Goal: Task Accomplishment & Management: Manage account settings

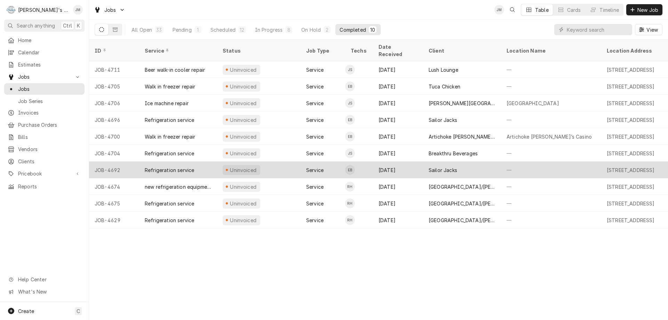
click at [448, 166] on div "Sailor Jacks" at bounding box center [443, 169] width 29 height 7
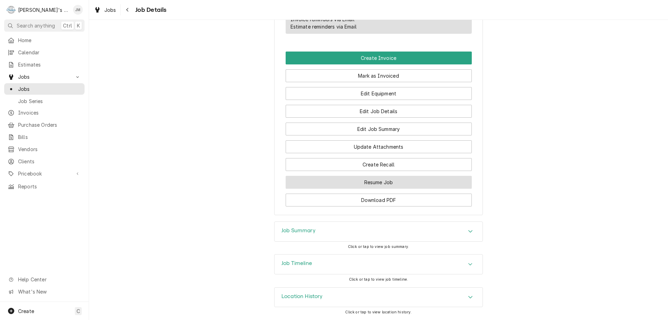
scroll to position [436, 0]
click at [291, 232] on h3 "Job Summary" at bounding box center [298, 230] width 34 height 7
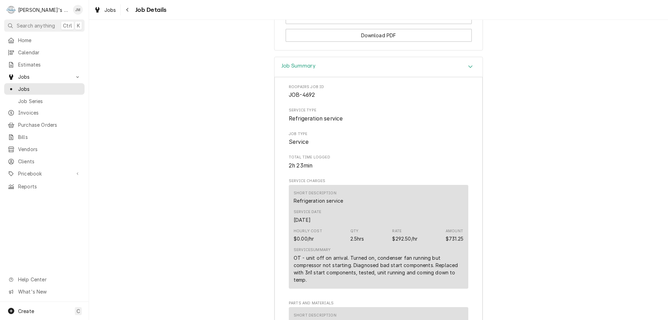
scroll to position [575, 0]
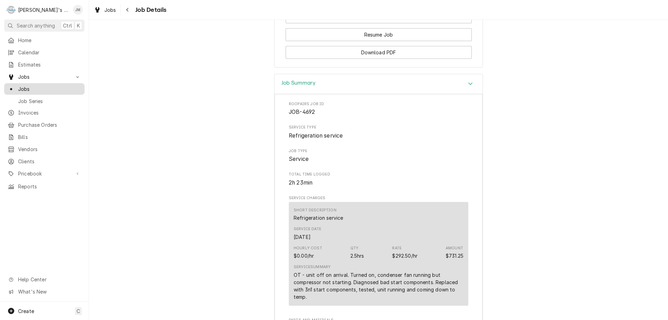
click at [24, 88] on span "Jobs" at bounding box center [49, 88] width 63 height 7
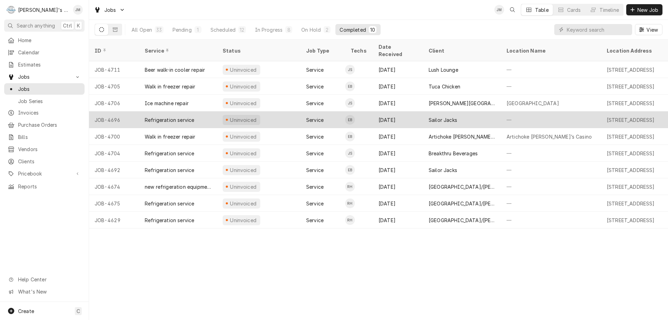
click at [447, 111] on div "Sailor Jacks" at bounding box center [462, 119] width 78 height 17
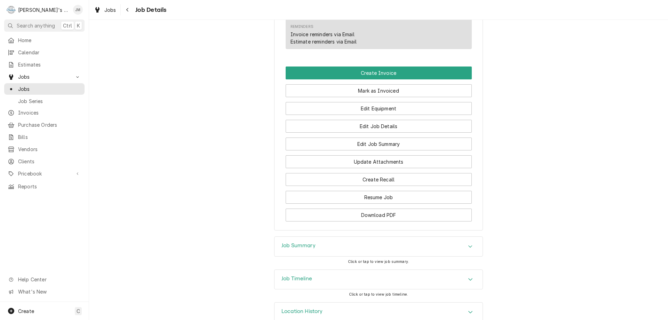
scroll to position [428, 0]
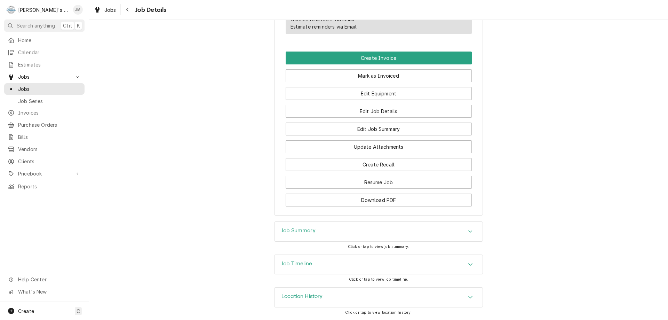
click at [304, 232] on h3 "Job Summary" at bounding box center [298, 230] width 34 height 7
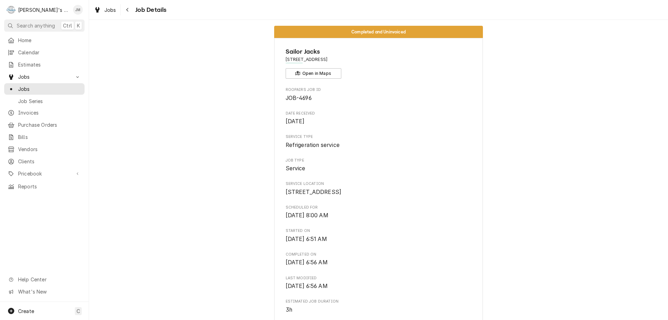
scroll to position [0, 0]
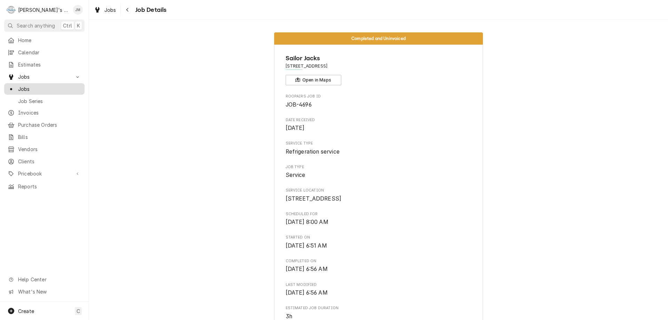
click at [22, 88] on span "Jobs" at bounding box center [49, 88] width 63 height 7
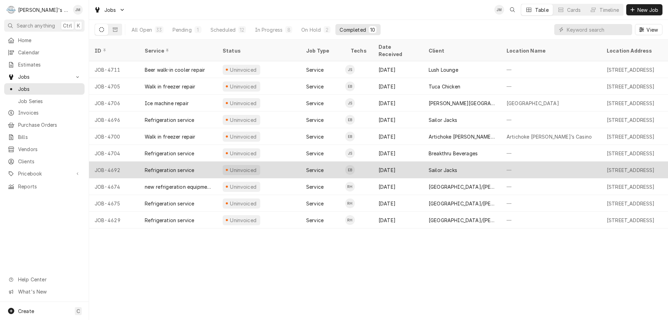
click at [450, 166] on div "Sailor Jacks" at bounding box center [443, 169] width 29 height 7
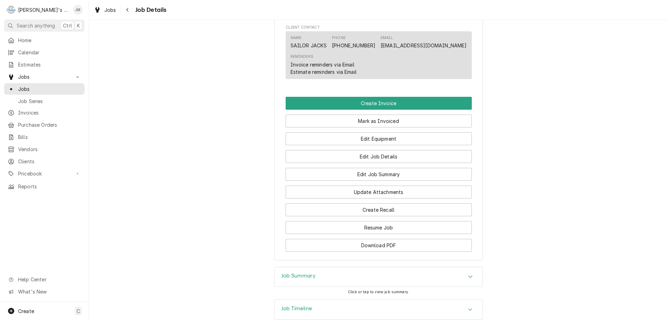
scroll to position [385, 0]
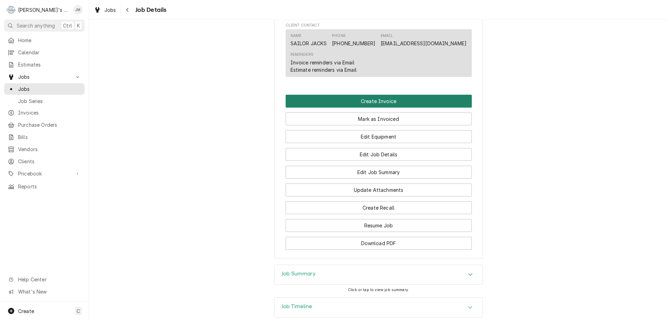
click at [376, 108] on button "Create Invoice" at bounding box center [379, 101] width 186 height 13
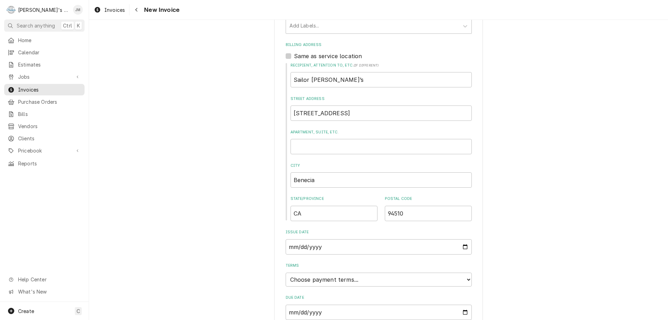
scroll to position [265, 0]
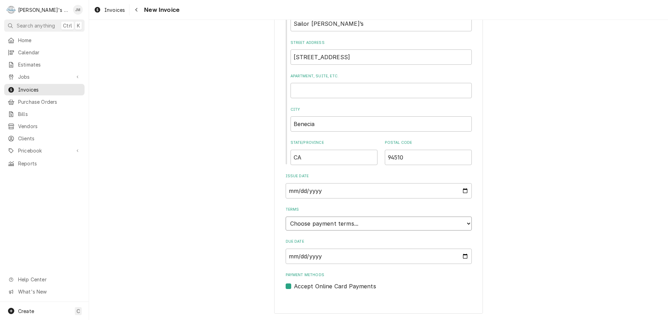
click at [443, 223] on select "Choose payment terms... Same Day Net 7 Net 14 Net 21 Net 30 Net 45 Net 60 Net 90" at bounding box center [379, 223] width 186 height 14
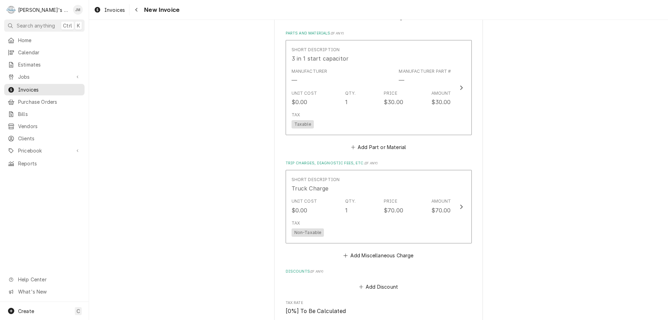
scroll to position [997, 0]
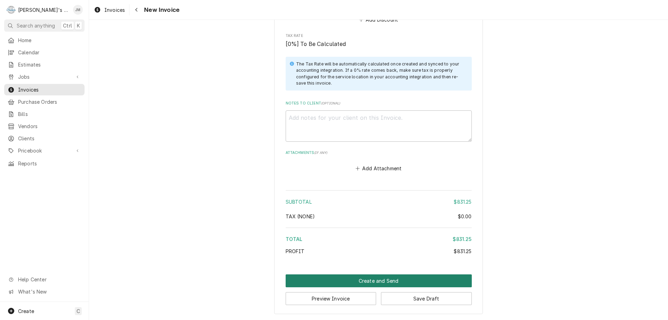
click at [372, 281] on button "Create and Send" at bounding box center [379, 280] width 186 height 13
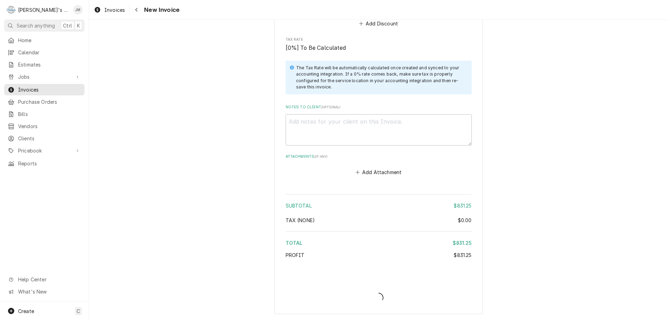
type textarea "x"
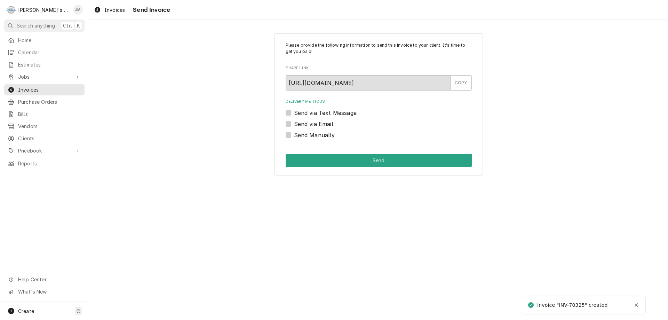
click at [294, 133] on label "Send Manually" at bounding box center [314, 135] width 41 height 8
click at [294, 133] on input "Send Manually" at bounding box center [387, 138] width 186 height 15
checkbox input "true"
click at [368, 158] on button "Send" at bounding box center [379, 160] width 186 height 13
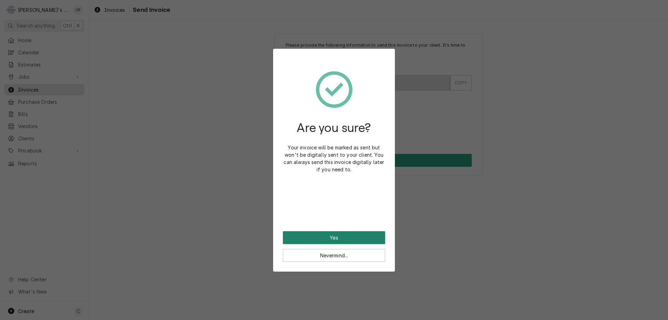
click at [327, 238] on button "Yes" at bounding box center [334, 237] width 102 height 13
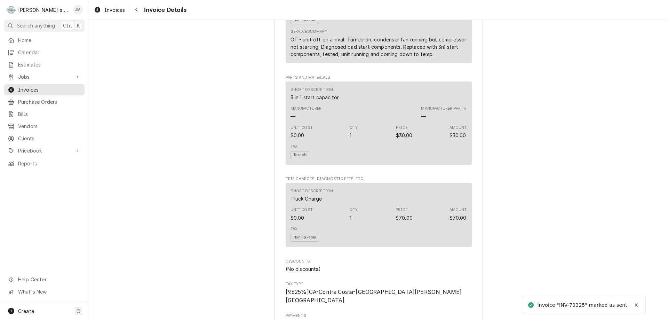
scroll to position [864, 0]
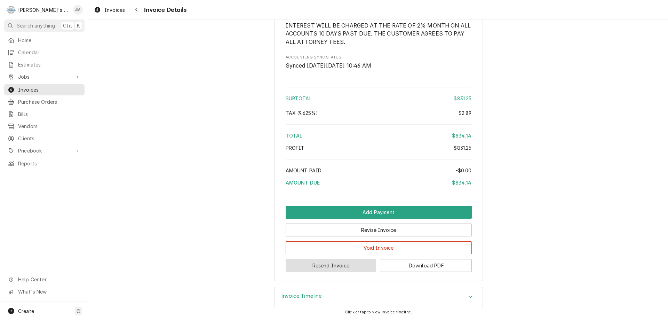
click at [327, 263] on button "Resend Invoice" at bounding box center [331, 265] width 91 height 13
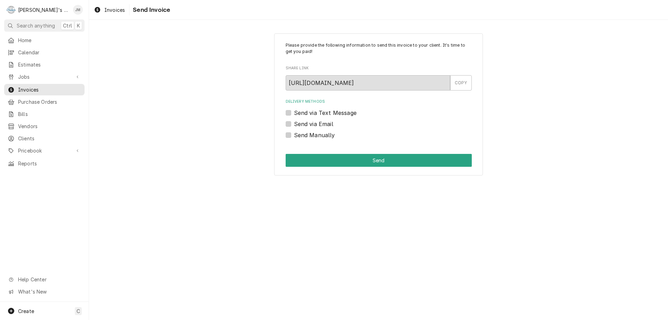
click at [320, 122] on label "Send via Email" at bounding box center [313, 124] width 39 height 8
click at [320, 122] on input "Send via Email" at bounding box center [387, 127] width 186 height 15
checkbox input "true"
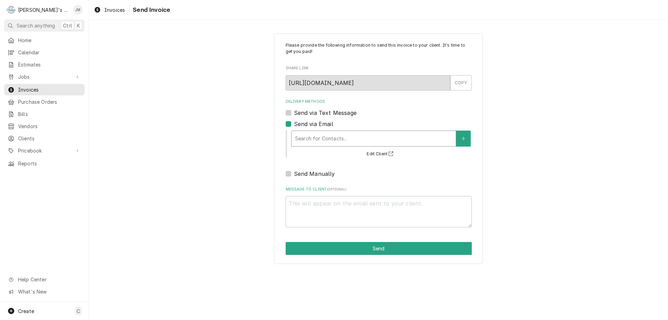
click at [324, 138] on div "Delivery Methods" at bounding box center [373, 138] width 157 height 13
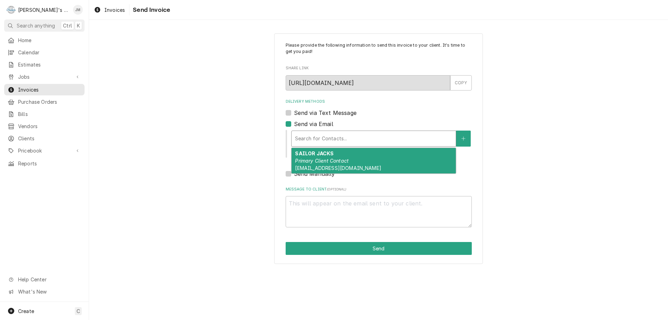
click at [329, 161] on em "Primary Client Contact" at bounding box center [322, 161] width 54 height 6
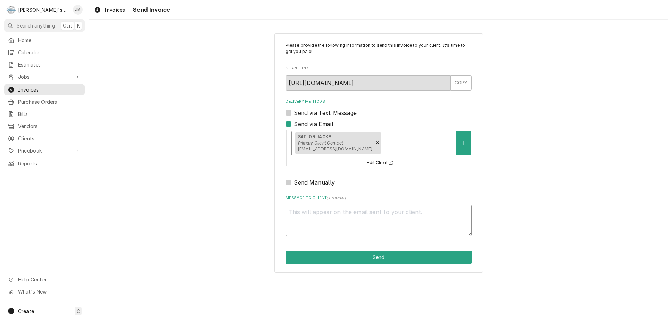
click at [347, 221] on textarea "Message to Client ( optional )" at bounding box center [379, 220] width 186 height 31
type textarea "x"
type textarea "T"
type textarea "x"
type textarea "Th"
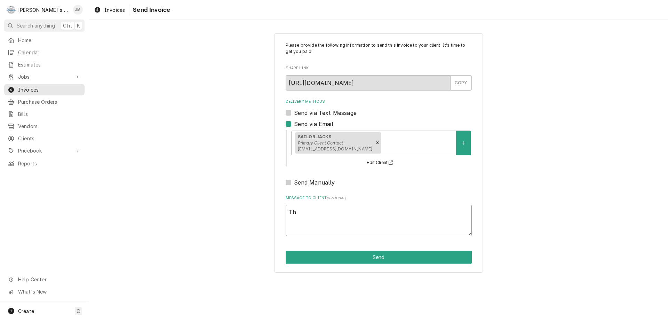
type textarea "x"
type textarea "Tha"
type textarea "x"
type textarea "Thank"
type textarea "x"
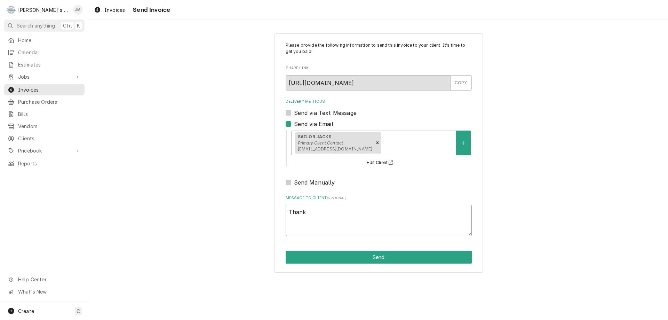
type textarea "Thank"
type textarea "x"
type textarea "Thank y"
type textarea "x"
type textarea "Thank yo"
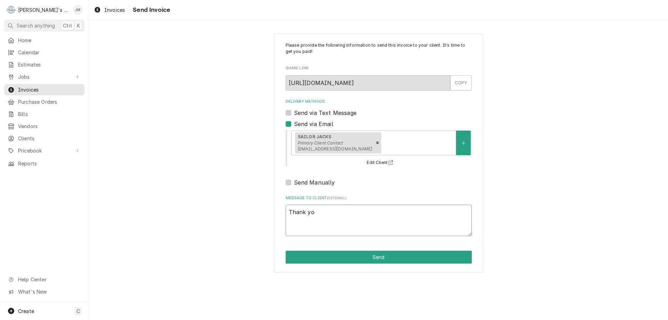
type textarea "x"
type textarea "Thank you"
type textarea "x"
type textarea "Thank you"
type textarea "x"
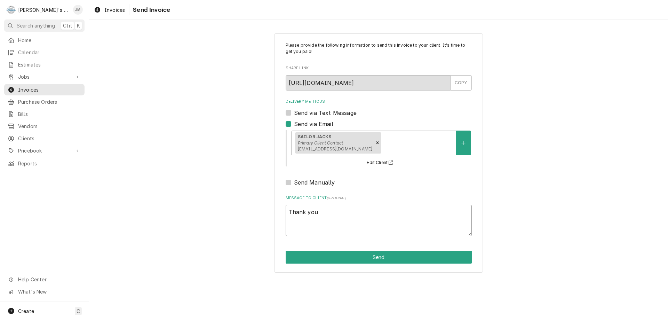
type textarea "Thank you f"
type textarea "x"
type textarea "Thank you fo"
type textarea "x"
type textarea "Thank you for"
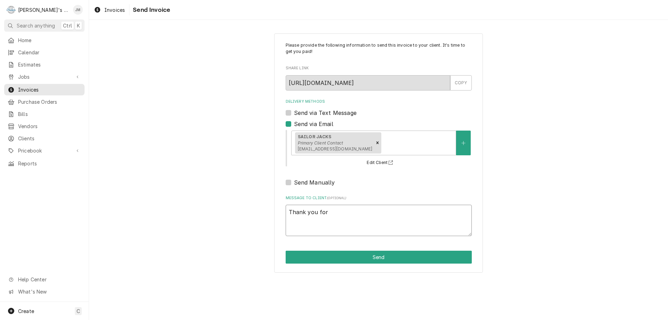
type textarea "x"
type textarea "Thank you for"
type textarea "x"
type textarea "Thank you for y"
type textarea "x"
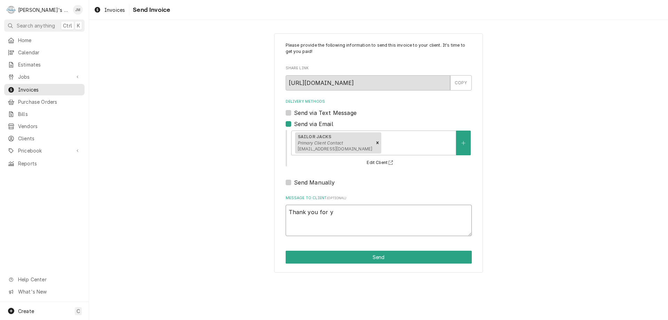
type textarea "Thank you for yo"
type textarea "x"
type textarea "Thank you for you"
type textarea "x"
type textarea "Thank you for your"
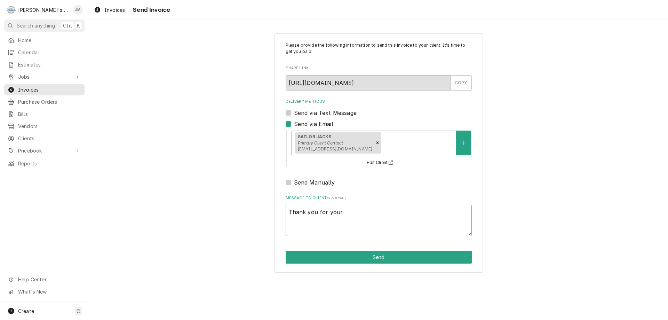
type textarea "x"
type textarea "Thank you for your"
type textarea "x"
type textarea "Thank you for your b"
type textarea "x"
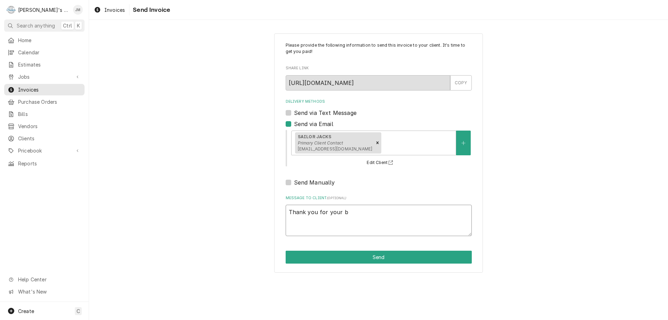
type textarea "Thank you for your bu"
type textarea "x"
type textarea "Thank you for your bus"
type textarea "x"
type textarea "Thank you for your busi"
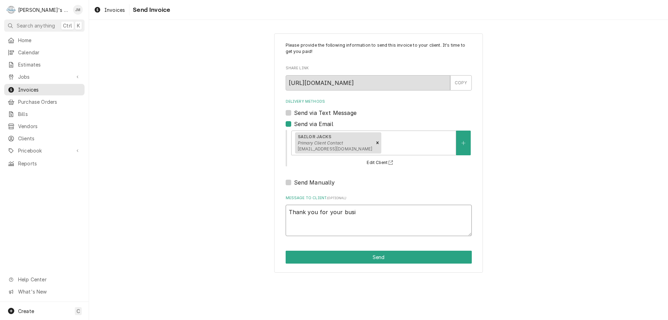
type textarea "x"
type textarea "Thank you for your busin"
type textarea "x"
type textarea "Thank you for your busine"
type textarea "x"
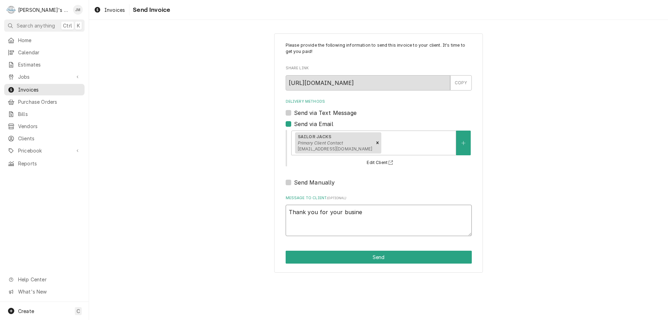
type textarea "Thank you for your busines"
type textarea "x"
type textarea "Thank you for your business"
type textarea "x"
type textarea "Thank you for your business."
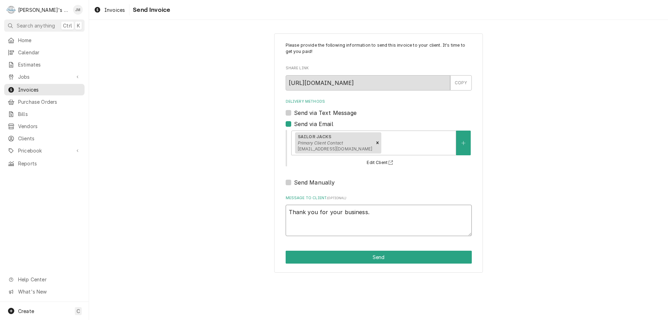
type textarea "x"
type textarea "Thank you for your business."
click at [375, 258] on button "Send" at bounding box center [379, 257] width 186 height 13
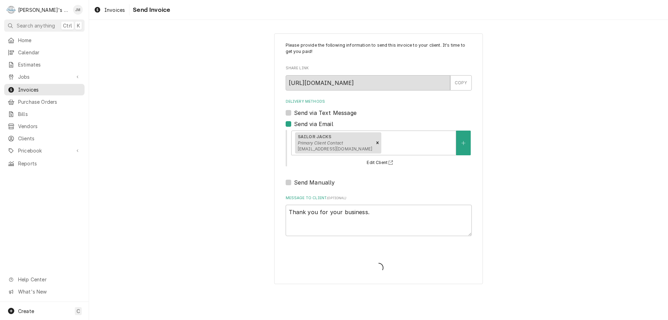
type textarea "x"
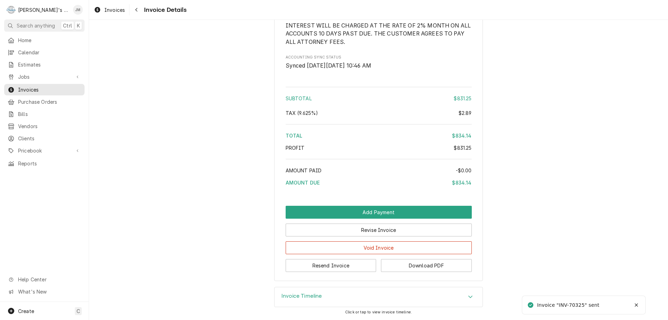
scroll to position [864, 0]
click at [291, 294] on h3 "Invoice Timeline" at bounding box center [301, 296] width 41 height 7
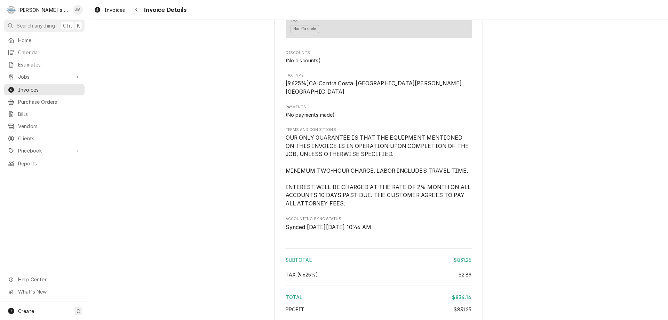
scroll to position [674, 0]
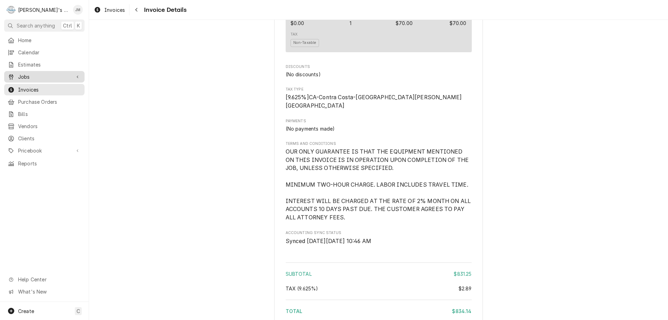
click at [24, 73] on span "Jobs" at bounding box center [44, 76] width 53 height 7
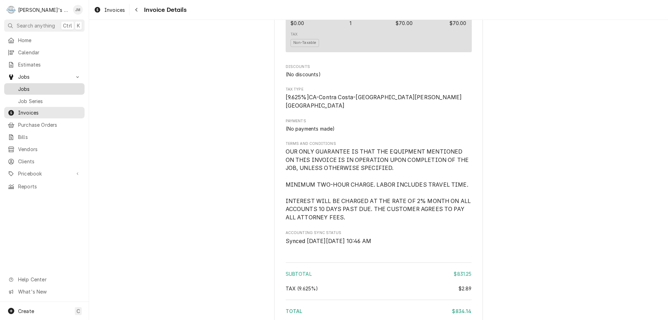
click at [29, 86] on span "Jobs" at bounding box center [49, 88] width 63 height 7
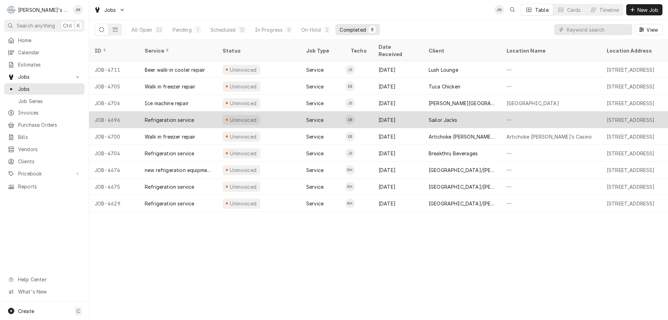
click at [449, 116] on div "Sailor Jacks" at bounding box center [443, 119] width 29 height 7
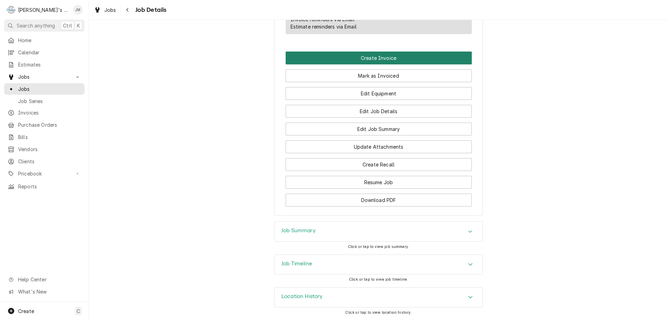
scroll to position [428, 0]
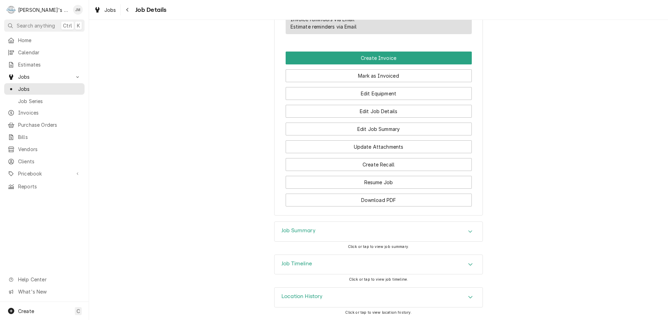
click at [290, 232] on h3 "Job Summary" at bounding box center [298, 230] width 34 height 7
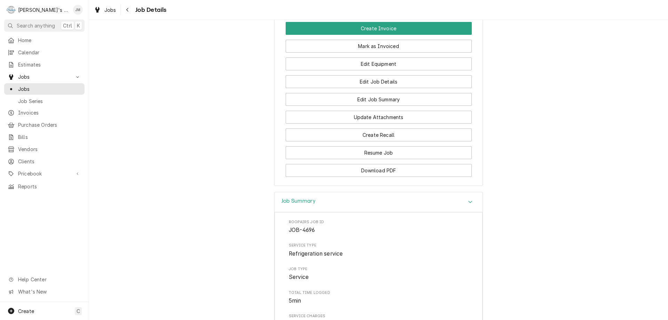
scroll to position [433, 0]
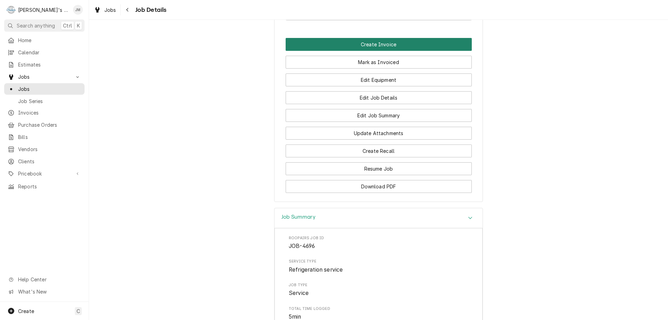
click at [380, 51] on button "Create Invoice" at bounding box center [379, 44] width 186 height 13
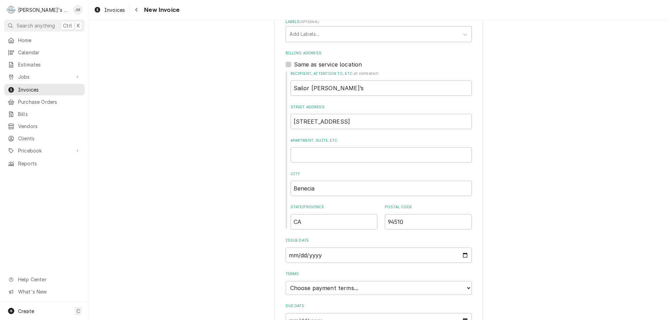
scroll to position [209, 0]
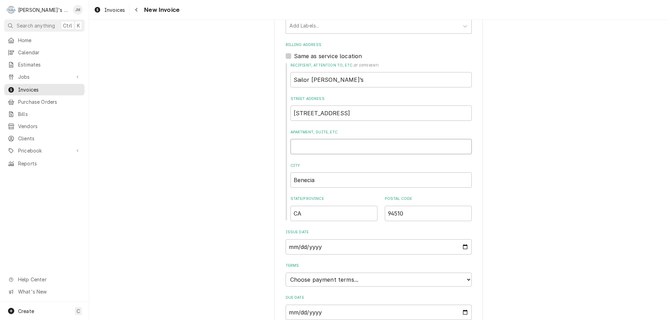
click at [384, 148] on input "Apartment, Suite, etc." at bounding box center [381, 146] width 181 height 15
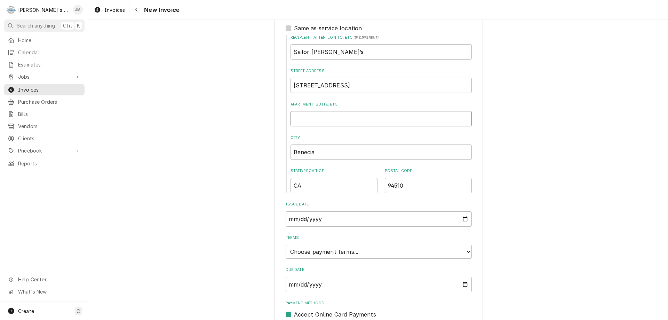
scroll to position [265, 0]
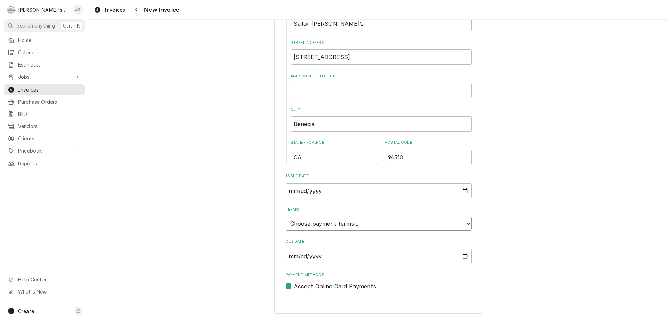
click at [370, 221] on select "Choose payment terms... Same Day Net 7 Net 14 Net 21 Net 30 Net 45 Net 60 Net 90" at bounding box center [379, 223] width 186 height 14
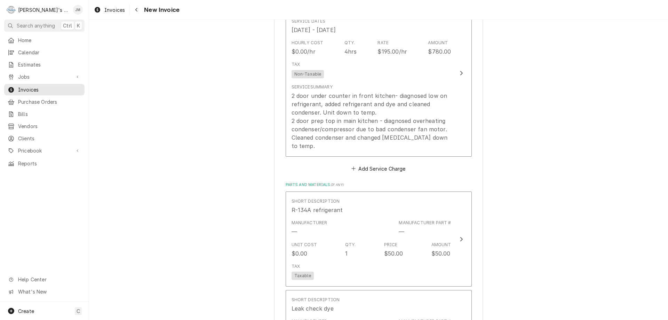
scroll to position [613, 0]
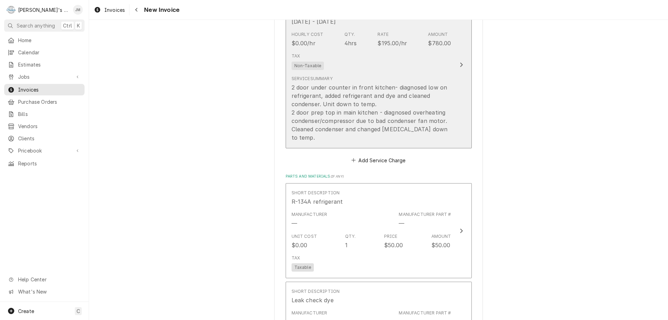
click at [461, 62] on div "Update Line Item" at bounding box center [461, 65] width 9 height 8
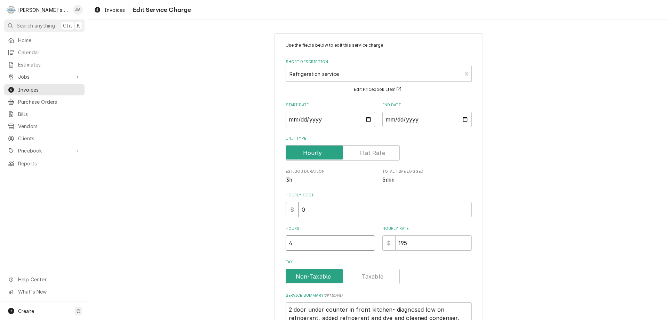
type textarea "x"
type input "4.5"
click at [365, 242] on input "4.5" at bounding box center [330, 242] width 89 height 15
type textarea "x"
type input "4"
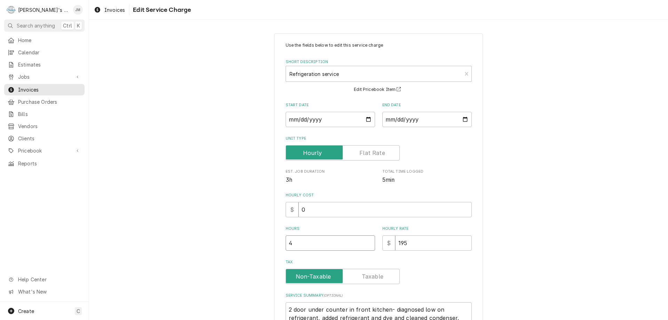
click at [366, 244] on input "4" at bounding box center [330, 242] width 89 height 15
type textarea "x"
type input "3.5"
click at [366, 244] on input "3.5" at bounding box center [330, 242] width 89 height 15
click at [620, 189] on div "Use the fields below to edit this service charge Short Description Refrigeratio…" at bounding box center [378, 222] width 579 height 391
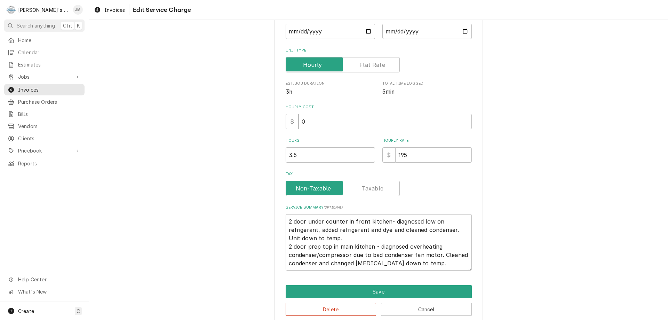
scroll to position [99, 0]
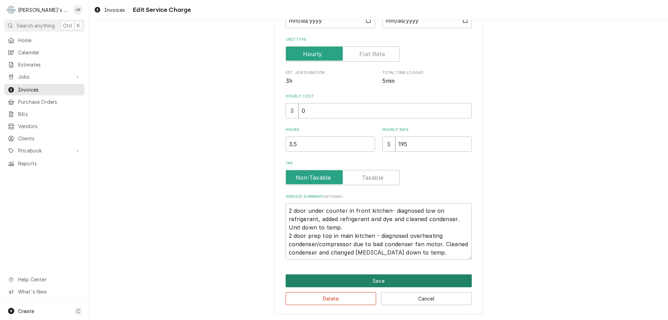
click at [368, 278] on button "Save" at bounding box center [379, 280] width 186 height 13
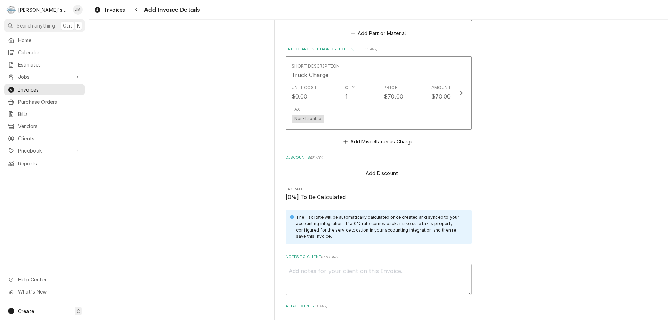
scroll to position [1310, 0]
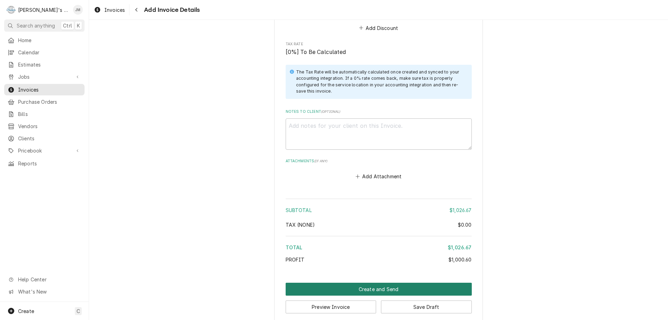
click at [383, 283] on button "Create and Send" at bounding box center [379, 289] width 186 height 13
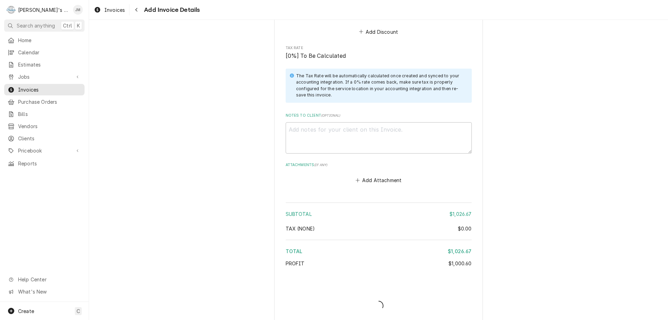
type textarea "x"
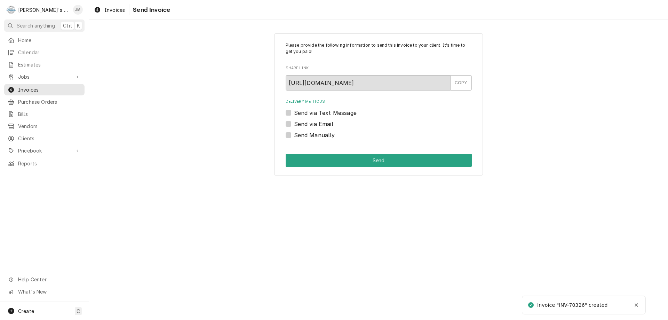
click at [314, 136] on label "Send Manually" at bounding box center [314, 135] width 41 height 8
click at [314, 136] on input "Send Manually" at bounding box center [387, 138] width 186 height 15
checkbox input "true"
click at [373, 157] on button "Send" at bounding box center [379, 160] width 186 height 13
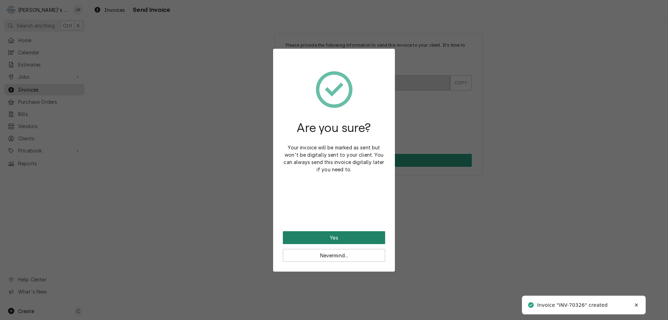
click at [334, 236] on button "Yes" at bounding box center [334, 237] width 102 height 13
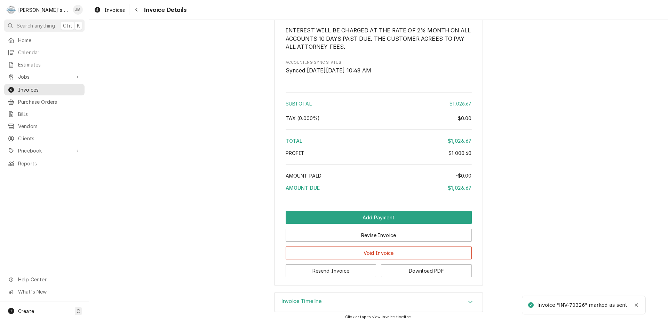
scroll to position [1136, 0]
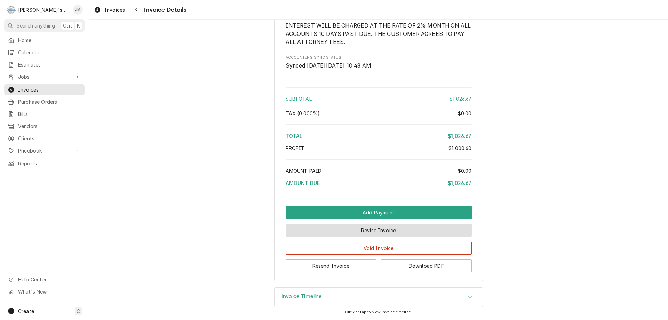
click at [377, 231] on button "Revise Invoice" at bounding box center [379, 230] width 186 height 13
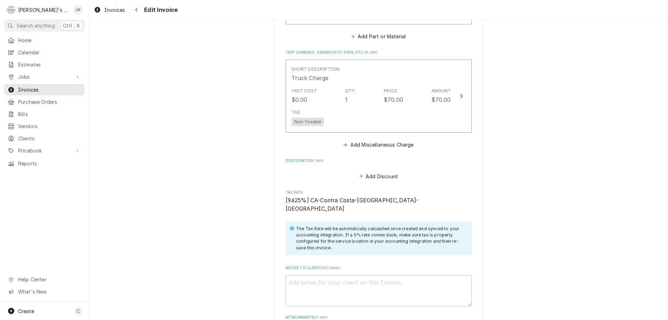
scroll to position [1325, 0]
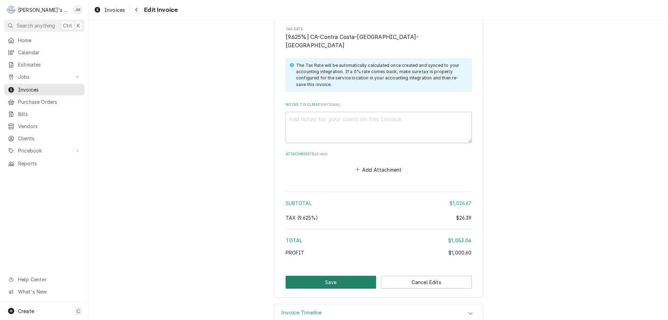
click at [329, 276] on button "Save" at bounding box center [331, 282] width 91 height 13
type textarea "x"
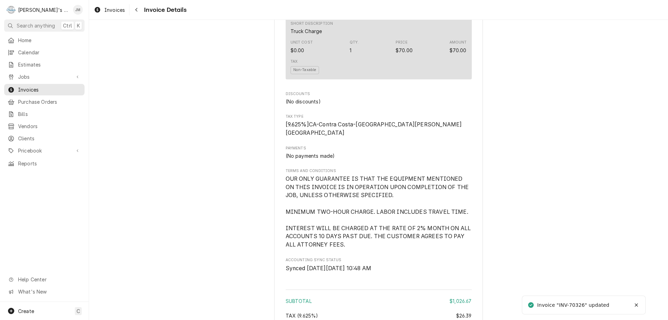
scroll to position [1136, 0]
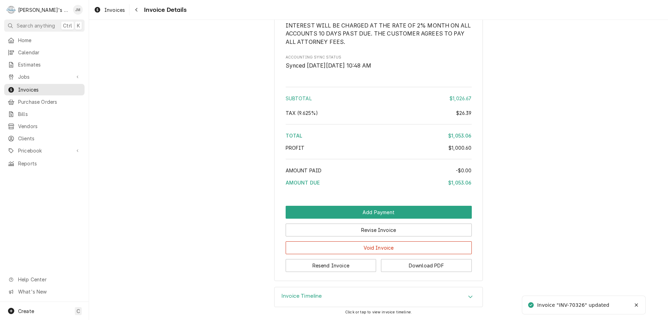
click at [299, 297] on h3 "Invoice Timeline" at bounding box center [301, 296] width 41 height 7
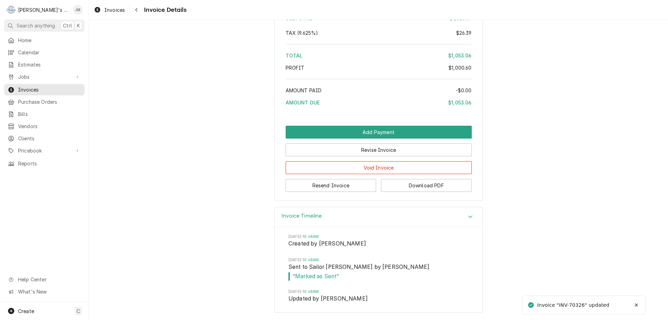
scroll to position [1216, 0]
click at [334, 186] on button "Resend Invoice" at bounding box center [331, 185] width 91 height 13
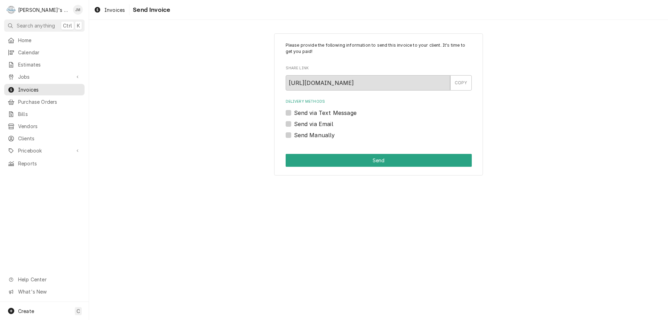
click at [310, 125] on label "Send via Email" at bounding box center [313, 124] width 39 height 8
click at [310, 125] on input "Send via Email" at bounding box center [387, 127] width 186 height 15
checkbox input "true"
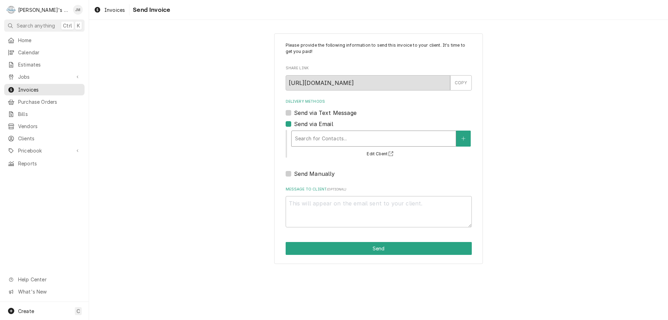
click at [317, 138] on div "Delivery Methods" at bounding box center [373, 138] width 157 height 13
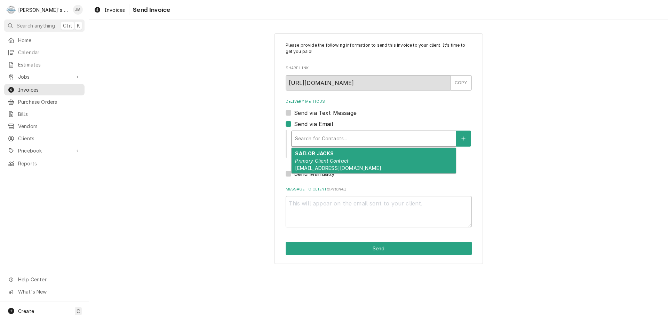
click at [314, 159] on em "Primary Client Contact" at bounding box center [322, 161] width 54 height 6
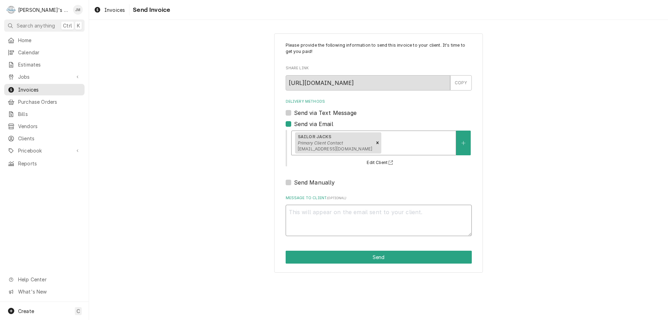
click at [328, 205] on textarea "Message to Client ( optional )" at bounding box center [379, 220] width 186 height 31
type textarea "x"
type textarea "T"
type textarea "x"
type textarea "Th"
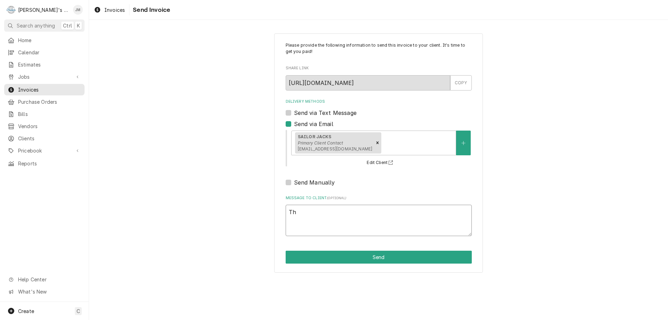
type textarea "x"
type textarea "The"
type textarea "x"
type textarea "Th"
type textarea "x"
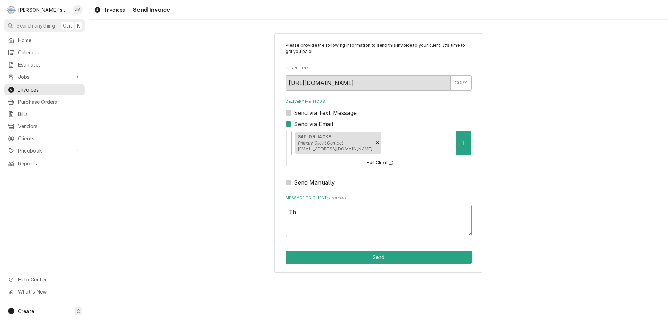
type textarea "T"
type textarea "x"
type textarea "Th"
type textarea "x"
type textarea "Tha"
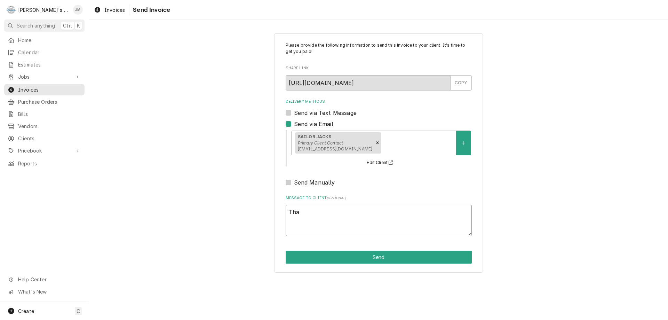
type textarea "x"
type textarea "Than"
type textarea "x"
type textarea "Thank"
type textarea "x"
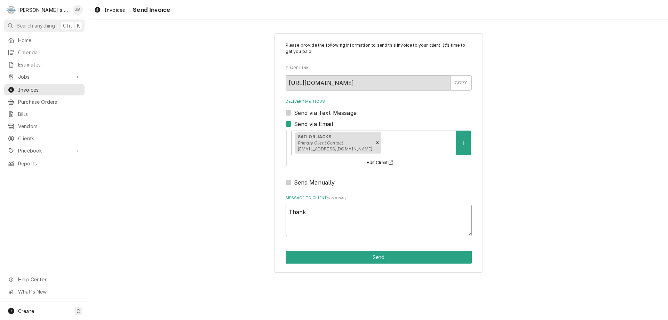
type textarea "Thank"
type textarea "x"
type textarea "Thank y"
type textarea "x"
type textarea "Thank yo"
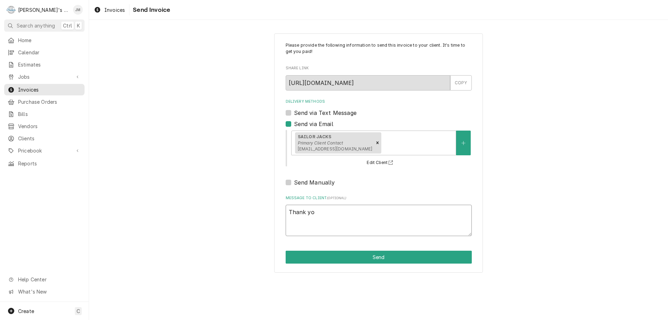
type textarea "x"
type textarea "Thank yoi"
type textarea "x"
type textarea "Thank yoiu"
type textarea "x"
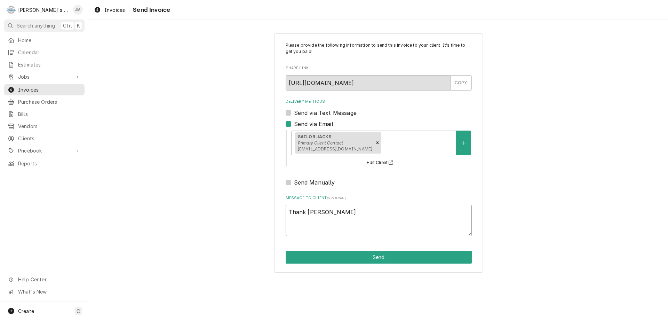
type textarea "Thank yoiu"
type textarea "x"
type textarea "Thank yoiu"
type textarea "x"
type textarea "Thank yoi"
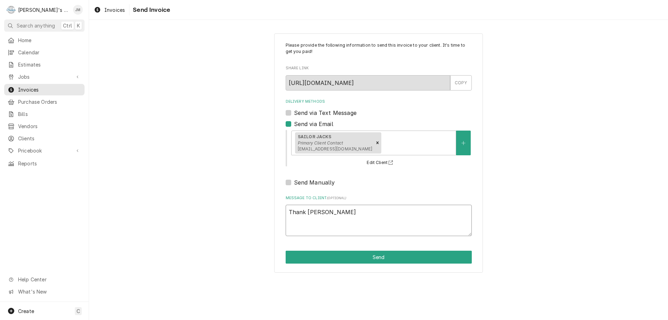
type textarea "x"
type textarea "Thank yo"
type textarea "x"
type textarea "Thank you"
type textarea "x"
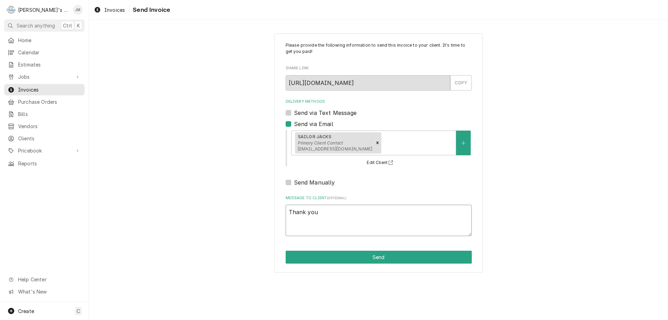
type textarea "Thank you"
type textarea "x"
type textarea "Thank you f"
type textarea "x"
type textarea "Thank you fo"
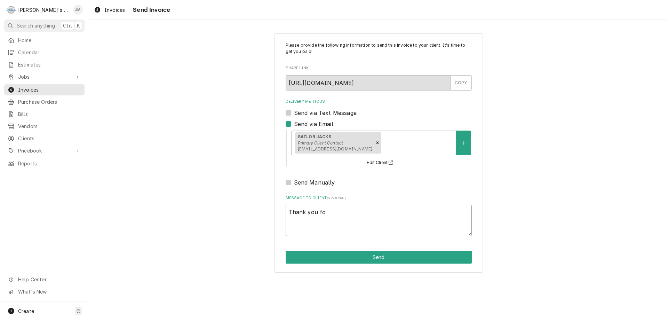
type textarea "x"
type textarea "Thank you for"
type textarea "x"
type textarea "Thank you for"
type textarea "x"
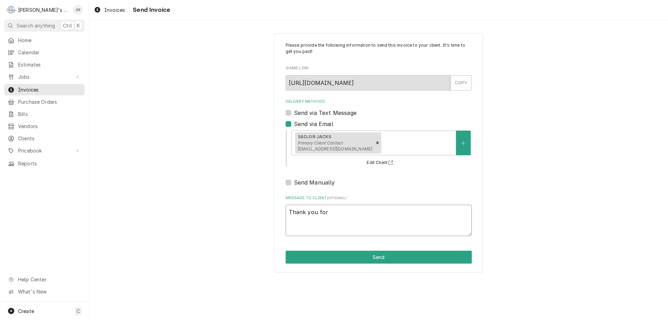
type textarea "Thank you for y"
type textarea "x"
type textarea "Thank you for yo"
type textarea "x"
type textarea "Thank you for you"
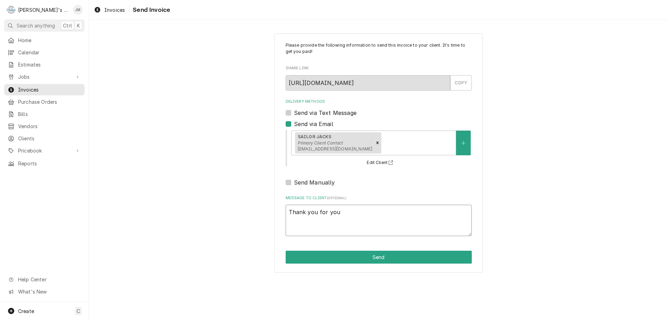
type textarea "x"
type textarea "Thank you for your"
type textarea "x"
type textarea "Thank you for your"
type textarea "x"
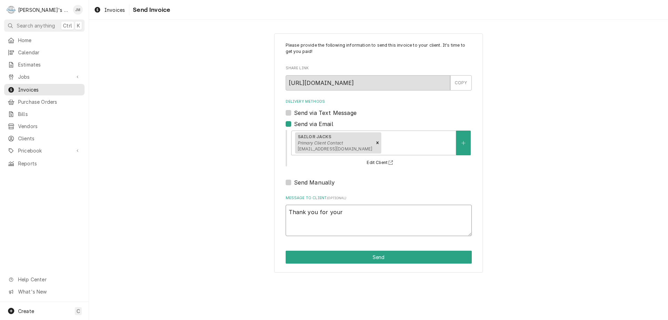
type textarea "Thank you for your b"
type textarea "x"
type textarea "Thank you for your bu"
type textarea "x"
type textarea "Thank you for your bus"
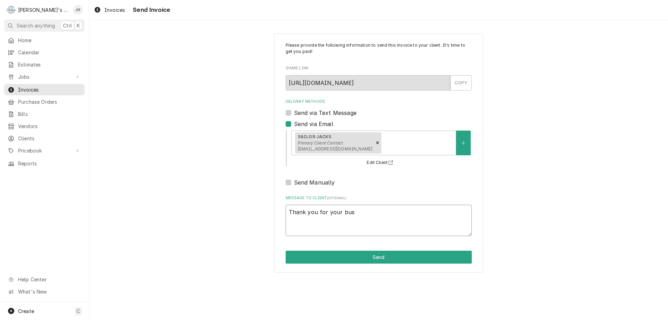
type textarea "x"
type textarea "Thank you for your busi"
type textarea "x"
type textarea "Thank you for your busin"
type textarea "x"
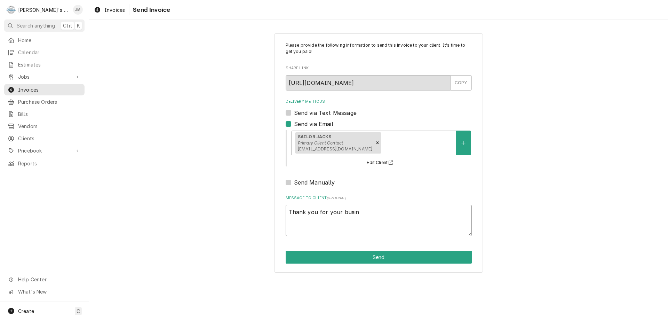
type textarea "Thank you for your busine"
type textarea "x"
type textarea "Thank you for your busines"
type textarea "x"
type textarea "Thank you for your business"
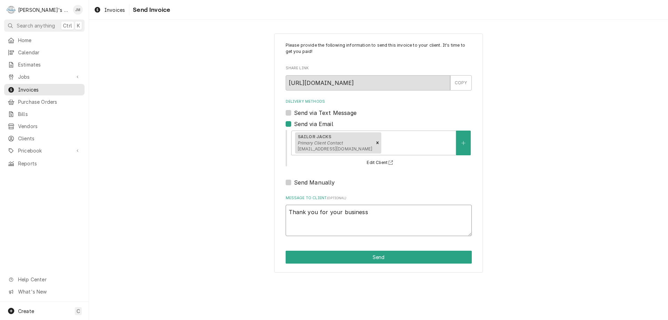
type textarea "x"
type textarea "Thank you for your business."
type textarea "x"
type textarea "Thank you for your business."
click at [372, 257] on button "Send" at bounding box center [379, 257] width 186 height 13
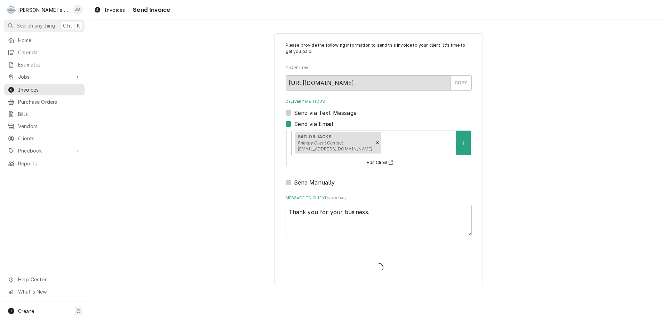
type textarea "x"
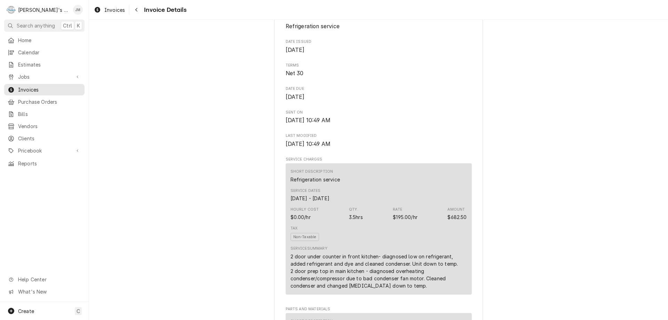
scroll to position [1136, 0]
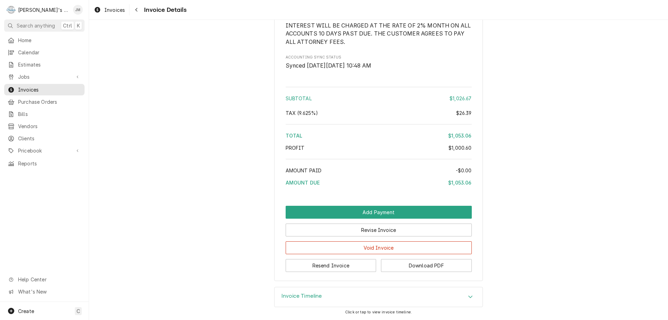
click at [296, 293] on h3 "Invoice Timeline" at bounding box center [301, 296] width 41 height 7
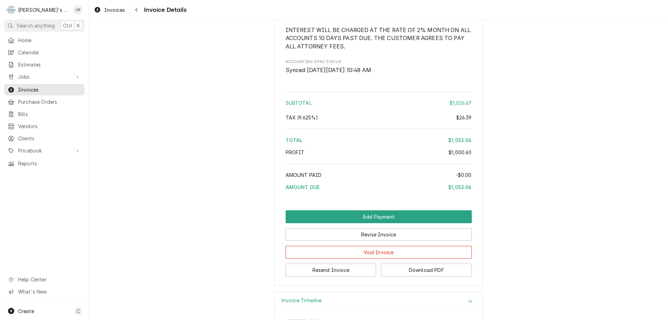
scroll to position [970, 0]
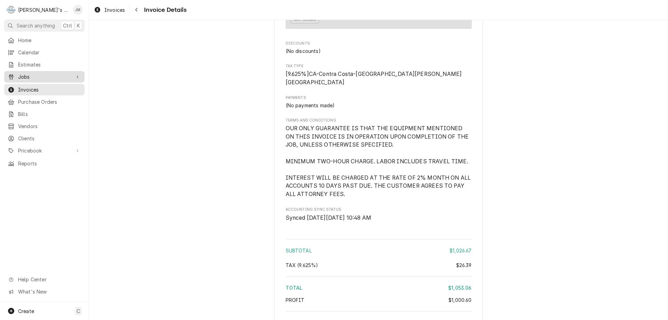
click at [20, 73] on span "Jobs" at bounding box center [44, 76] width 53 height 7
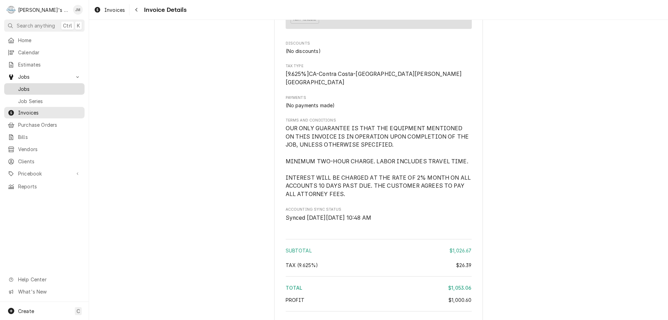
click at [28, 85] on span "Jobs" at bounding box center [49, 88] width 63 height 7
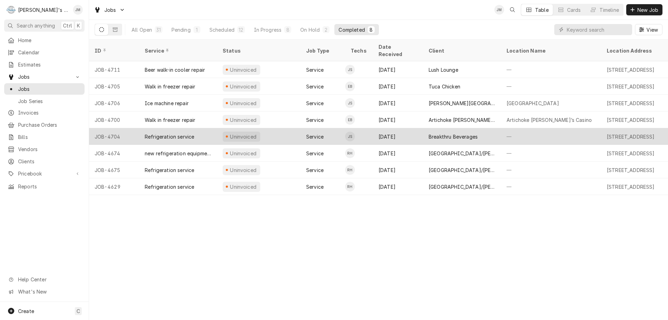
click at [445, 133] on div "Breakthru Beverages" at bounding box center [453, 136] width 49 height 7
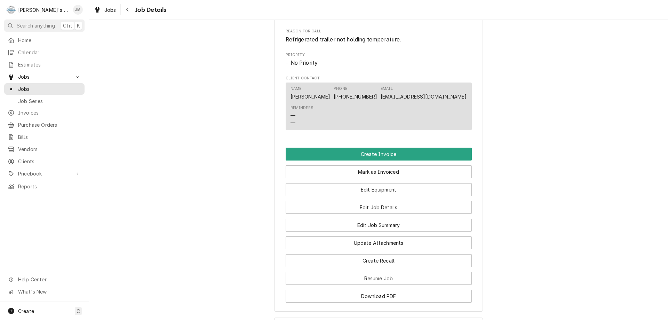
scroll to position [428, 0]
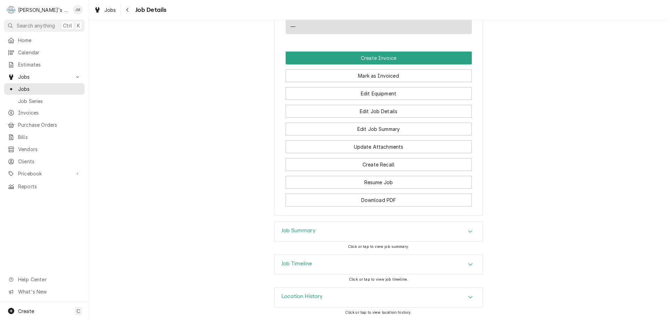
click at [299, 231] on h3 "Job Summary" at bounding box center [298, 230] width 34 height 7
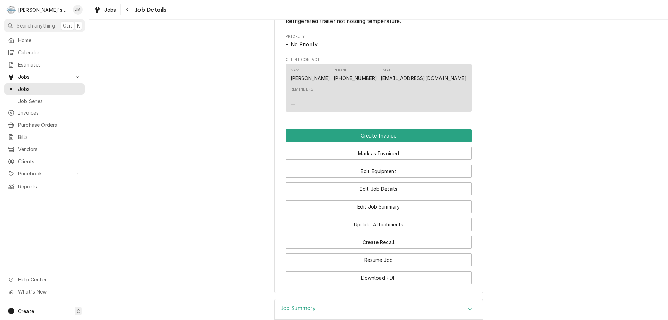
scroll to position [351, 0]
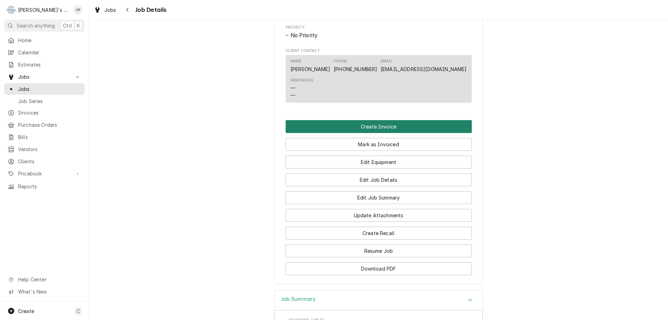
click at [384, 133] on button "Create Invoice" at bounding box center [379, 126] width 186 height 13
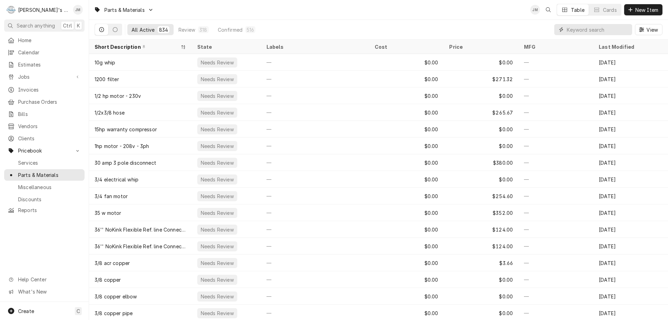
click at [567, 32] on input "Dynamic Content Wrapper" at bounding box center [598, 29] width 62 height 11
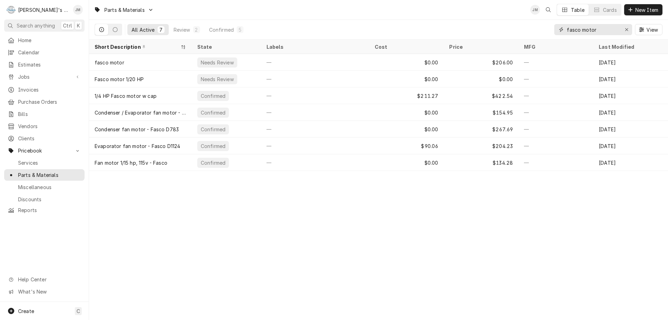
type input "fasco motor"
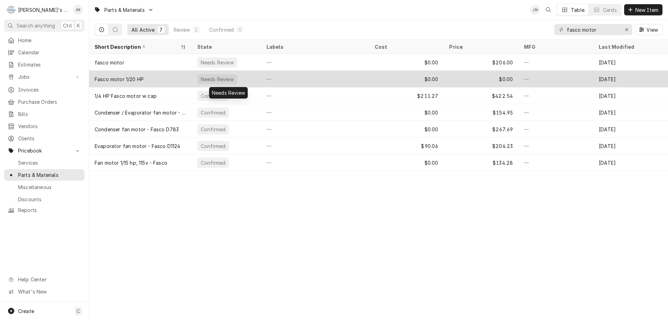
click at [207, 75] on div "Needs Review" at bounding box center [217, 78] width 34 height 7
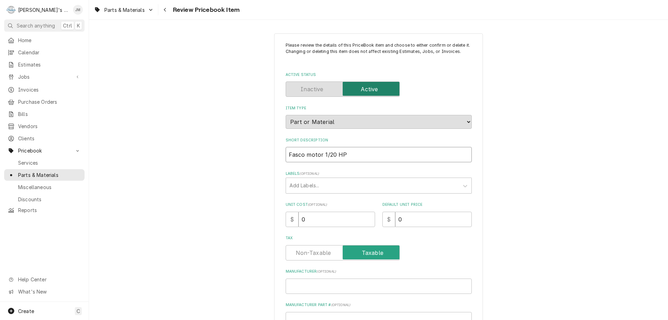
click at [286, 154] on input "Fasco motor 1/20 HP" at bounding box center [379, 154] width 186 height 15
type textarea "x"
type input "EFasco motor 1/20 HP"
type textarea "x"
type input "EvFasco motor 1/20 HP"
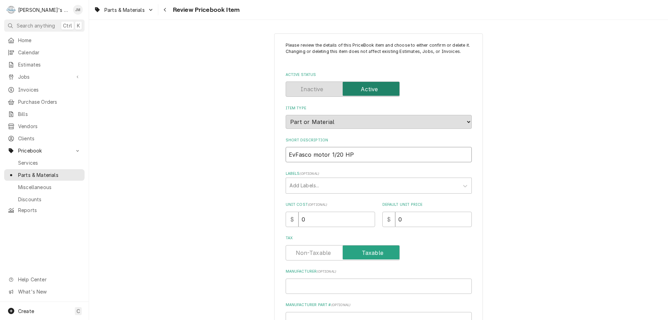
type textarea "x"
type input "EvaFasco motor 1/20 HP"
type textarea "x"
type input "EvapFasco motor 1/20 HP"
type textarea "x"
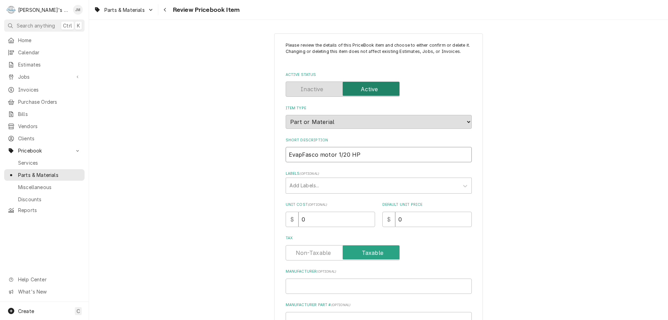
type input "EvapoFasco motor 1/20 HP"
type textarea "x"
type input "EvaporFasco motor 1/20 HP"
type textarea "x"
type input "EvaporaFasco motor 1/20 HP"
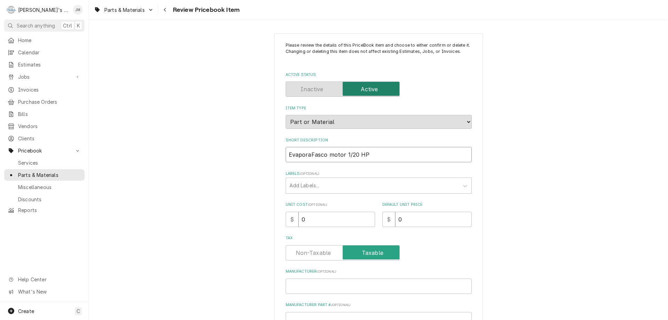
type textarea "x"
type input "EvaporatFasco motor 1/20 HP"
type textarea "x"
type input "EvaporatoFasco motor 1/20 HP"
type textarea "x"
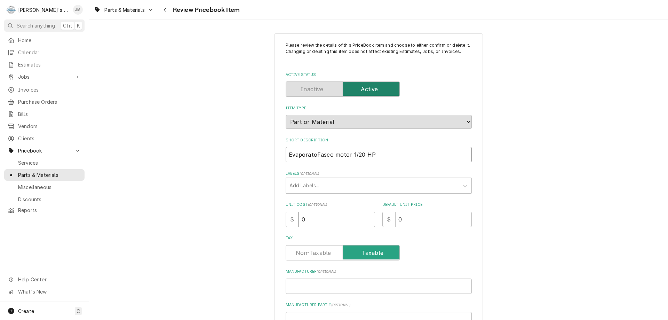
type input "EvaporatorFasco motor 1/20 HP"
type textarea "x"
type input "Evaporator Fasco motor 1/20 HP"
type textarea "x"
type input "Evaporator mFasco motor 1/20 HP"
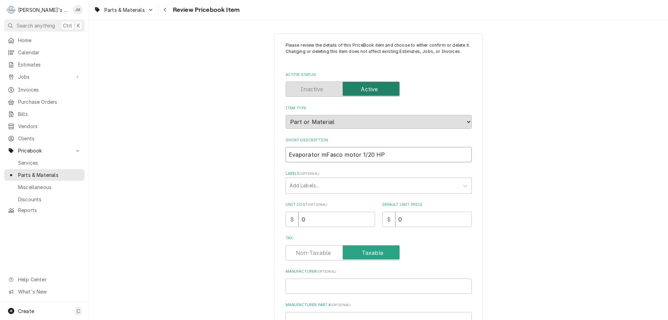
type textarea "x"
type input "Evaporator moFasco motor 1/20 HP"
type textarea "x"
type input "Evaporator motFasco motor 1/20 HP"
type textarea "x"
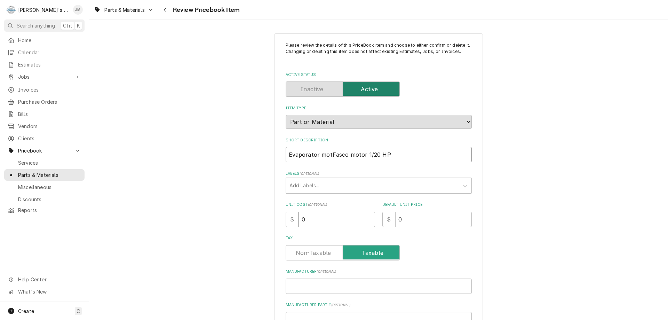
type input "Evaporator motoFasco motor 1/20 HP"
type textarea "x"
type input "Evaporator motorFasco motor 1/20 HP"
type textarea "x"
type input "Evaporator motor Fasco motor 1/20 HP"
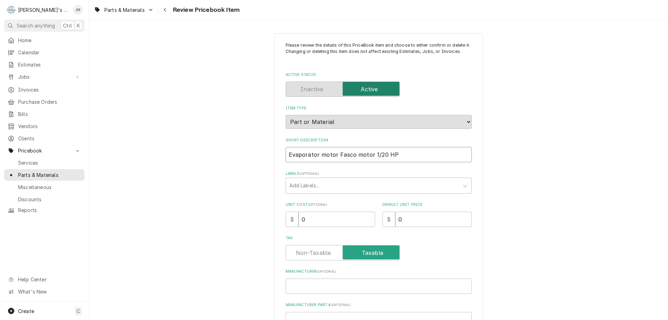
type textarea "x"
type input "Evaporator motor -Fasco motor 1/20 HP"
type textarea "x"
type input "Evaporator motor - Fasco motor 1/20 HP"
type textarea "x"
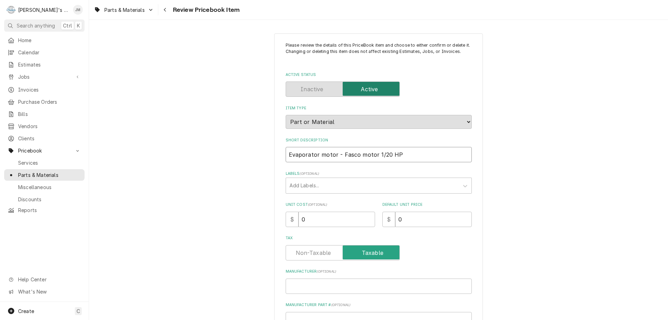
type input "Evaporator motor - Fasco otor 1/20 HP"
type textarea "x"
type input "Evaporator motor - Fasco tor 1/20 HP"
type textarea "x"
type input "Evaporator motor - Fasco or 1/20 HP"
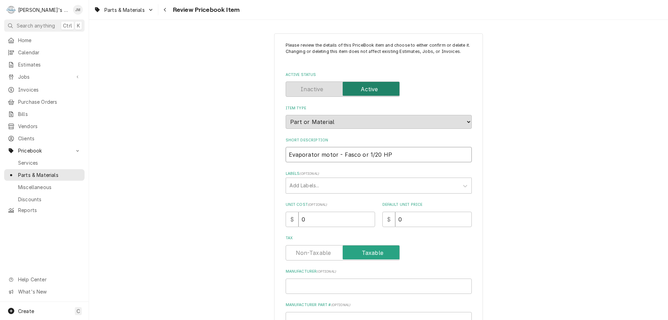
type textarea "x"
type input "Evaporator motor - Fasco r 1/20 HP"
type textarea "x"
type input "Evaporator motor - Fasco 1/20 HP"
click at [320, 215] on input "0" at bounding box center [337, 219] width 77 height 15
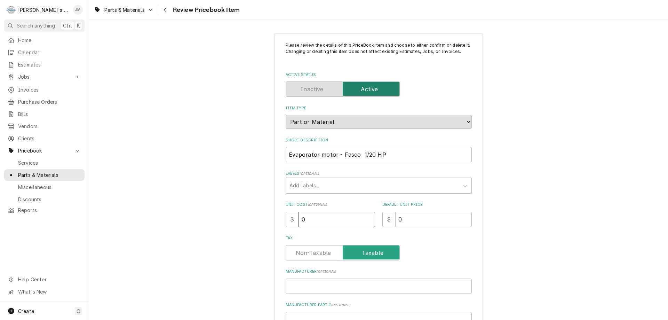
type textarea "x"
type input "1"
type textarea "x"
type input "12"
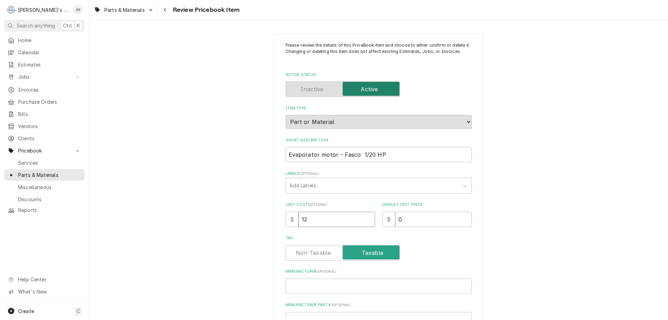
type textarea "x"
type input "123"
type textarea "x"
type input "123.6"
type textarea "x"
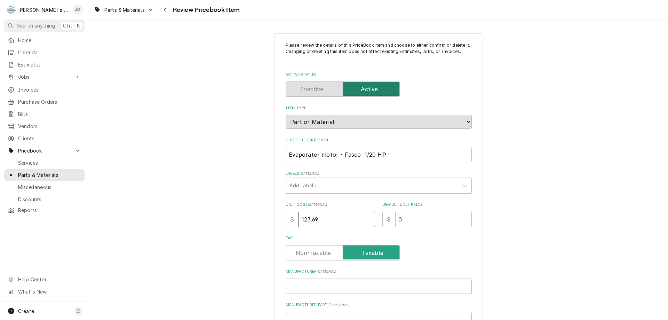
type input "123.69"
click at [415, 220] on input "0" at bounding box center [433, 219] width 77 height 15
type textarea "x"
paste input "185.53"
type textarea "x"
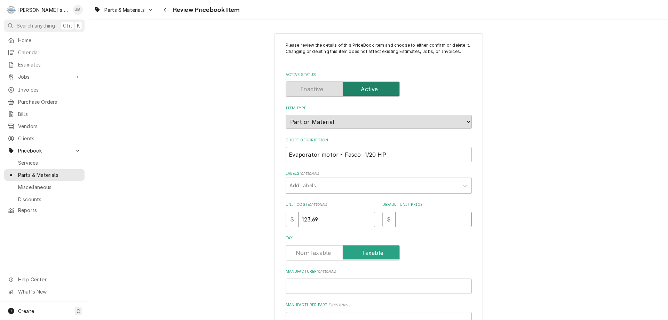
type input "185.53"
type textarea "x"
type input "185.5"
type textarea "x"
type input "185.54"
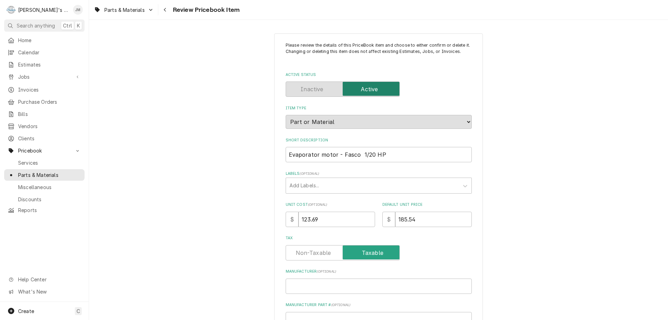
click at [562, 215] on div "Please review the details of this PriceBook item and choose to either confirm o…" at bounding box center [378, 284] width 579 height 514
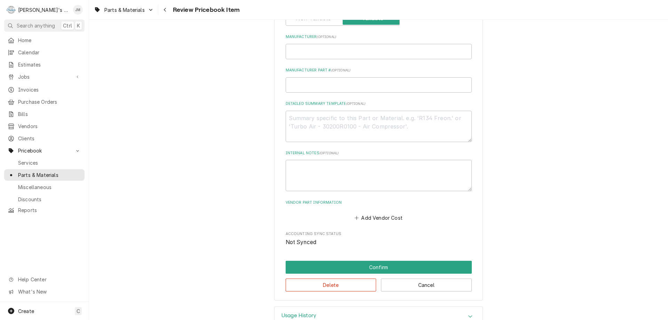
scroll to position [254, 0]
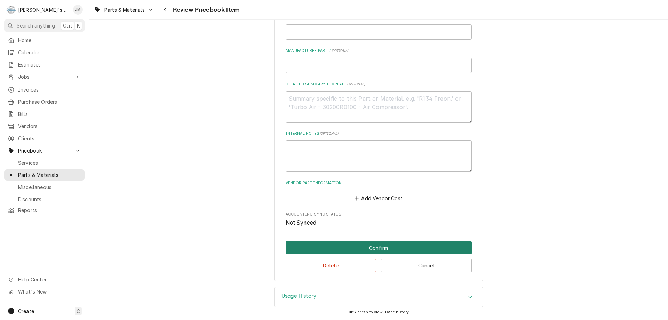
click at [359, 247] on button "Confirm" at bounding box center [379, 247] width 186 height 13
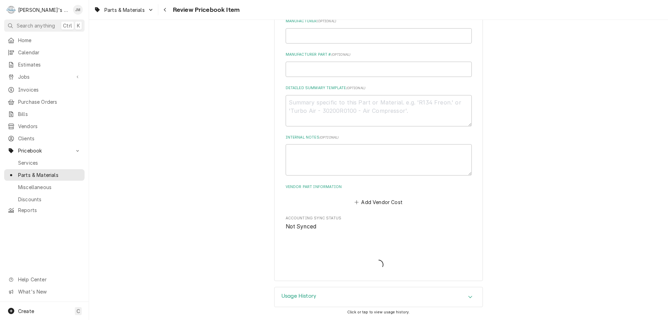
scroll to position [250, 0]
type textarea "x"
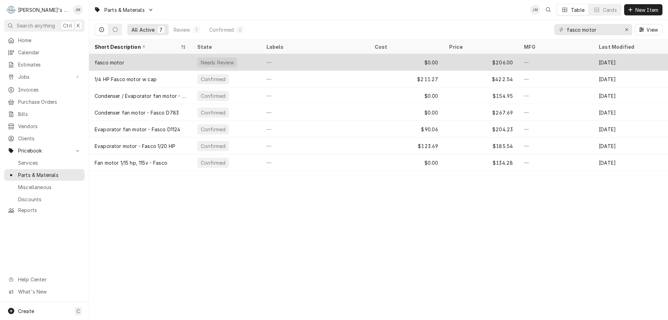
click at [248, 57] on div "Needs Review" at bounding box center [226, 62] width 69 height 17
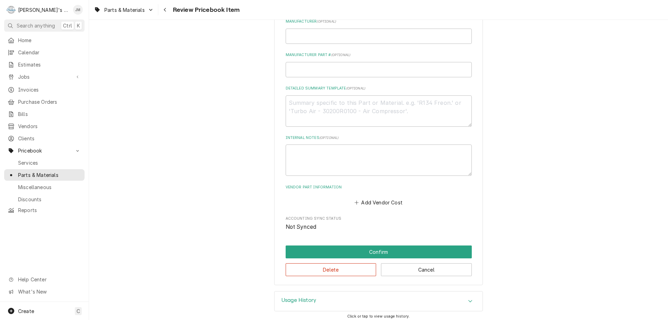
scroll to position [254, 0]
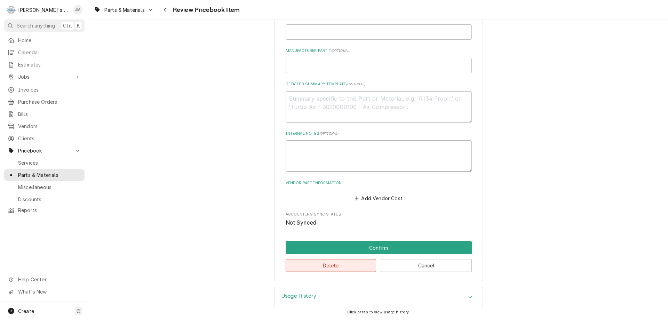
click at [339, 265] on button "Delete" at bounding box center [331, 265] width 91 height 13
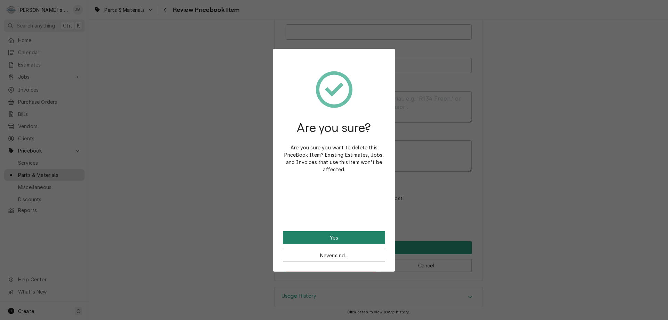
click at [330, 234] on button "Yes" at bounding box center [334, 237] width 102 height 13
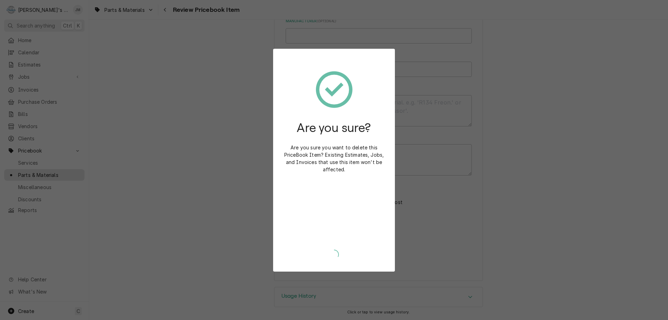
scroll to position [250, 0]
type textarea "x"
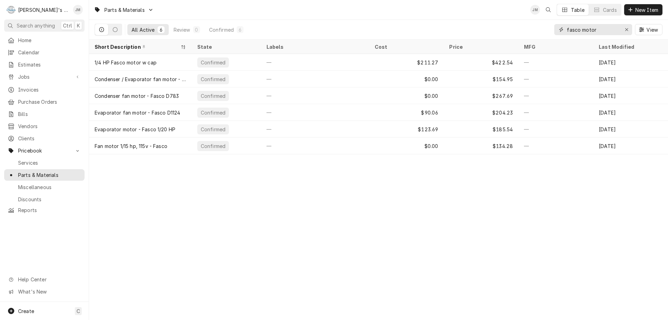
drag, startPoint x: 593, startPoint y: 29, endPoint x: 560, endPoint y: 29, distance: 32.4
click at [560, 29] on div "fasco motor" at bounding box center [593, 29] width 78 height 11
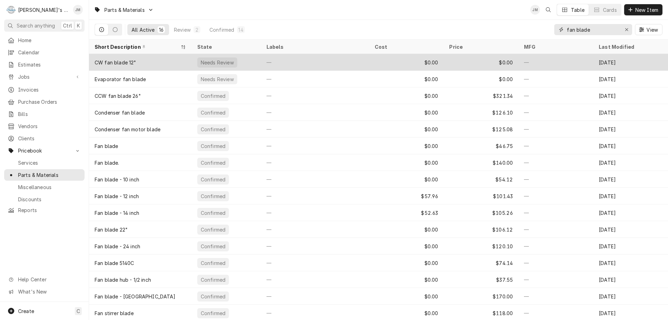
type input "fan blade"
click at [365, 63] on div "—" at bounding box center [315, 62] width 108 height 17
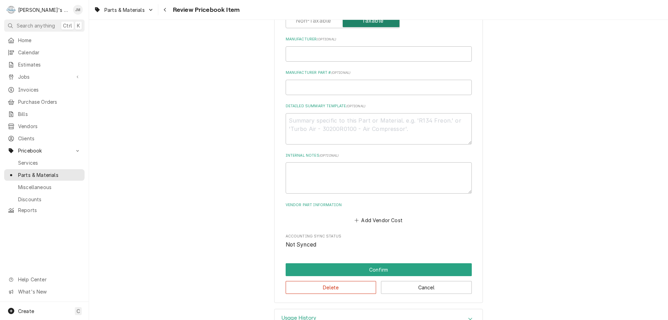
scroll to position [254, 0]
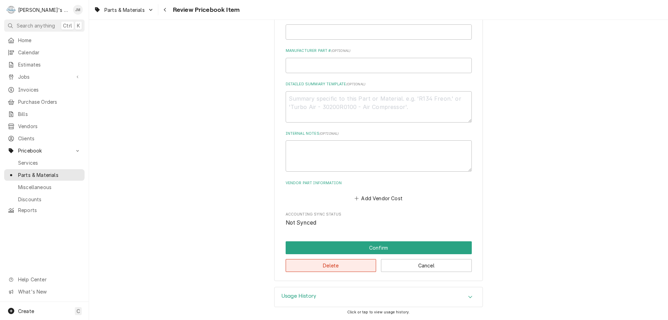
click at [334, 268] on button "Delete" at bounding box center [331, 265] width 91 height 13
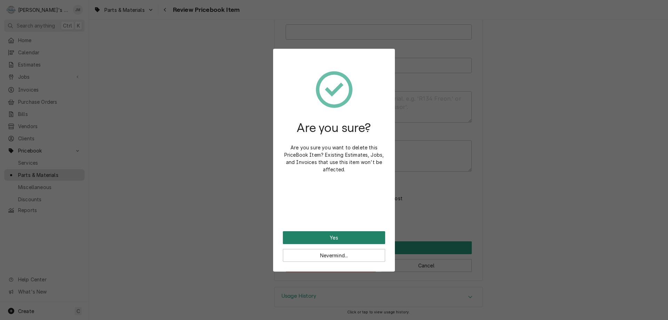
click at [331, 237] on button "Yes" at bounding box center [334, 237] width 102 height 13
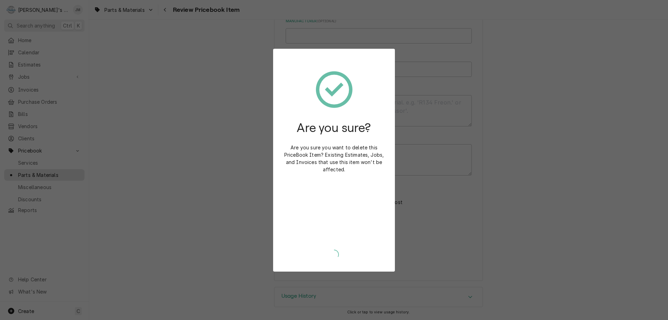
type textarea "x"
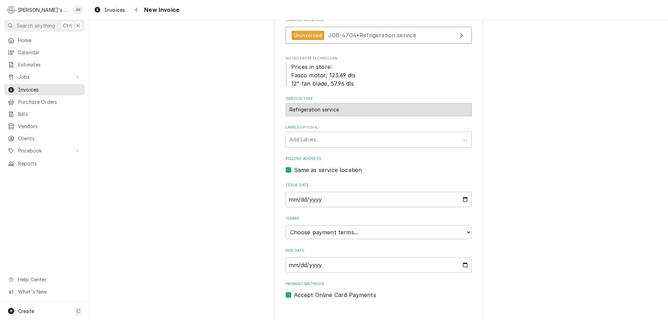
scroll to position [144, 0]
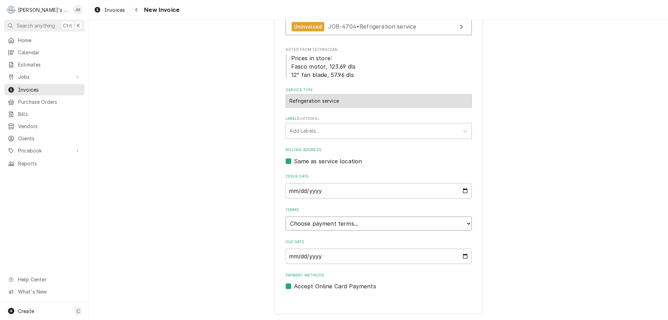
click at [421, 221] on select "Choose payment terms... Same Day Net 7 Net 14 Net 21 Net 30 Net 45 Net 60 Net 90" at bounding box center [379, 223] width 186 height 14
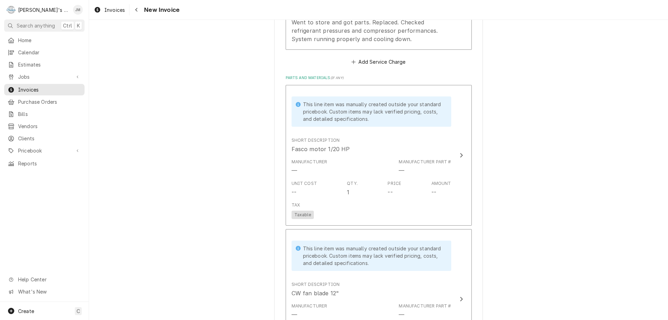
scroll to position [596, 0]
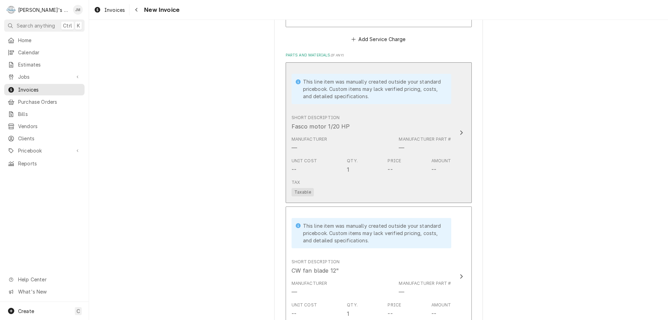
click at [460, 130] on icon "Update Line Item" at bounding box center [461, 133] width 3 height 6
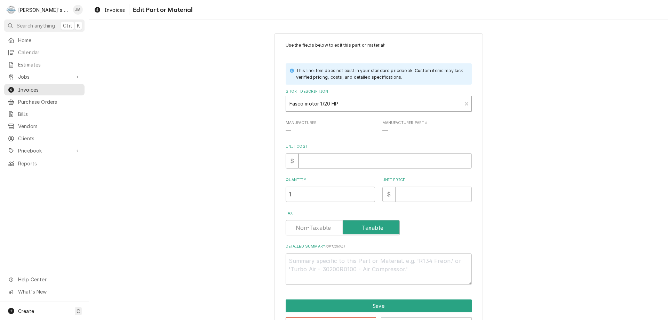
type textarea "x"
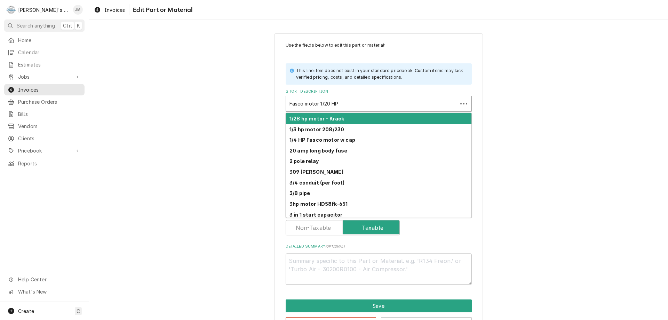
click at [353, 105] on div "Short Description" at bounding box center [371, 103] width 165 height 13
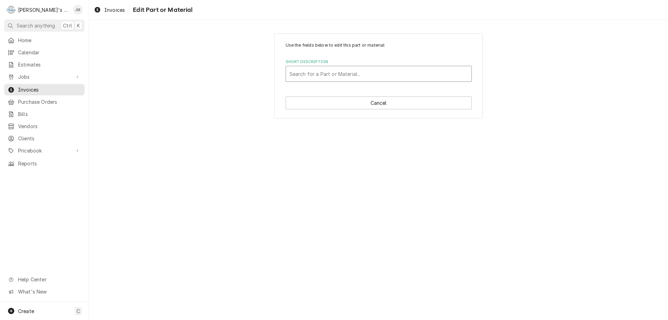
click at [373, 75] on div "Short Description" at bounding box center [378, 73] width 178 height 13
type input "1/20"
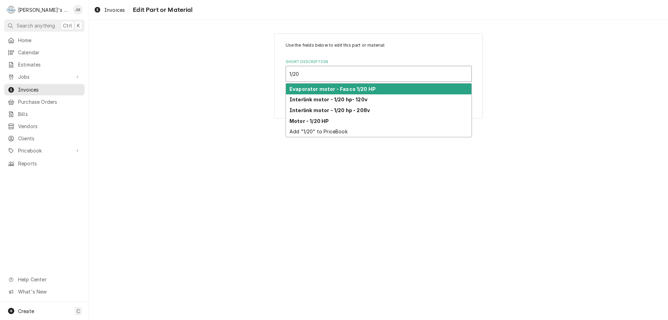
click at [362, 90] on strong "Evaporator motor - Fasco 1/20 HP" at bounding box center [332, 89] width 86 height 6
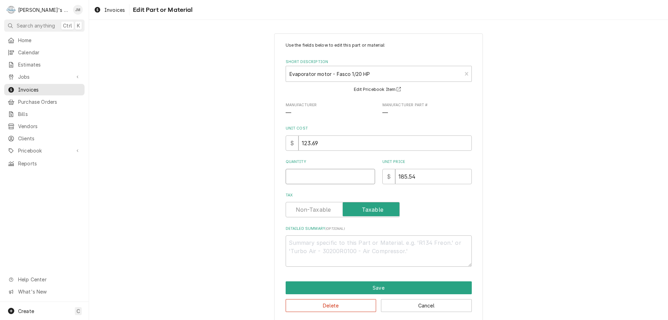
click at [341, 177] on input "Quantity" at bounding box center [330, 176] width 89 height 15
type textarea "x"
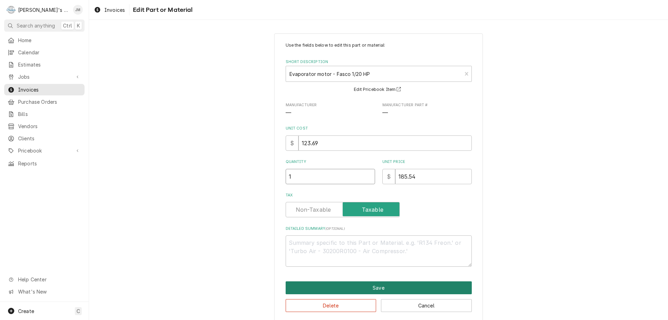
type input "1"
click at [385, 287] on button "Save" at bounding box center [379, 287] width 186 height 13
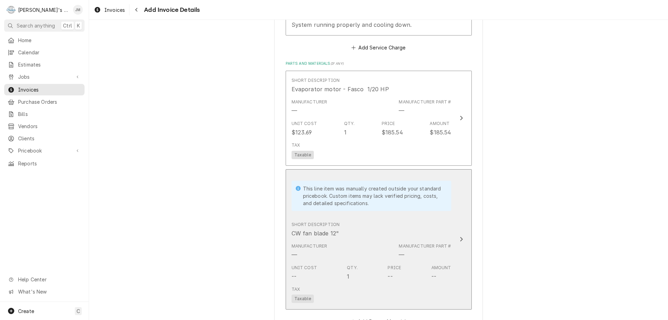
scroll to position [588, 0]
click at [461, 238] on div "Update Line Item" at bounding box center [461, 239] width 9 height 8
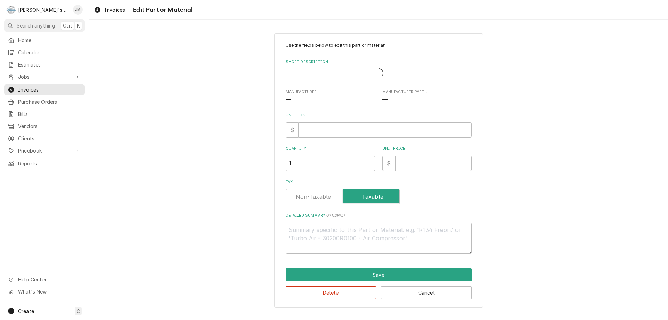
type textarea "x"
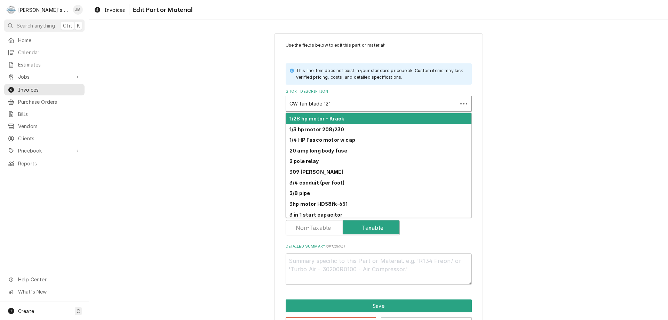
click at [405, 104] on div "Short Description" at bounding box center [371, 103] width 165 height 13
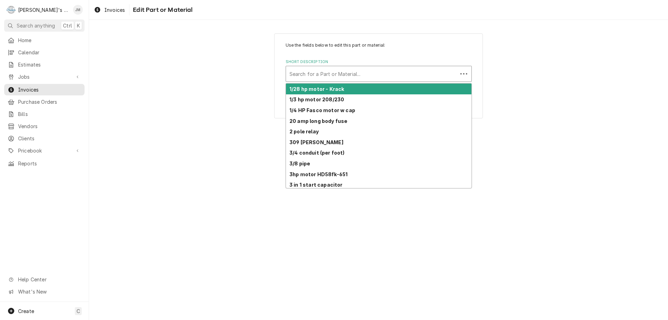
click at [361, 79] on div "Short Description" at bounding box center [371, 73] width 165 height 13
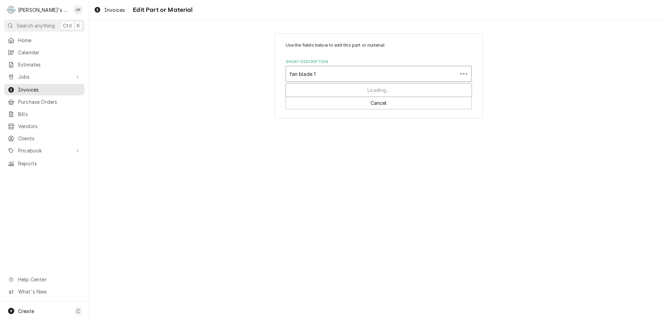
type input "fan blade 12"
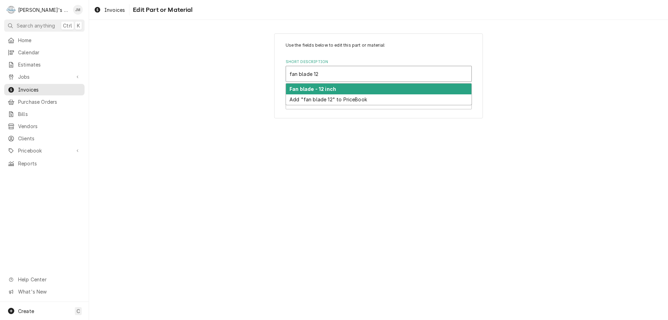
click at [349, 93] on div "Fan blade - 12 inch" at bounding box center [378, 89] width 185 height 11
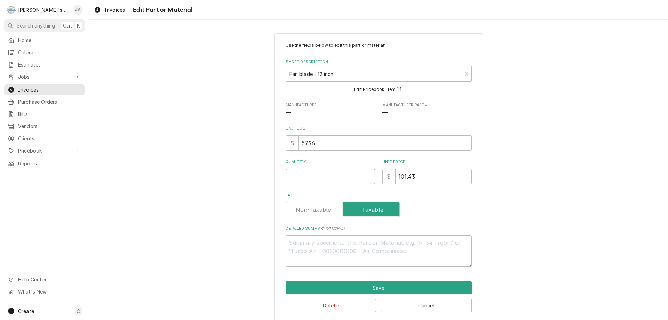
click at [351, 170] on input "Quantity" at bounding box center [330, 176] width 89 height 15
type textarea "x"
type input "1"
click at [609, 231] on div "Use the fields below to edit this part or material: Short Description Fan blade…" at bounding box center [378, 177] width 579 height 300
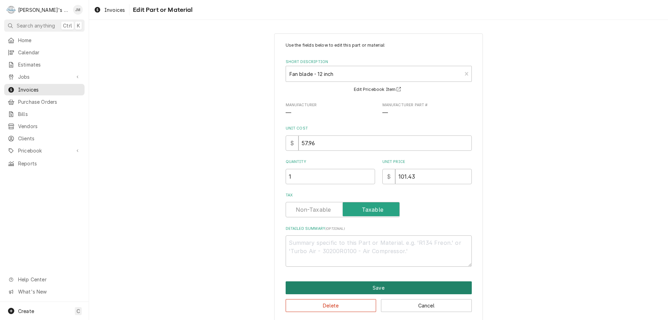
click at [372, 288] on button "Save" at bounding box center [379, 287] width 186 height 13
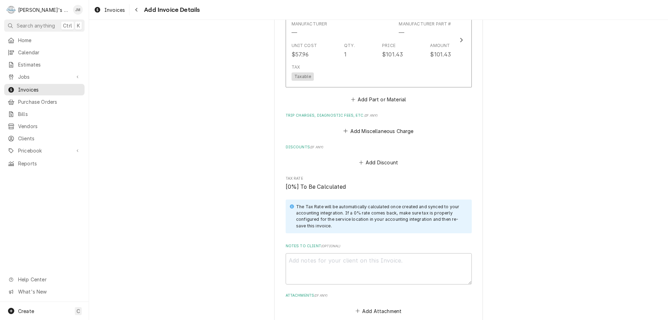
scroll to position [754, 0]
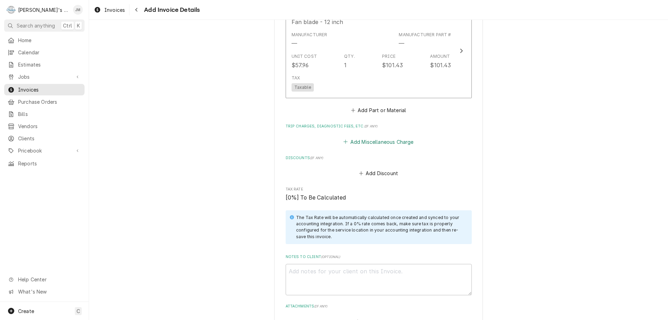
click at [377, 143] on button "Add Miscellaneous Charge" at bounding box center [378, 142] width 72 height 10
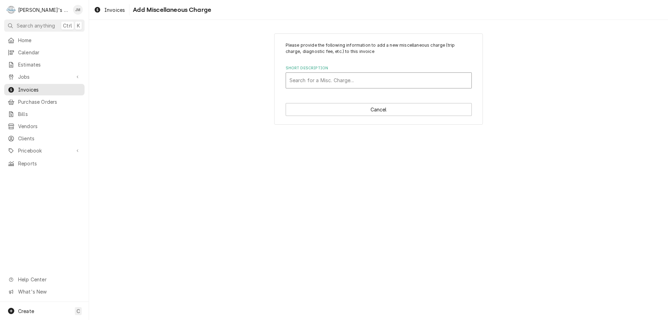
click at [372, 84] on div "Short Description" at bounding box center [378, 80] width 178 height 13
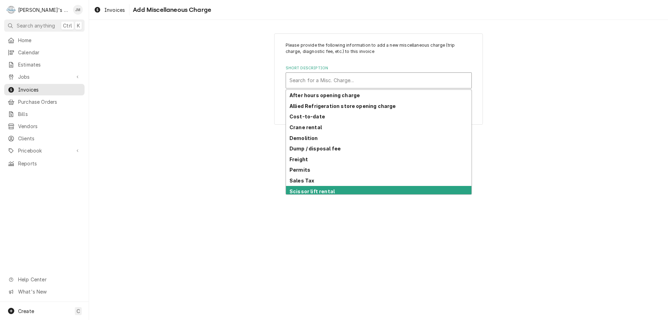
scroll to position [34, 0]
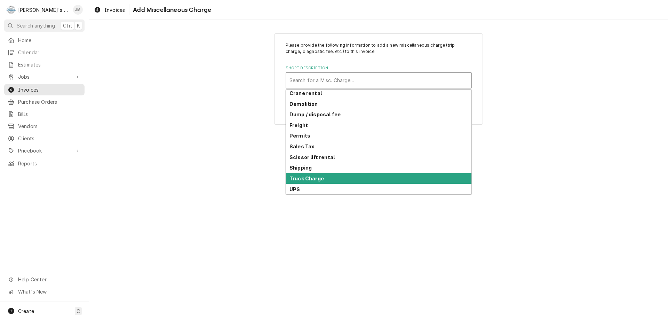
click at [371, 179] on div "Truck Charge" at bounding box center [378, 178] width 185 height 11
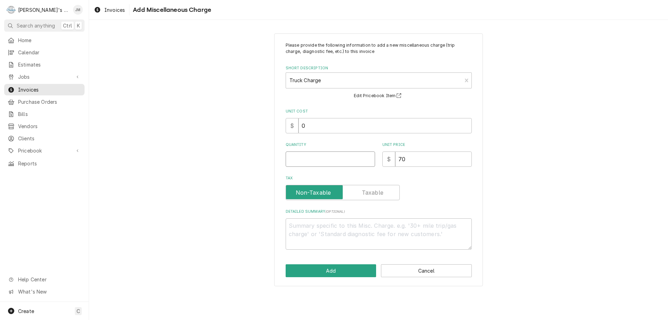
click at [358, 157] on input "Quantity" at bounding box center [330, 158] width 89 height 15
type textarea "x"
type input "1"
click at [321, 269] on button "Add" at bounding box center [331, 270] width 91 height 13
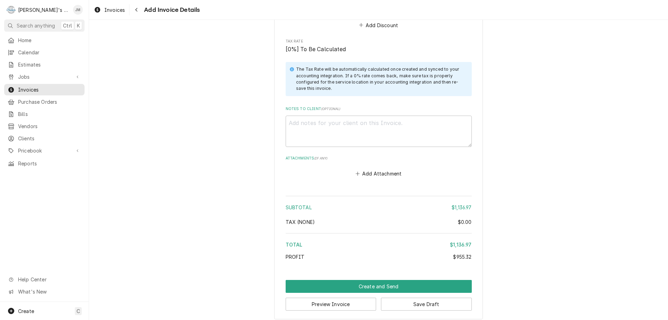
scroll to position [984, 0]
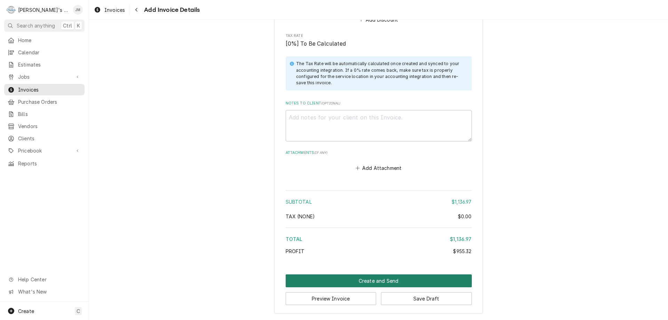
click at [370, 279] on button "Create and Send" at bounding box center [379, 280] width 186 height 13
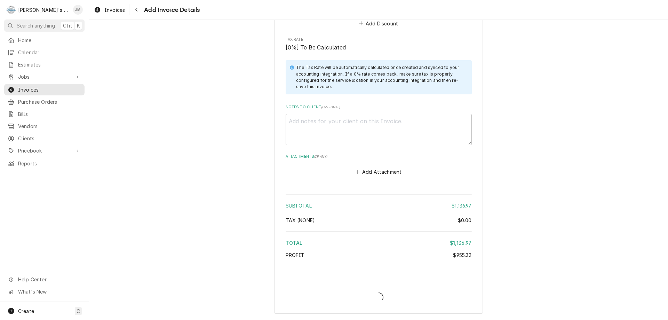
scroll to position [980, 0]
type textarea "x"
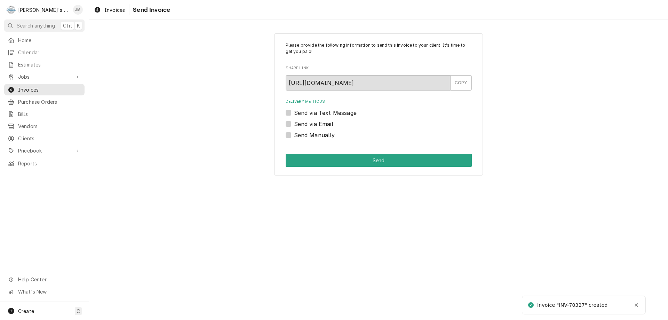
click at [311, 136] on label "Send Manually" at bounding box center [314, 135] width 41 height 8
click at [311, 136] on input "Send Manually" at bounding box center [387, 138] width 186 height 15
checkbox input "true"
click at [346, 159] on button "Send" at bounding box center [379, 160] width 186 height 13
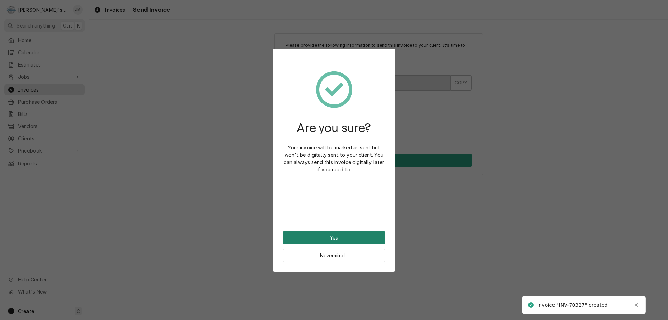
click at [331, 234] on button "Yes" at bounding box center [334, 237] width 102 height 13
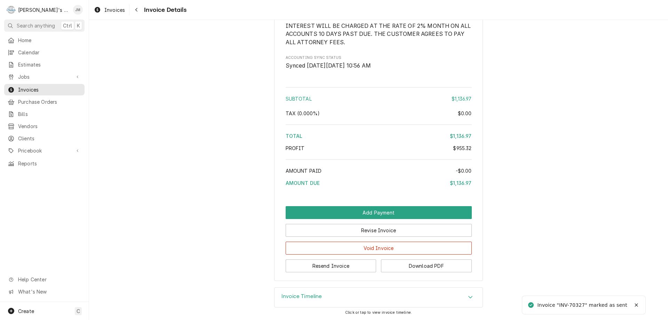
scroll to position [942, 0]
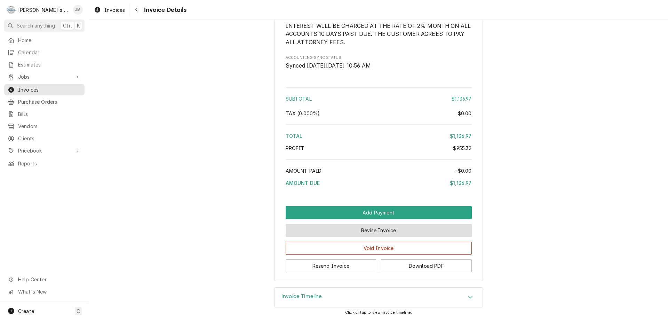
click at [362, 229] on button "Revise Invoice" at bounding box center [379, 230] width 186 height 13
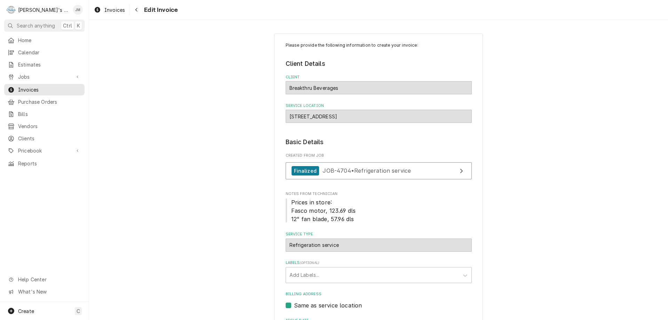
scroll to position [999, 0]
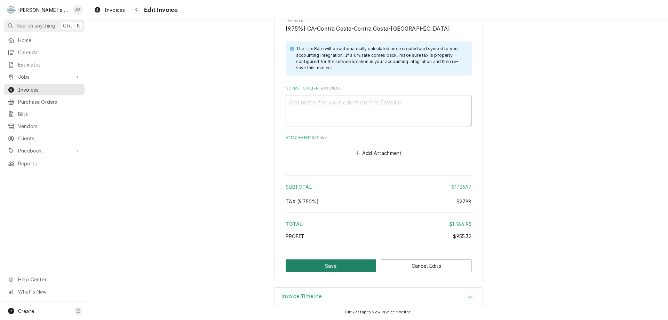
click at [325, 269] on button "Save" at bounding box center [331, 265] width 91 height 13
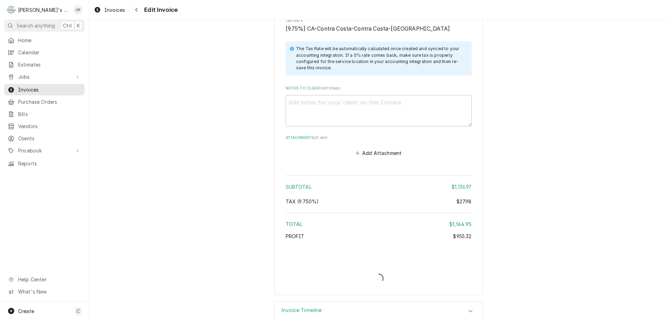
type textarea "x"
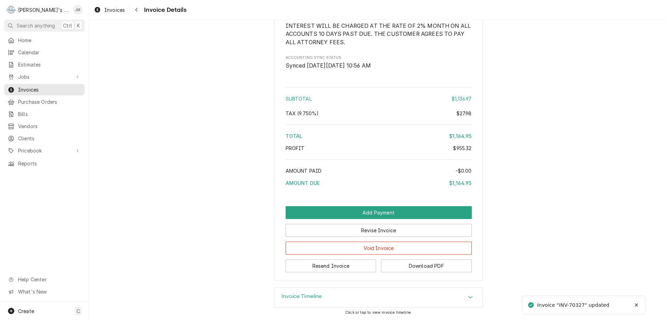
scroll to position [942, 0]
click at [335, 263] on button "Resend Invoice" at bounding box center [331, 265] width 91 height 13
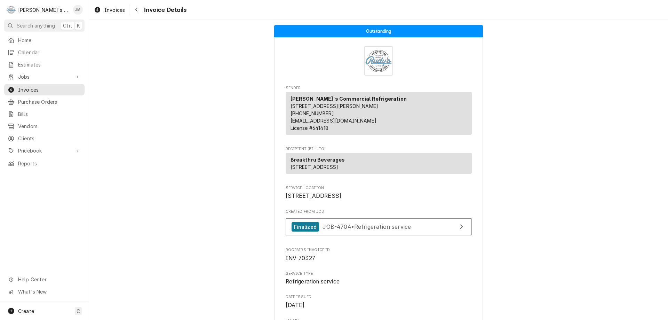
click at [335, 263] on div "Outstanding Sender [PERSON_NAME]'s Commercial Refrigeration [STREET_ADDRESS][PE…" at bounding box center [378, 170] width 579 height 300
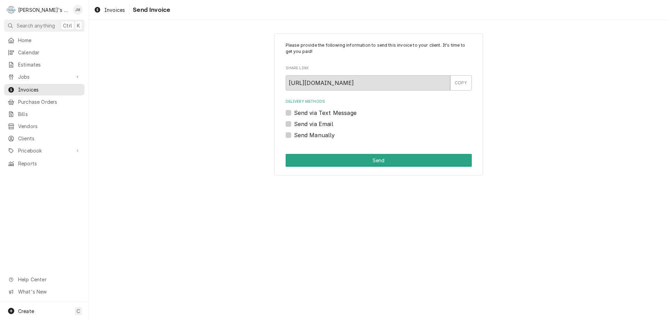
click at [321, 122] on label "Send via Email" at bounding box center [313, 124] width 39 height 8
click at [321, 122] on input "Send via Email" at bounding box center [387, 127] width 186 height 15
checkbox input "true"
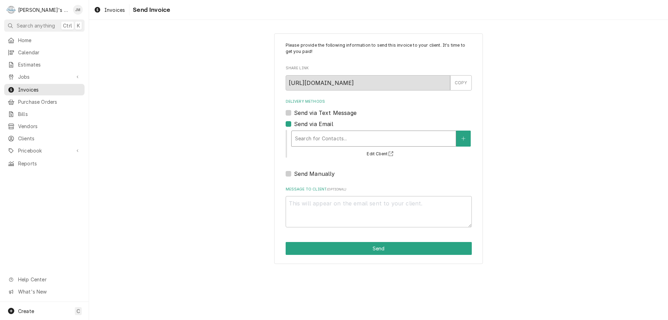
click at [327, 138] on div "Delivery Methods" at bounding box center [373, 138] width 157 height 13
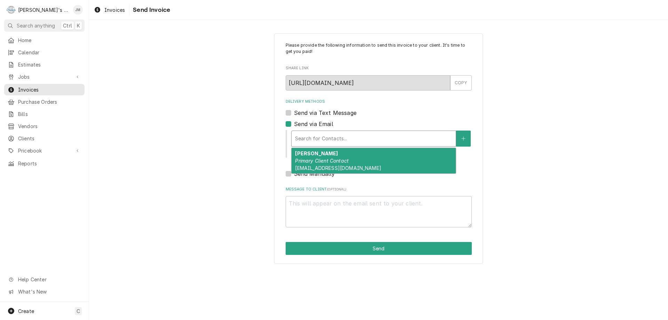
click at [326, 163] on em "Primary Client Contact" at bounding box center [322, 161] width 54 height 6
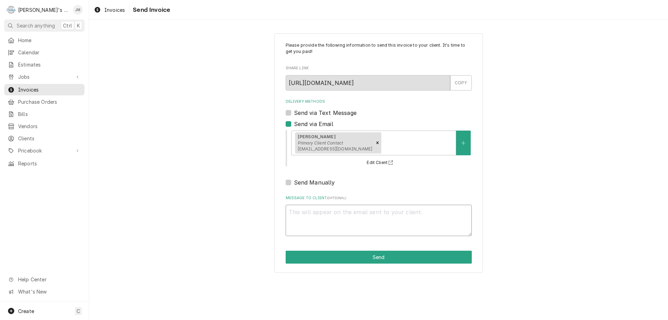
click at [344, 220] on textarea "Message to Client ( optional )" at bounding box center [379, 220] width 186 height 31
type textarea "x"
type textarea "T"
type textarea "x"
type textarea "Th"
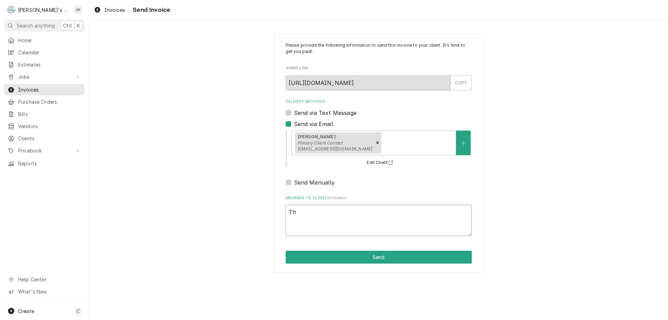
type textarea "x"
type textarea "Tha"
type textarea "x"
type textarea "Than"
type textarea "x"
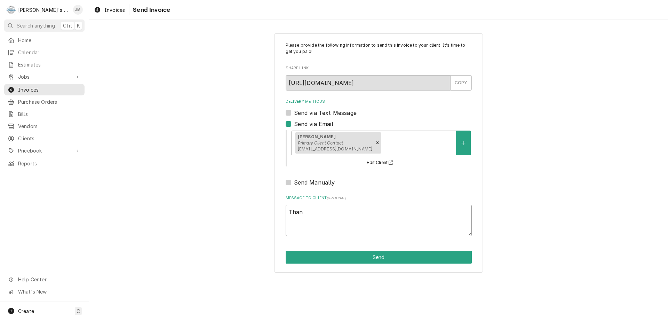
type textarea "Thank"
type textarea "x"
type textarea "Thank"
type textarea "x"
type textarea "Thank y"
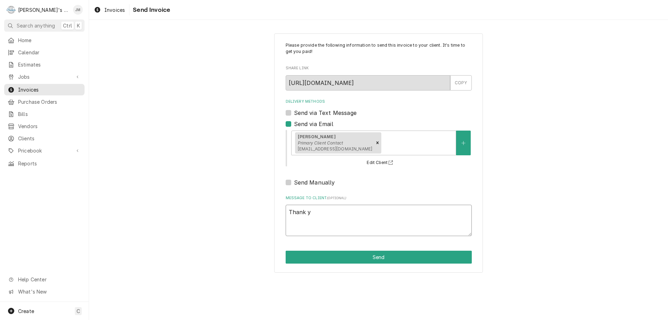
type textarea "x"
type textarea "Thank yo"
type textarea "x"
type textarea "Thank you"
type textarea "x"
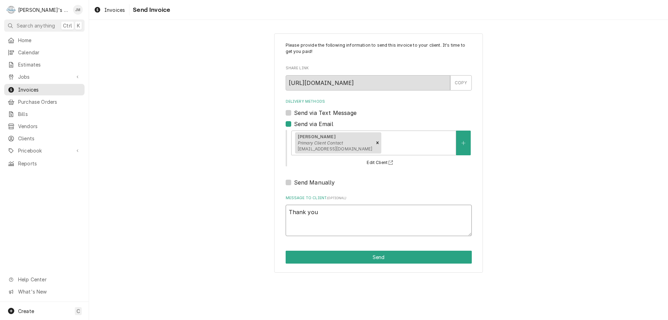
type textarea "Thank you"
type textarea "x"
type textarea "Thank you f"
type textarea "x"
type textarea "Thank you fo"
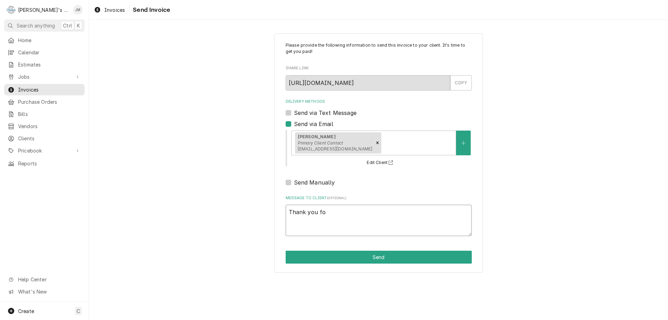
type textarea "x"
type textarea "Thank you for"
type textarea "x"
type textarea "Thank you for"
type textarea "x"
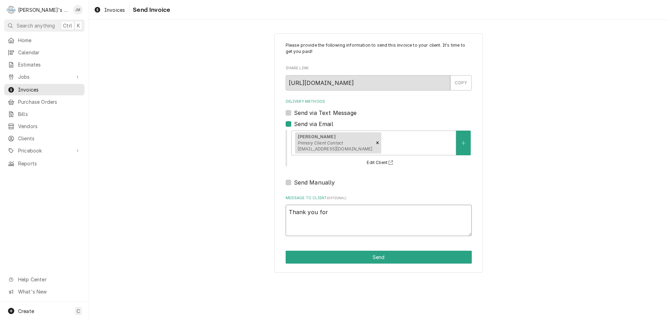
type textarea "Thank you for y"
type textarea "x"
type textarea "Thank you for yo"
type textarea "x"
type textarea "Thank you for you"
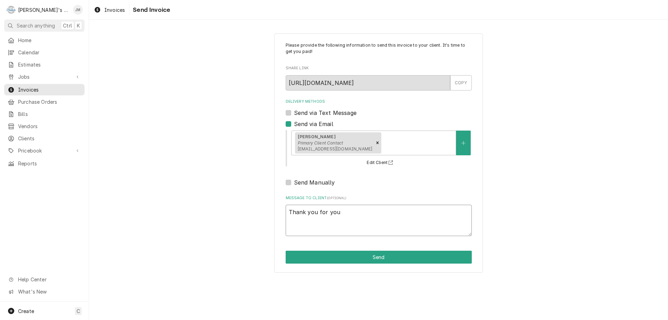
type textarea "x"
type textarea "Thank you for your"
type textarea "x"
type textarea "Thank you for your"
type textarea "x"
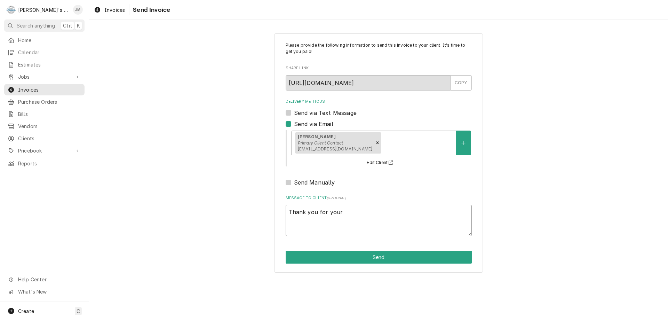
type textarea "Thank you for your b"
type textarea "x"
type textarea "Thank you for your bu"
type textarea "x"
type textarea "Thank you for your bus"
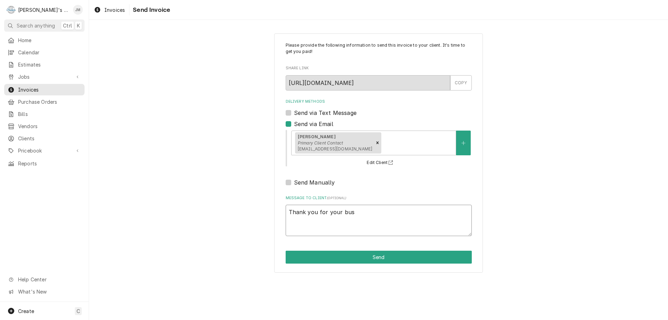
type textarea "x"
type textarea "Thank you for your busi"
type textarea "x"
type textarea "Thank you for your busin"
type textarea "x"
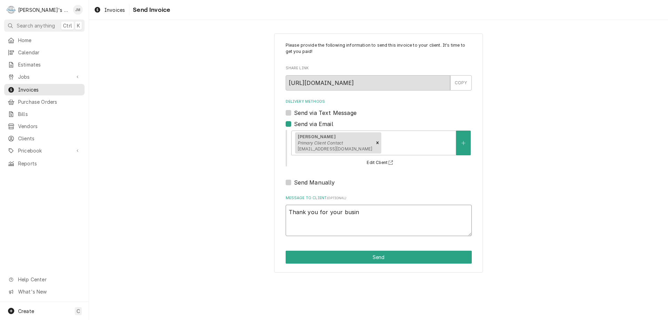
type textarea "Thank you for your busine"
type textarea "x"
type textarea "Thank you for your busines"
type textarea "x"
type textarea "Thank you for your business"
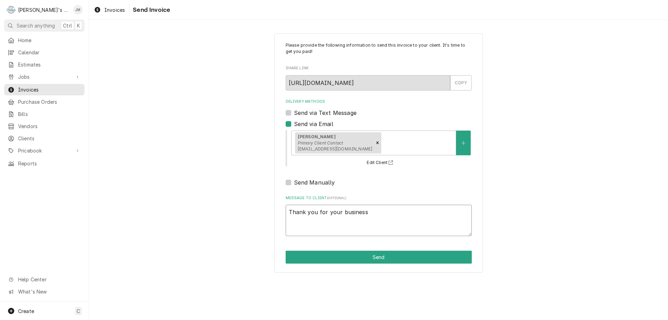
type textarea "x"
type textarea "Thank you for your business."
type textarea "x"
type textarea "Thank you for your business."
click at [384, 258] on button "Send" at bounding box center [379, 257] width 186 height 13
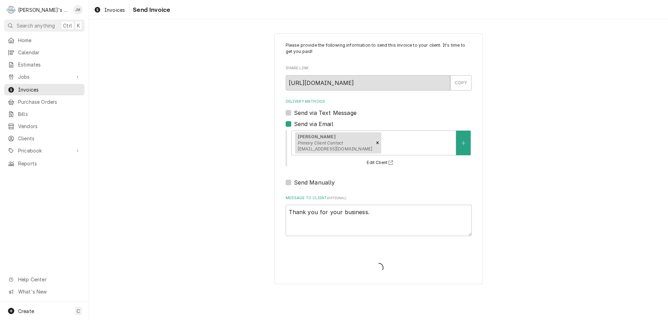
type textarea "x"
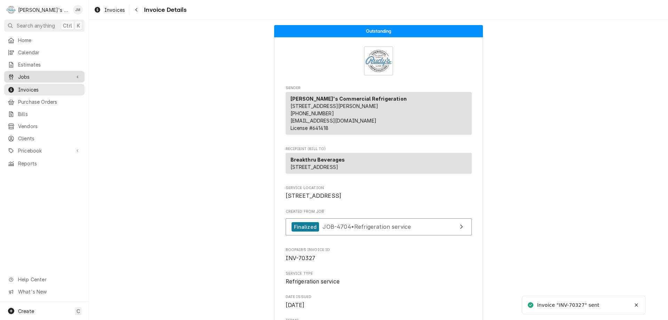
click at [24, 73] on span "Jobs" at bounding box center [44, 76] width 53 height 7
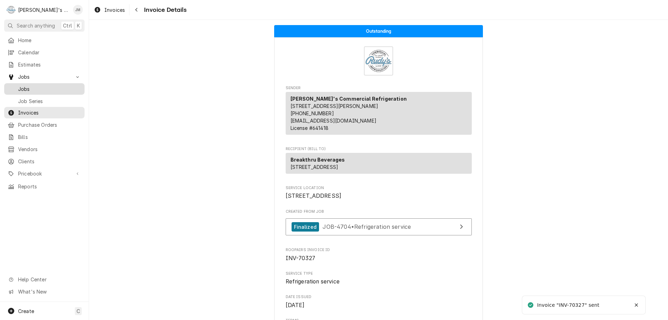
click at [22, 90] on div "Jobs" at bounding box center [45, 89] width 78 height 9
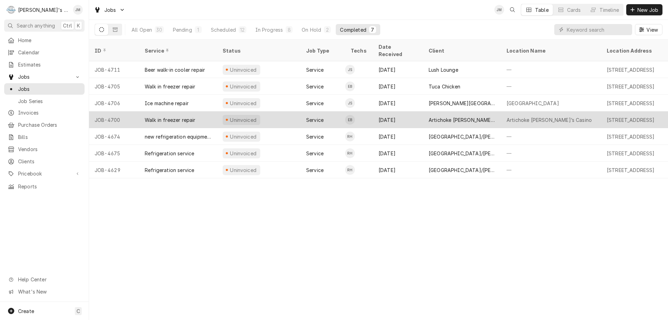
click at [480, 116] on div "Artichoke [PERSON_NAME]'s Casino" at bounding box center [462, 119] width 67 height 7
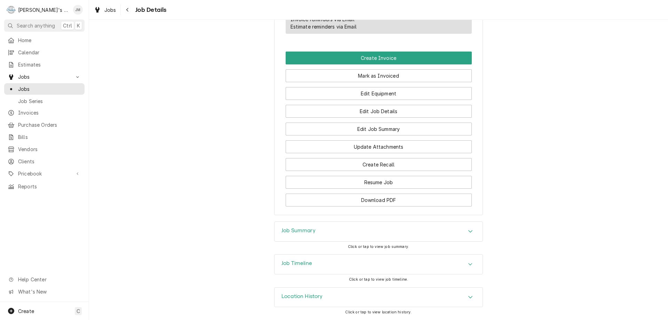
scroll to position [436, 0]
click at [312, 228] on h3 "Job Summary" at bounding box center [298, 230] width 34 height 7
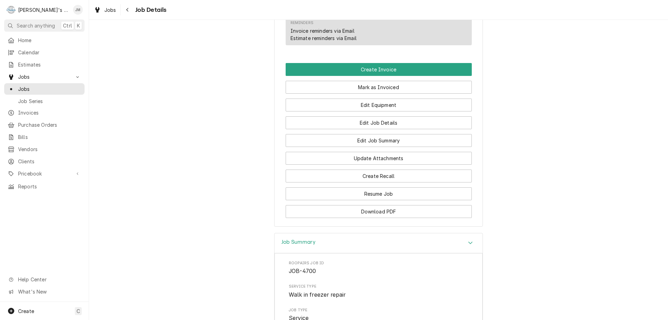
scroll to position [418, 0]
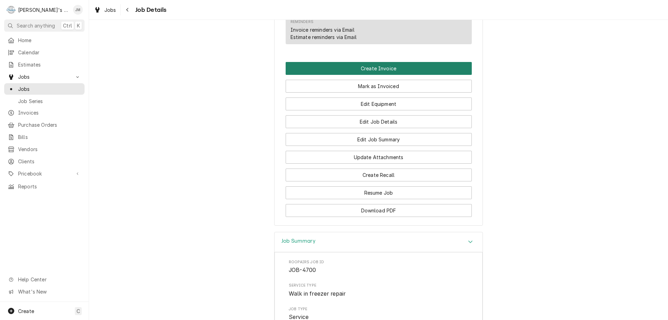
click at [390, 75] on button "Create Invoice" at bounding box center [379, 68] width 186 height 13
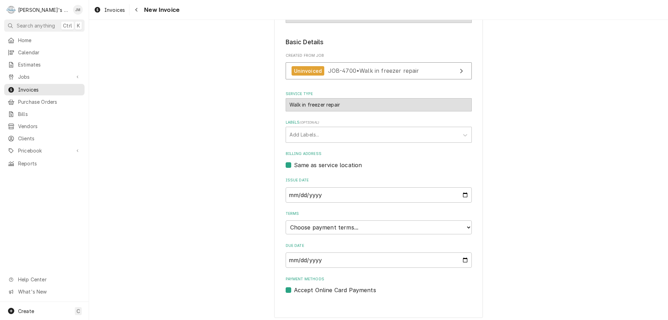
scroll to position [104, 0]
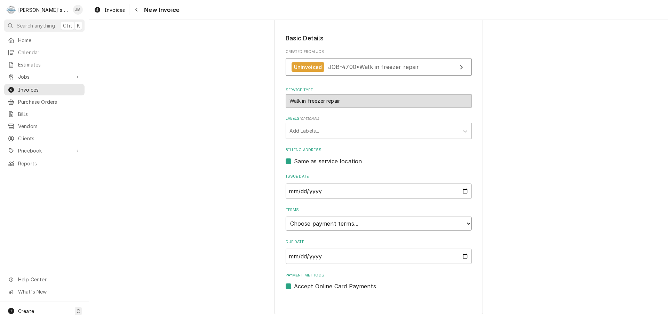
click at [405, 222] on select "Choose payment terms... Same Day Net 7 Net 14 Net 21 Net 30 Net 45 Net 60 Net 90" at bounding box center [379, 223] width 186 height 14
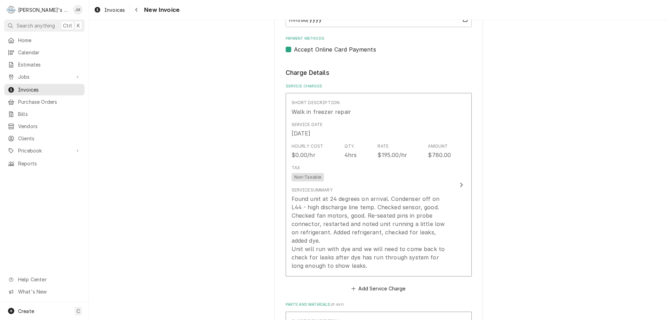
scroll to position [417, 0]
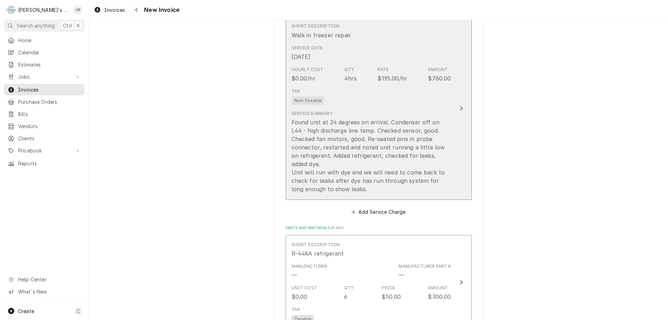
click at [460, 109] on icon "Update Line Item" at bounding box center [461, 108] width 3 height 6
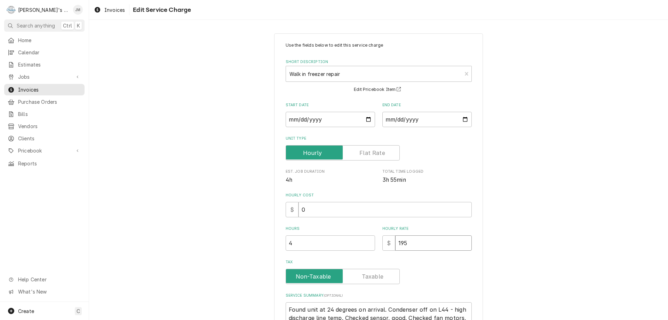
drag, startPoint x: 409, startPoint y: 244, endPoint x: 387, endPoint y: 242, distance: 22.7
click at [387, 242] on div "$ 195" at bounding box center [426, 242] width 89 height 15
type textarea "x"
type input "0"
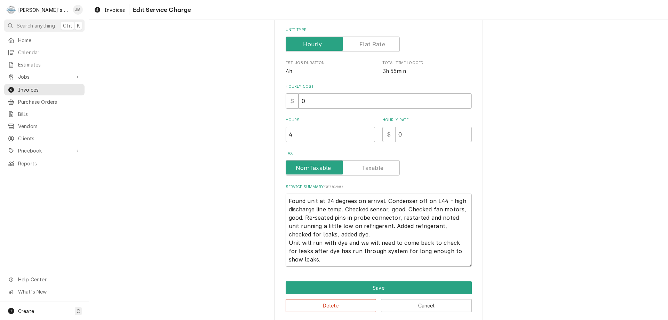
scroll to position [116, 0]
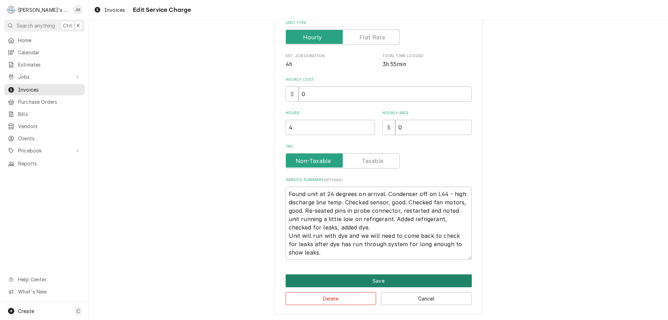
click at [367, 278] on button "Save" at bounding box center [379, 280] width 186 height 13
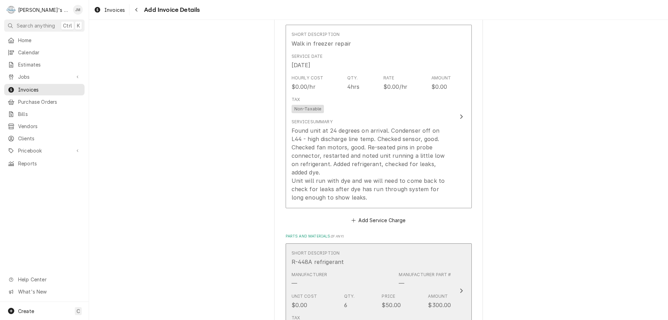
scroll to position [582, 0]
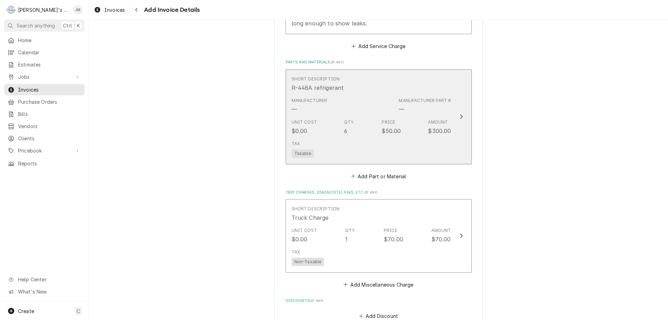
click at [460, 118] on icon "Update Line Item" at bounding box center [461, 116] width 3 height 5
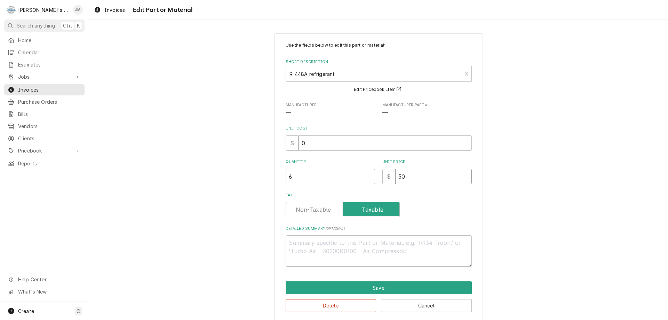
drag, startPoint x: 409, startPoint y: 179, endPoint x: 368, endPoint y: 185, distance: 41.6
click at [368, 185] on div "Use the fields below to edit this part or material: Short Description R-448A re…" at bounding box center [379, 154] width 186 height 224
type textarea "x"
type input "0"
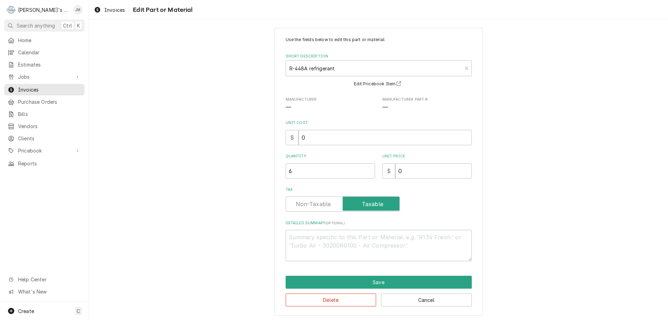
scroll to position [7, 0]
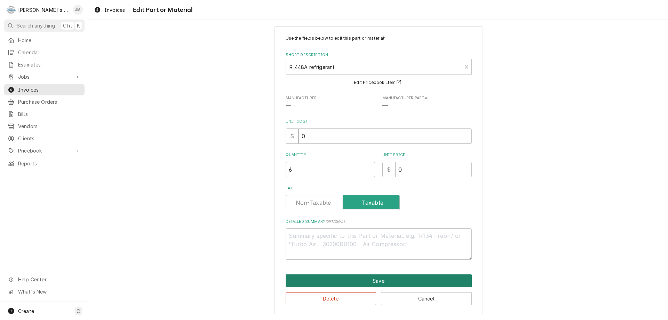
click at [373, 280] on button "Save" at bounding box center [379, 280] width 186 height 13
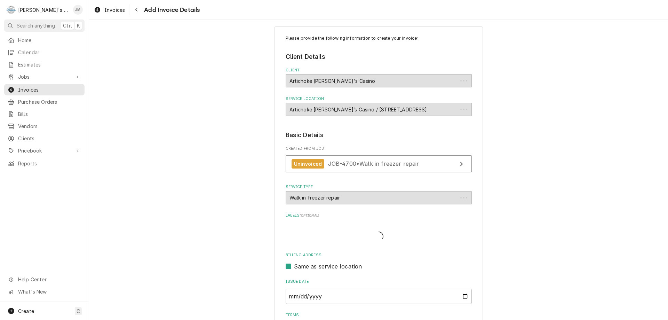
scroll to position [574, 0]
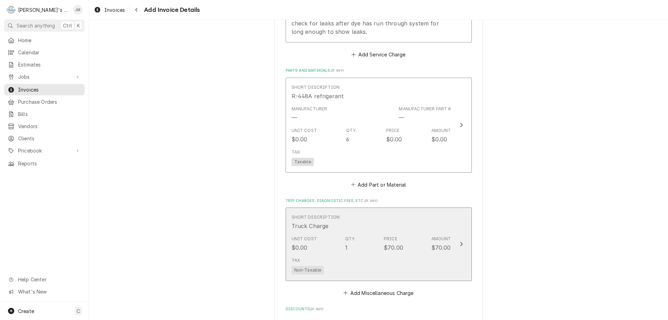
click at [460, 243] on icon "Update Line Item" at bounding box center [461, 244] width 3 height 5
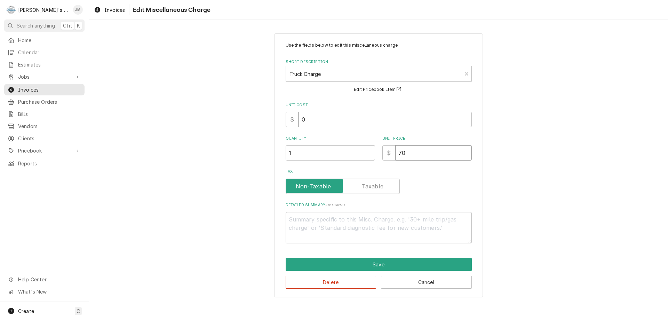
drag, startPoint x: 410, startPoint y: 152, endPoint x: 396, endPoint y: 154, distance: 14.5
click at [396, 154] on input "70" at bounding box center [433, 152] width 77 height 15
type textarea "x"
type input "0"
click at [371, 263] on button "Save" at bounding box center [379, 264] width 186 height 13
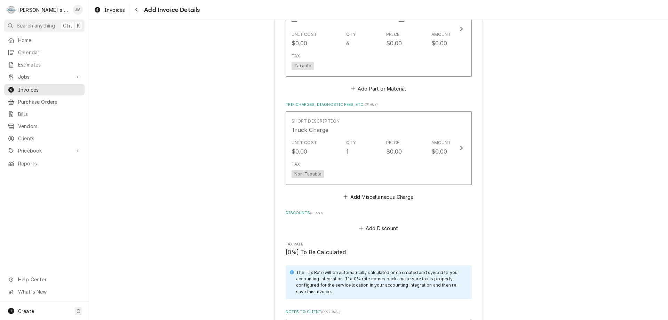
scroll to position [809, 0]
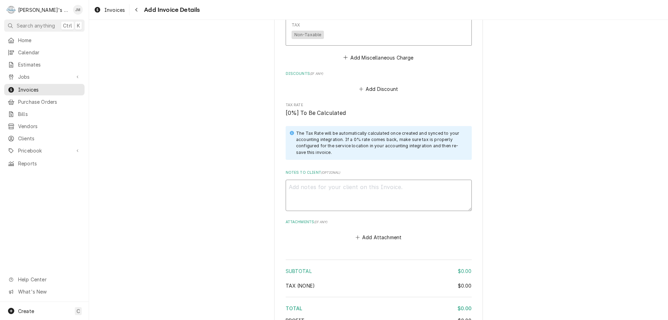
click at [390, 196] on textarea "Notes to Client ( optional )" at bounding box center [379, 195] width 186 height 31
type textarea "x"
type textarea "W"
type textarea "x"
type textarea "Wa"
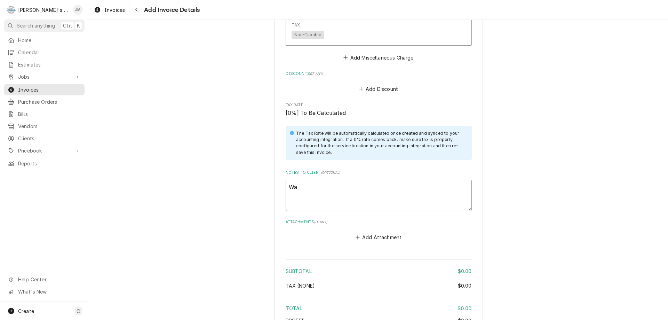
type textarea "x"
type textarea "War"
type textarea "x"
type textarea "Warr"
type textarea "x"
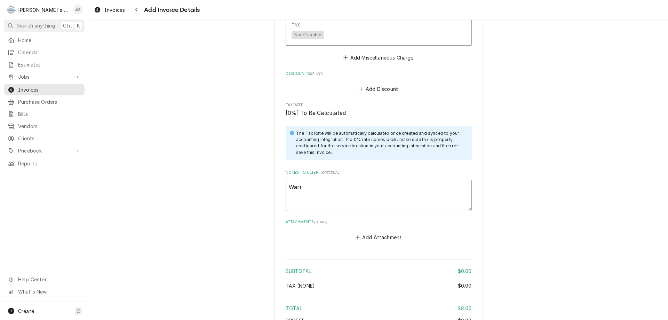
type textarea "Warra"
type textarea "x"
type textarea "Warran"
type textarea "x"
type textarea "Warrant"
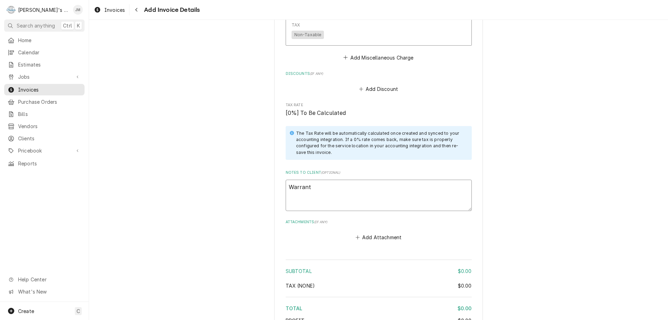
type textarea "x"
type textarea "Warranty"
type textarea "x"
type textarea "Warranty"
type textarea "x"
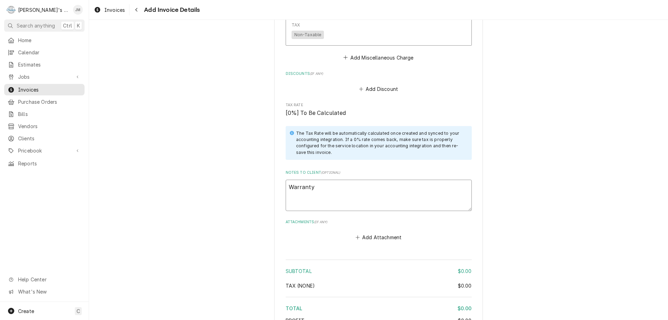
type textarea "Warranty w"
type textarea "x"
type textarea "Warranty wo"
type textarea "x"
type textarea "Warranty wor"
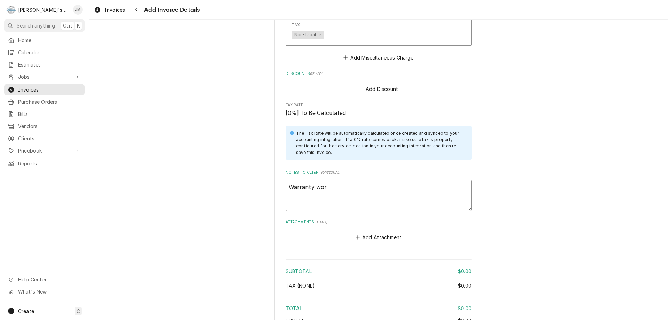
type textarea "x"
type textarea "Warranty work"
type textarea "x"
type textarea "Warranty work"
type textarea "x"
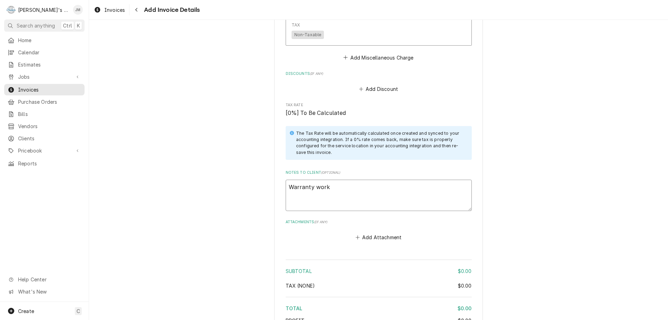
type textarea "Warranty work -"
type textarea "x"
type textarea "Warranty work -"
type textarea "x"
type textarea "Warranty work - n"
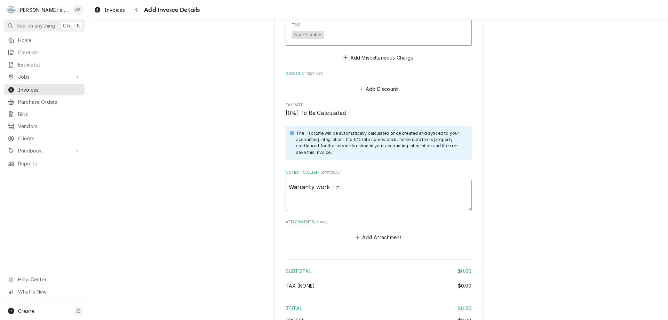
type textarea "x"
type textarea "Warranty work - no"
type textarea "x"
type textarea "Warranty work - no"
type textarea "x"
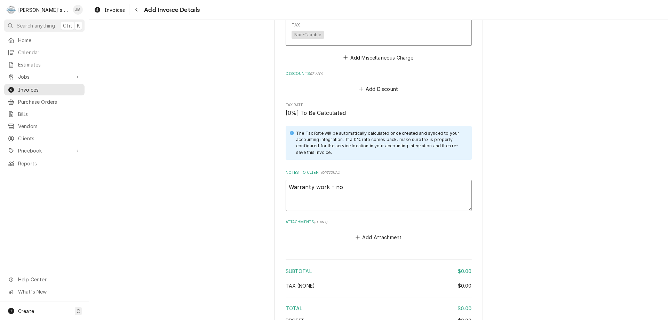
type textarea "Warranty work - no c"
type textarea "x"
type textarea "Warranty work - no ch"
type textarea "x"
type textarea "Warranty work - no cha"
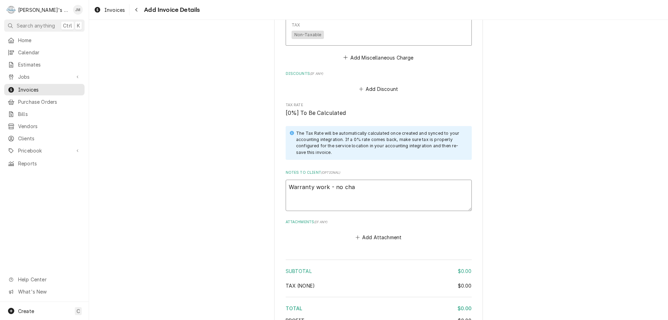
type textarea "x"
type textarea "Warranty work - no char"
type textarea "x"
type textarea "Warranty work - no charg"
type textarea "x"
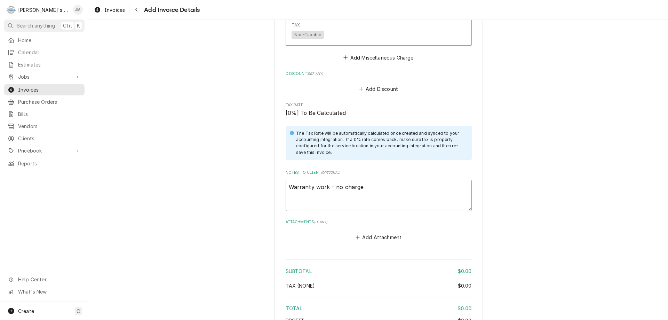
scroll to position [879, 0]
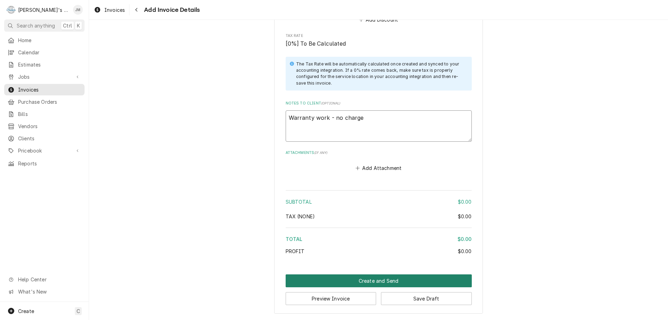
type textarea "Warranty work - no charge"
click at [387, 281] on button "Create and Send" at bounding box center [379, 280] width 186 height 13
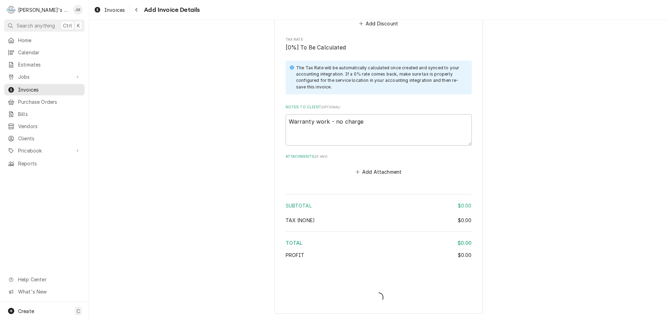
type textarea "x"
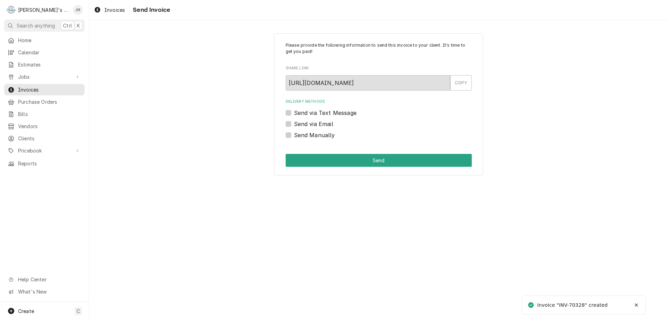
click at [309, 131] on label "Send Manually" at bounding box center [314, 135] width 41 height 8
click at [309, 131] on input "Send Manually" at bounding box center [387, 138] width 186 height 15
checkbox input "true"
click at [378, 159] on button "Send" at bounding box center [379, 160] width 186 height 13
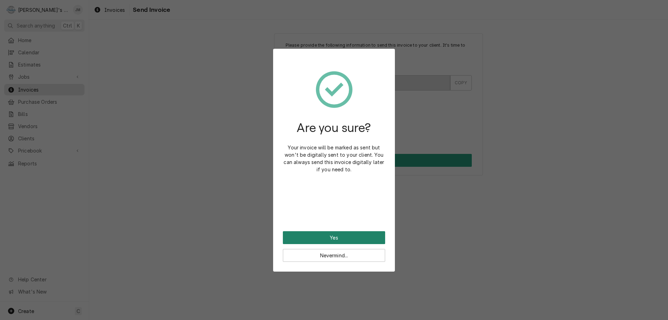
click at [336, 238] on button "Yes" at bounding box center [334, 237] width 102 height 13
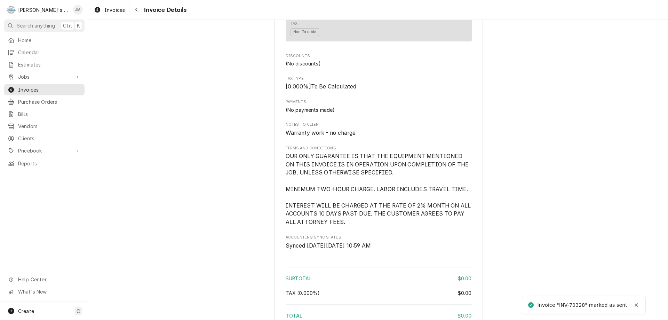
scroll to position [851, 0]
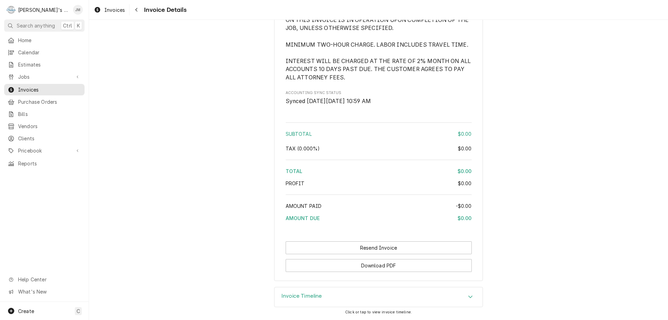
click at [294, 292] on div "Invoice Timeline" at bounding box center [379, 296] width 208 height 19
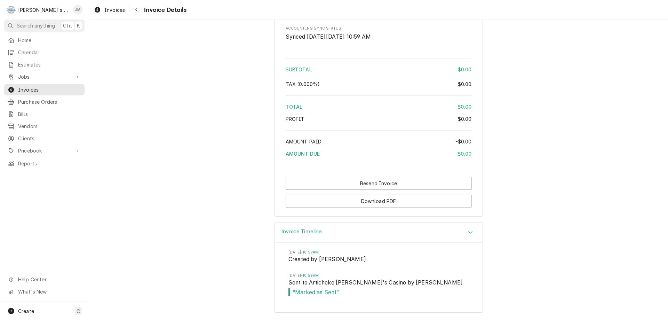
scroll to position [567, 0]
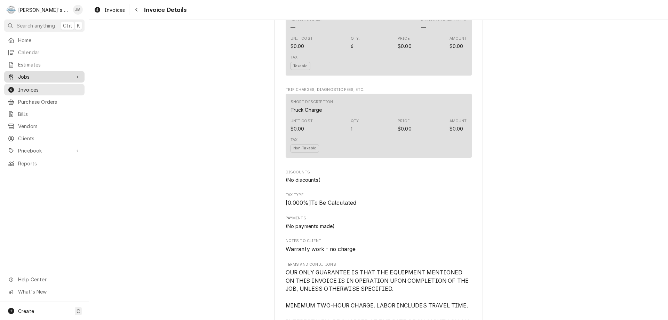
click at [29, 73] on span "Jobs" at bounding box center [44, 76] width 53 height 7
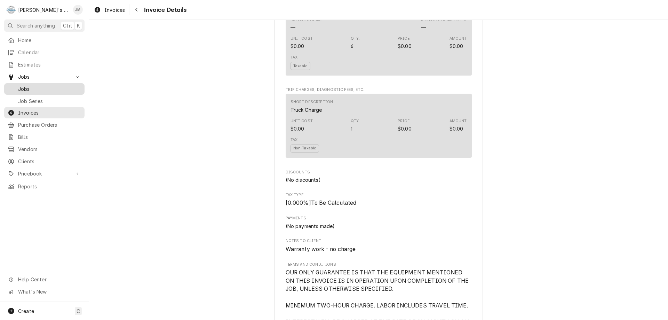
click at [27, 85] on span "Jobs" at bounding box center [49, 88] width 63 height 7
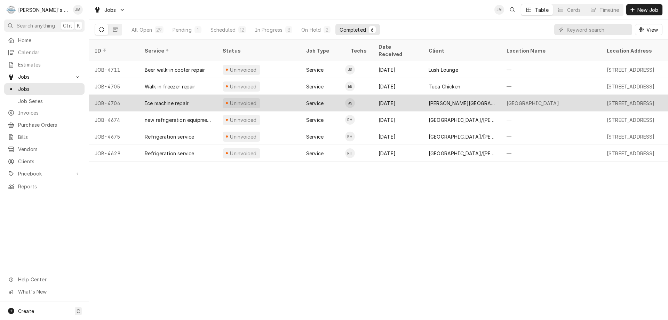
click at [466, 100] on div "[PERSON_NAME][GEOGRAPHIC_DATA]" at bounding box center [462, 103] width 67 height 7
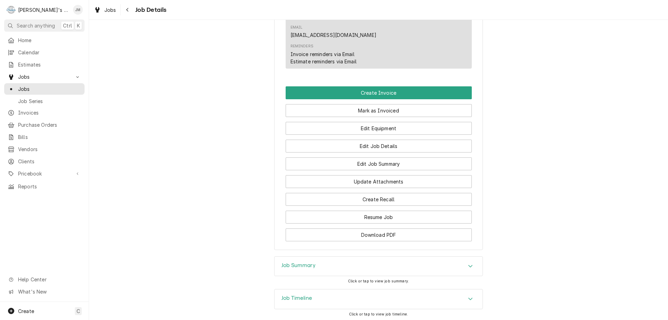
scroll to position [487, 0]
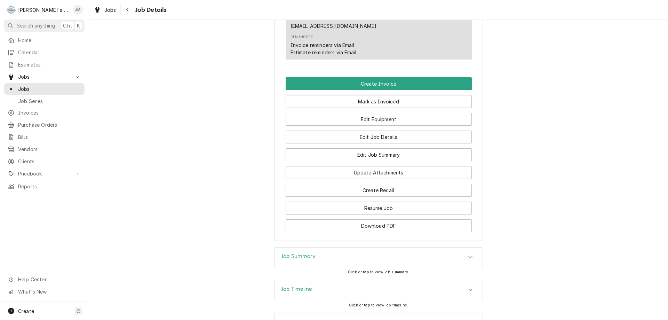
click at [311, 253] on h3 "Job Summary" at bounding box center [298, 256] width 34 height 7
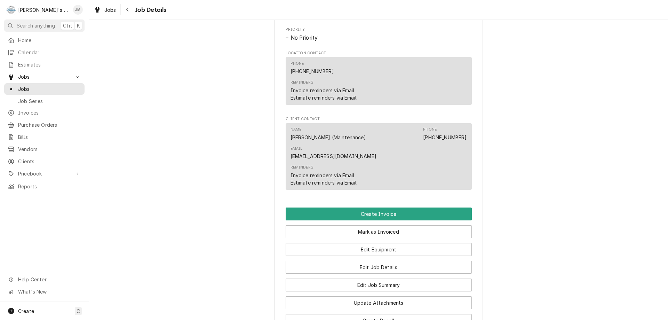
scroll to position [348, 0]
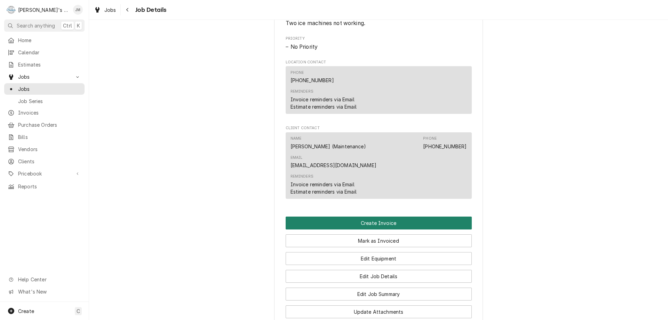
click at [380, 216] on button "Create Invoice" at bounding box center [379, 222] width 186 height 13
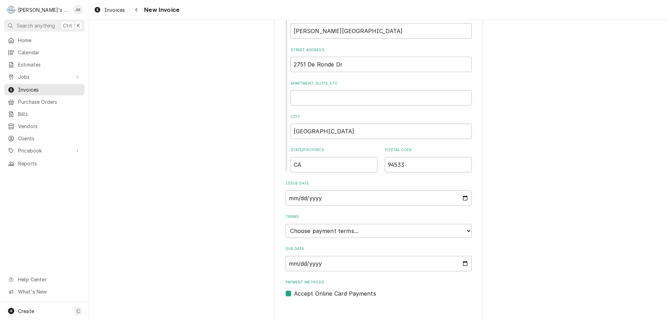
scroll to position [265, 0]
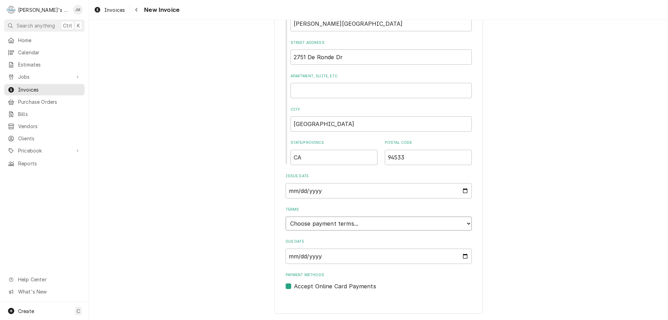
click at [407, 224] on select "Choose payment terms... Same Day Net 7 Net 14 Net 21 Net 30 Net 45 Net 60 Net 90" at bounding box center [379, 223] width 186 height 14
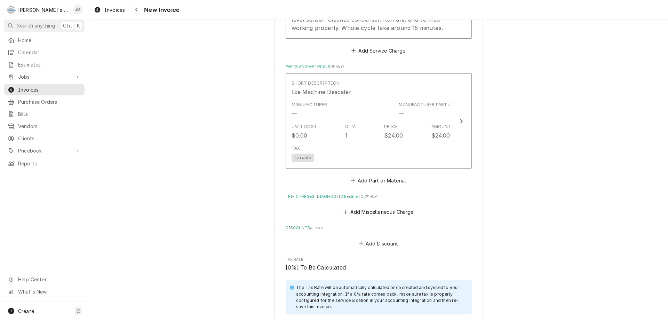
scroll to position [821, 0]
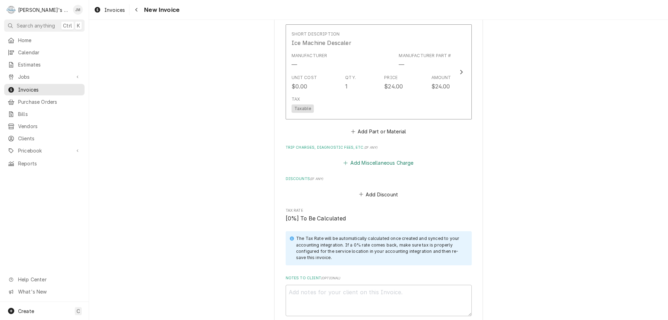
click at [402, 163] on button "Add Miscellaneous Charge" at bounding box center [378, 163] width 72 height 10
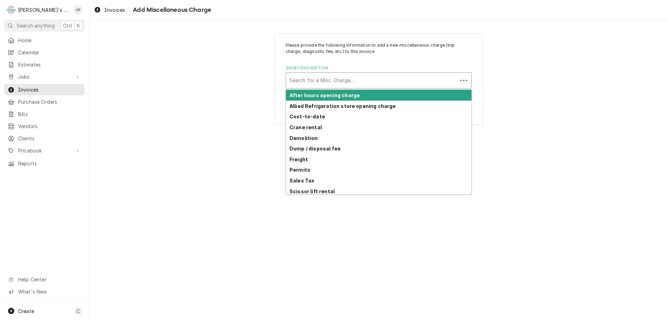
click at [367, 80] on div "Short Description" at bounding box center [371, 80] width 165 height 13
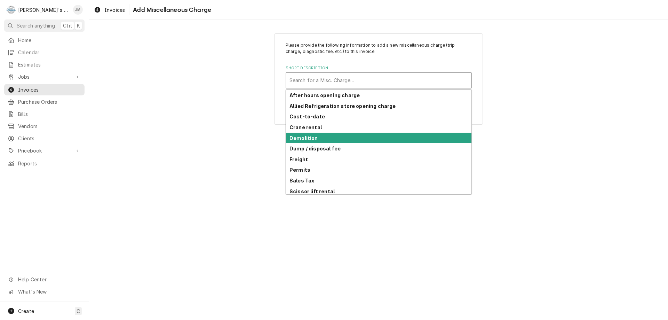
scroll to position [34, 0]
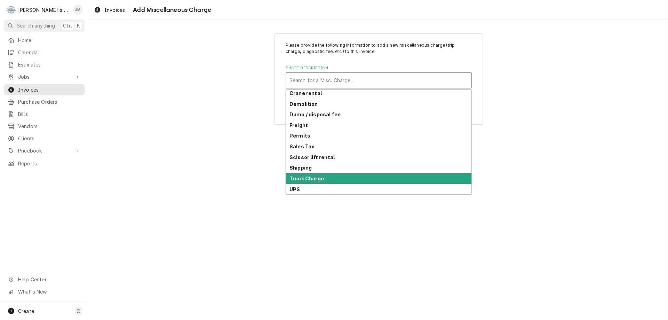
click at [359, 173] on div "Truck Charge" at bounding box center [378, 178] width 185 height 11
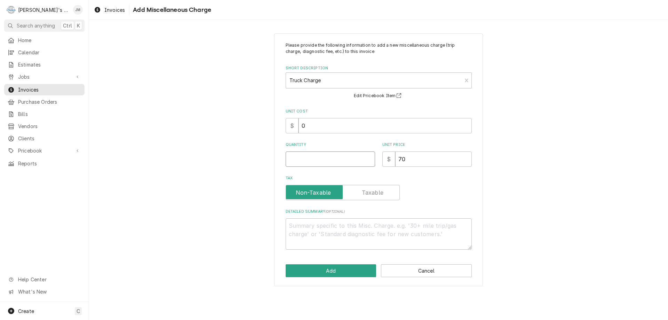
click at [353, 158] on input "Quantity" at bounding box center [330, 158] width 89 height 15
type textarea "x"
type input "1"
click at [339, 268] on button "Add" at bounding box center [331, 270] width 91 height 13
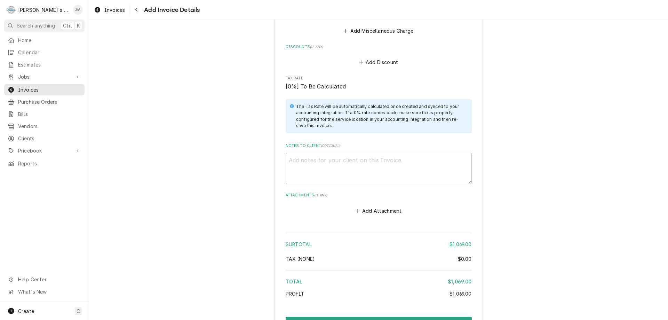
scroll to position [1073, 0]
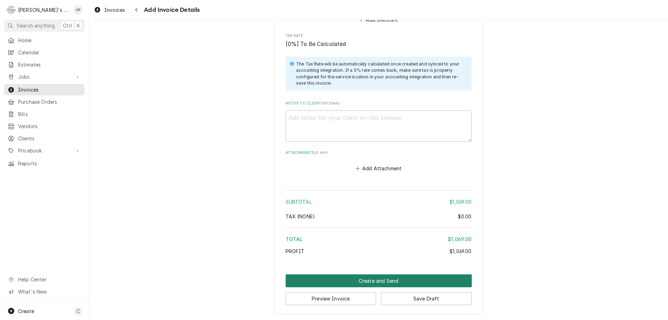
click at [382, 277] on button "Create and Send" at bounding box center [379, 280] width 186 height 13
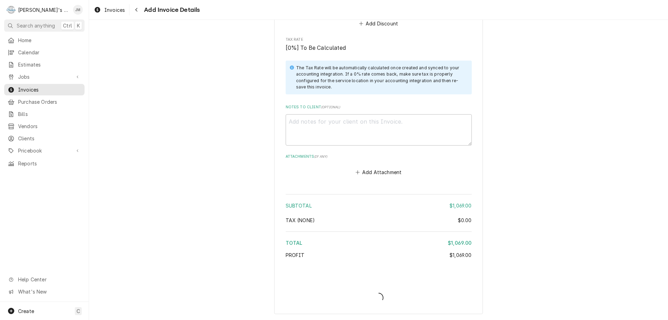
type textarea "x"
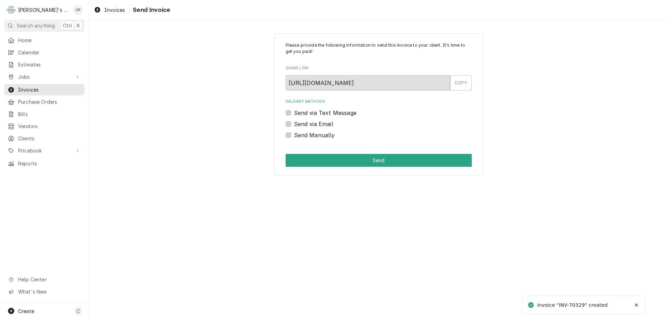
click at [316, 138] on label "Send Manually" at bounding box center [314, 135] width 41 height 8
click at [316, 138] on input "Send Manually" at bounding box center [387, 138] width 186 height 15
checkbox input "true"
click at [372, 159] on button "Send" at bounding box center [379, 160] width 186 height 13
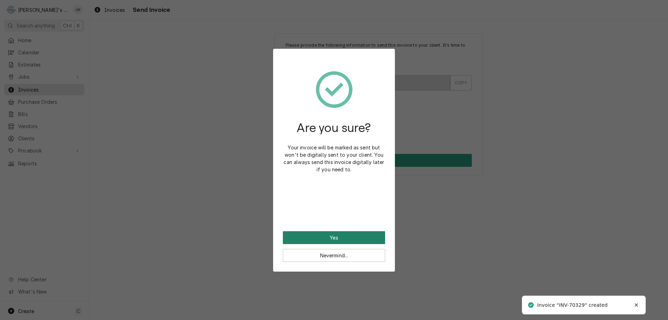
click at [341, 234] on button "Yes" at bounding box center [334, 237] width 102 height 13
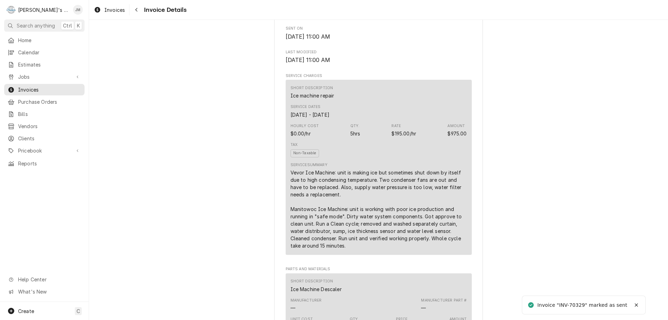
scroll to position [930, 0]
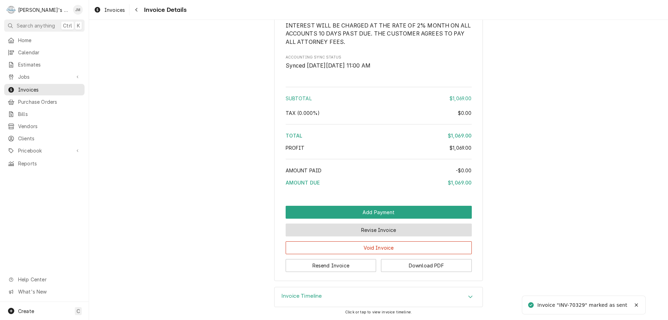
click at [362, 230] on button "Revise Invoice" at bounding box center [379, 229] width 186 height 13
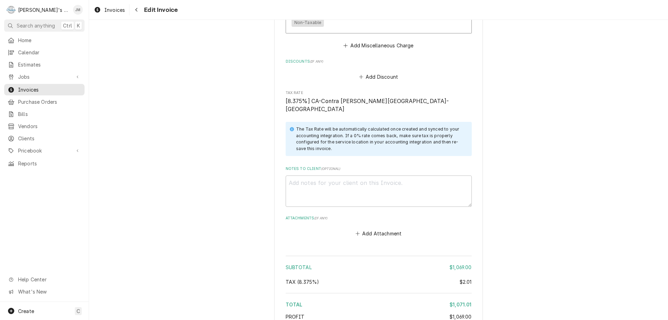
scroll to position [1088, 0]
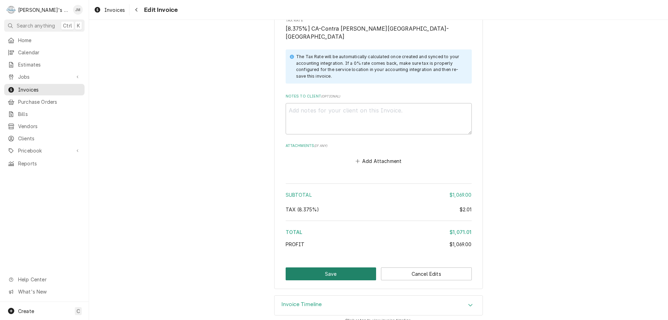
click at [316, 267] on button "Save" at bounding box center [331, 273] width 91 height 13
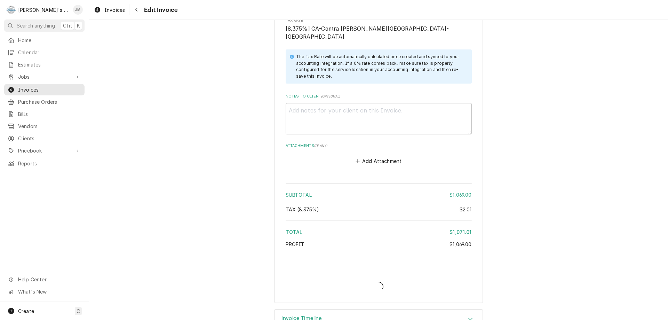
type textarea "x"
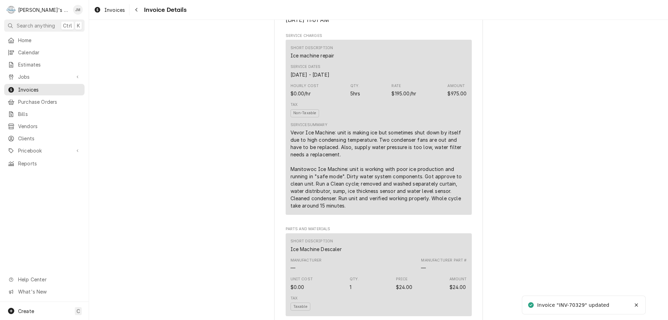
scroll to position [930, 0]
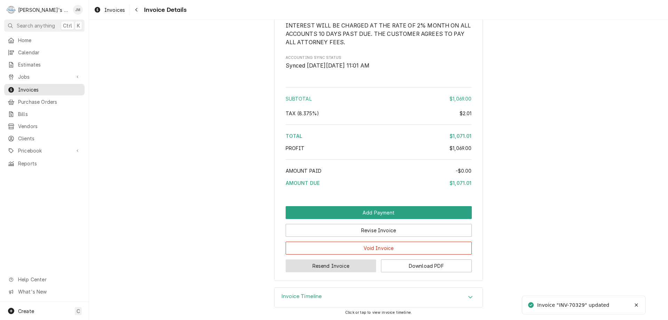
click at [334, 266] on button "Resend Invoice" at bounding box center [331, 265] width 91 height 13
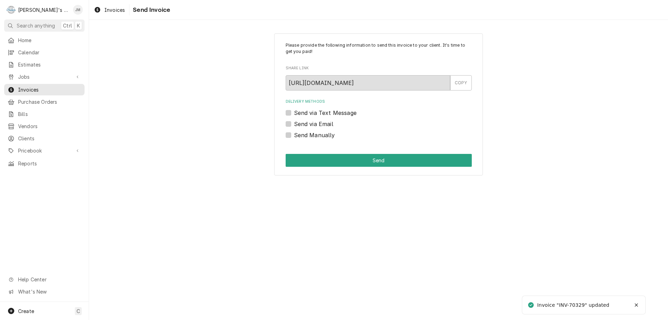
click at [325, 124] on label "Send via Email" at bounding box center [313, 124] width 39 height 8
click at [325, 124] on input "Send via Email" at bounding box center [387, 127] width 186 height 15
checkbox input "true"
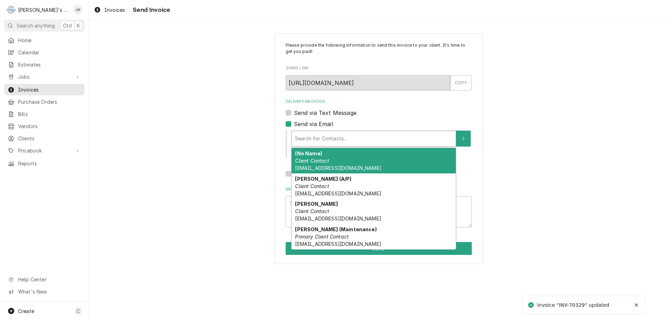
click at [326, 137] on div "Delivery Methods" at bounding box center [373, 138] width 157 height 13
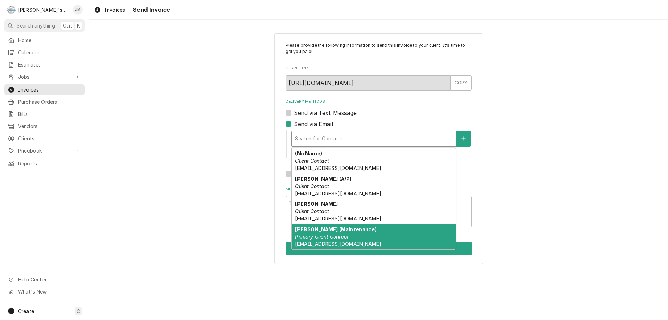
click at [310, 233] on em "Primary Client Contact" at bounding box center [322, 236] width 54 height 6
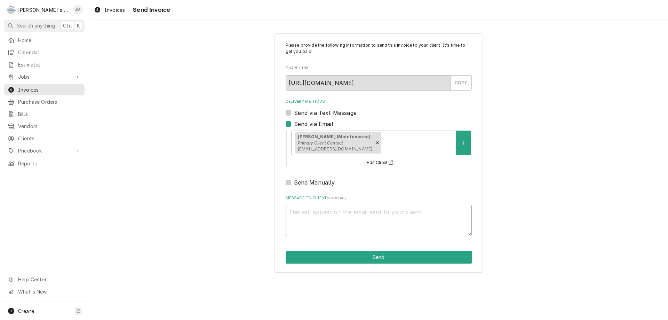
click at [327, 217] on textarea "Message to Client ( optional )" at bounding box center [379, 220] width 186 height 31
type textarea "x"
type textarea "T"
type textarea "x"
type textarea "Th"
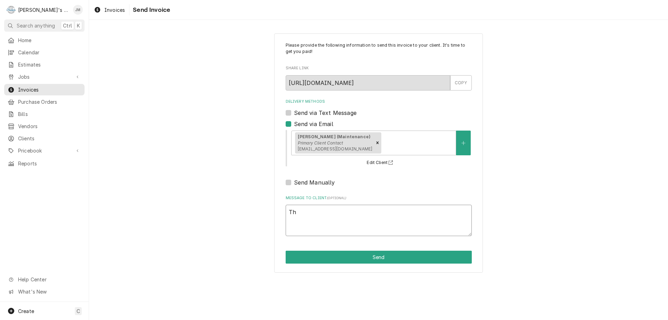
type textarea "x"
type textarea "Tha"
type textarea "x"
type textarea "Than"
type textarea "x"
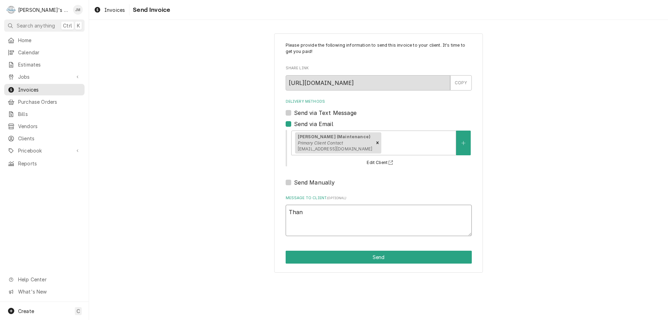
type textarea "Thank"
type textarea "x"
type textarea "Thank"
type textarea "x"
type textarea "Thank y"
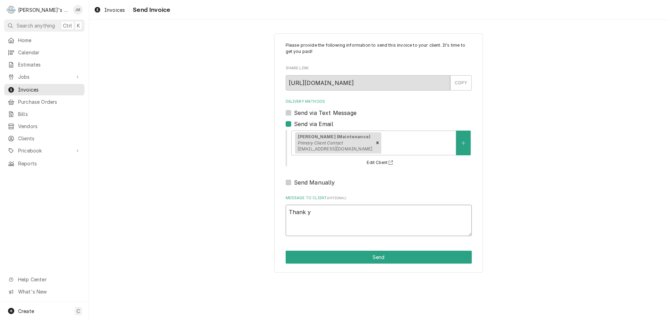
type textarea "x"
type textarea "Thank yo"
type textarea "x"
type textarea "Thank you"
type textarea "x"
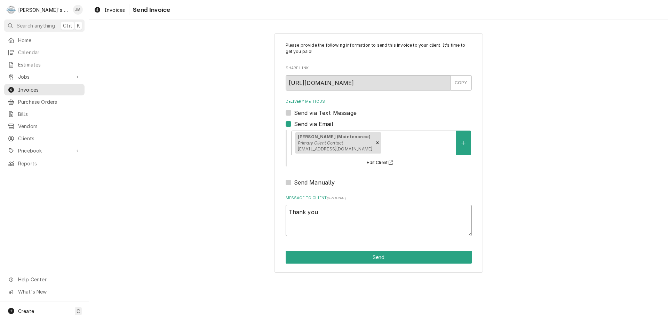
type textarea "Thank you"
type textarea "x"
type textarea "Thank you f"
type textarea "x"
type textarea "Thank you fo"
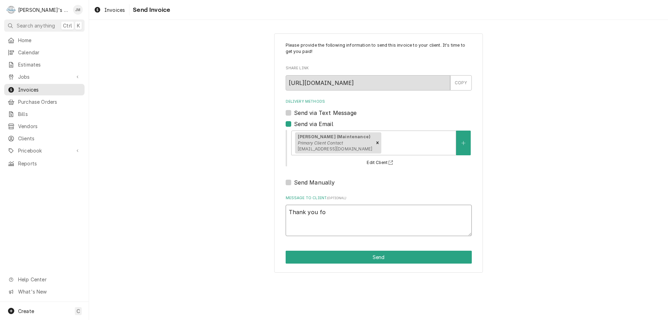
type textarea "x"
type textarea "Thank you for"
type textarea "x"
type textarea "Thank you for"
type textarea "x"
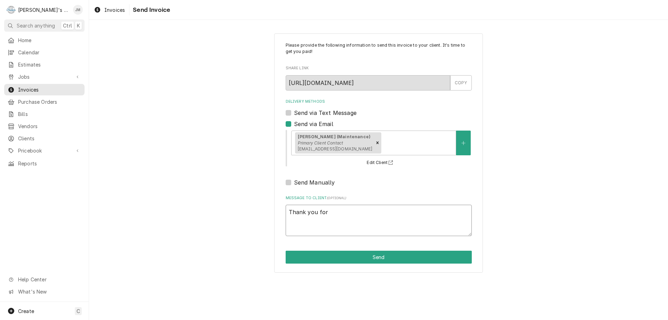
type textarea "Thank you for y"
type textarea "x"
type textarea "Thank you for yo"
type textarea "x"
type textarea "Thank you for you"
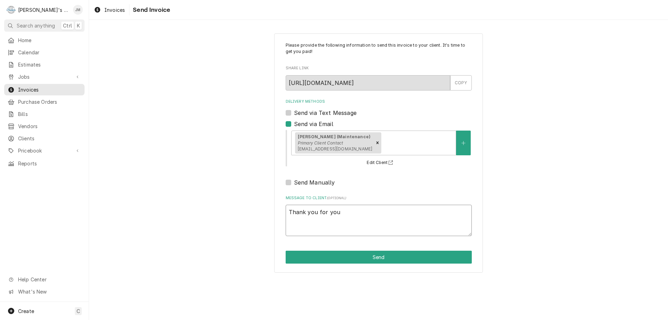
type textarea "x"
type textarea "Thank you for your"
type textarea "x"
type textarea "Thank you for your"
type textarea "x"
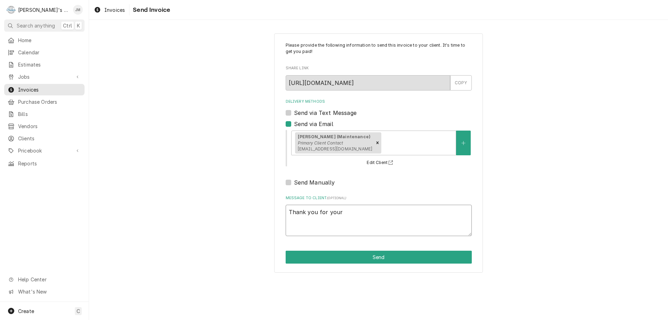
type textarea "Thank you for your b"
type textarea "x"
type textarea "Thank you for your bu"
type textarea "x"
type textarea "Thank you for your bus"
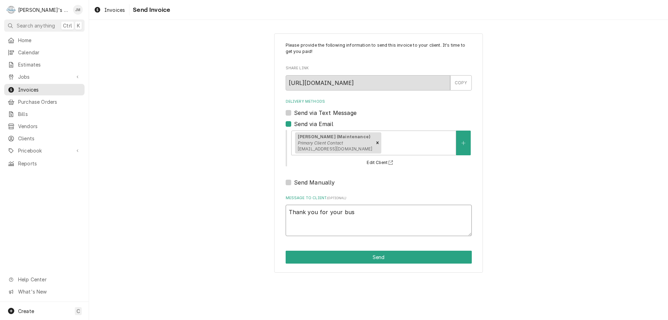
type textarea "x"
type textarea "Thank you for your busi"
type textarea "x"
type textarea "Thank you for your busin"
type textarea "x"
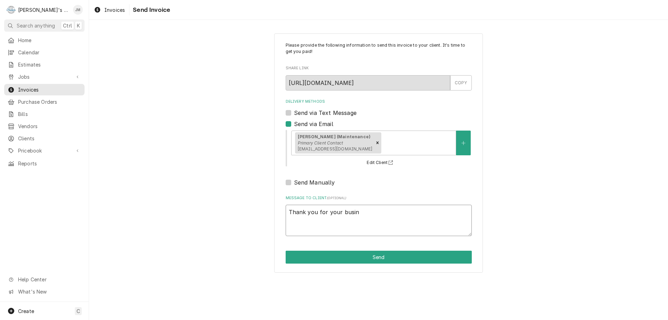
type textarea "Thank you for your busine"
type textarea "x"
type textarea "Thank you for your busines"
type textarea "x"
type textarea "Thank you for your business"
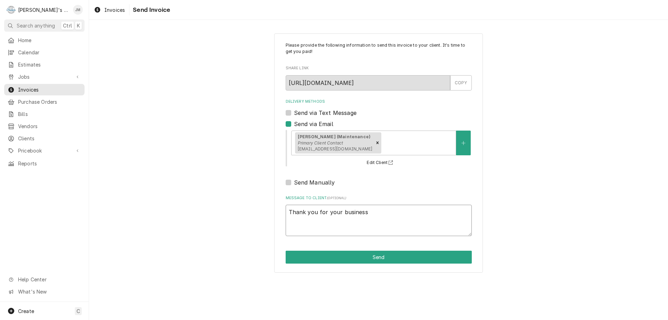
type textarea "x"
type textarea "Thank you for your business."
click at [376, 258] on button "Send" at bounding box center [379, 257] width 186 height 13
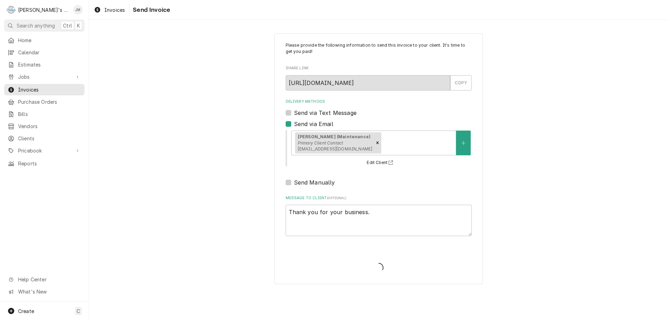
type textarea "x"
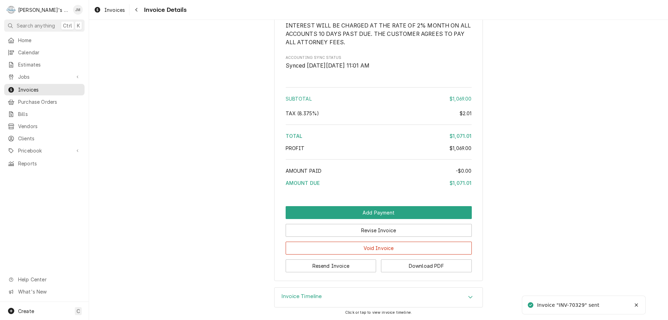
scroll to position [930, 0]
click at [326, 295] on div "Invoice Timeline" at bounding box center [379, 296] width 208 height 19
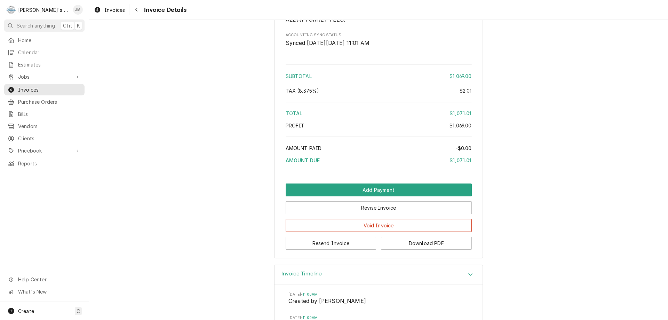
scroll to position [764, 0]
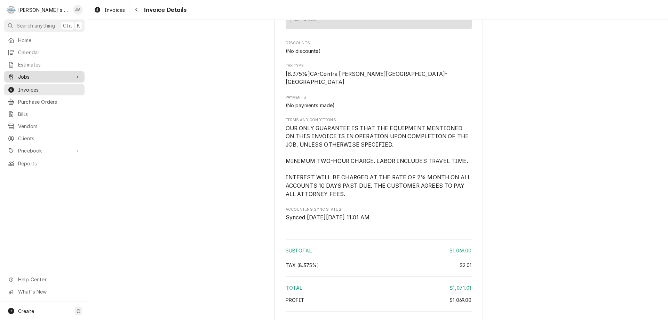
click at [22, 73] on span "Jobs" at bounding box center [44, 76] width 53 height 7
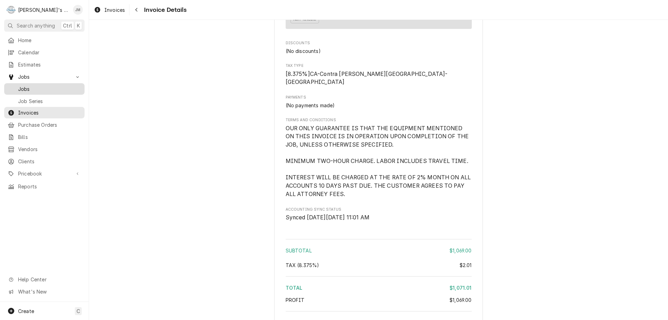
click at [23, 85] on span "Jobs" at bounding box center [49, 88] width 63 height 7
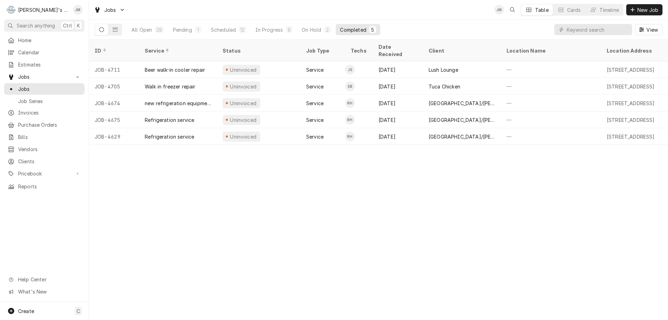
click at [596, 204] on div "ID Service Status Job Type Techs Date Received Client Location Name Location Ad…" at bounding box center [378, 180] width 579 height 280
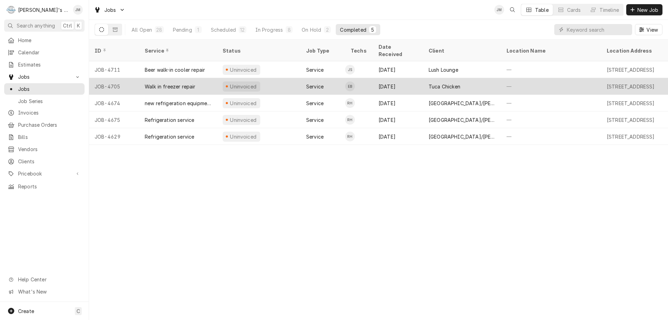
click at [448, 83] on div "Tuca Chicken" at bounding box center [445, 86] width 32 height 7
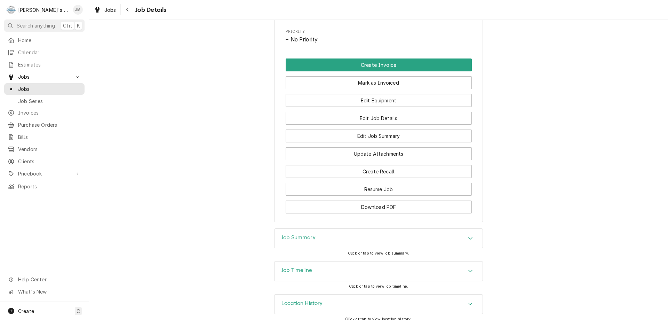
scroll to position [362, 0]
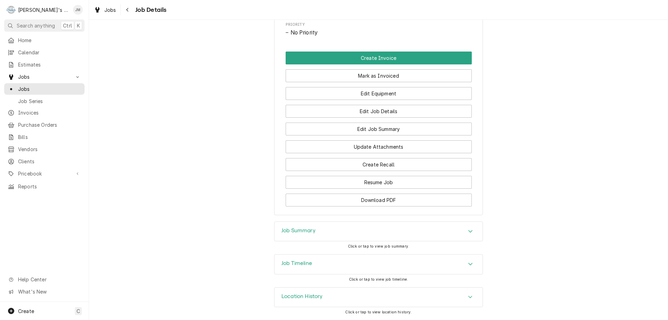
click at [291, 224] on div "Job Summary" at bounding box center [379, 231] width 208 height 19
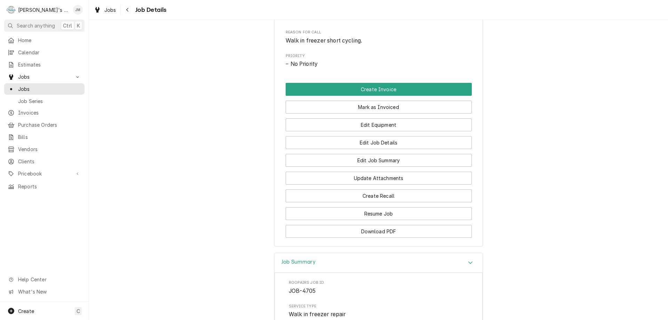
scroll to position [316, 0]
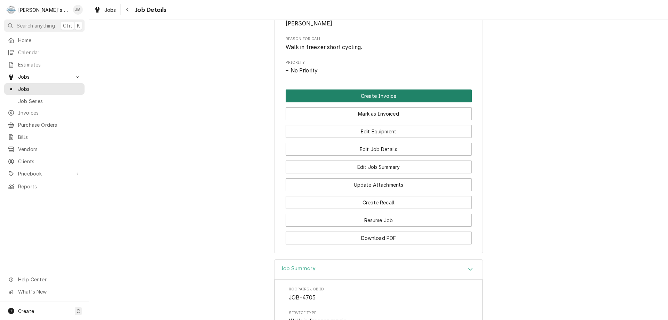
click at [386, 102] on button "Create Invoice" at bounding box center [379, 95] width 186 height 13
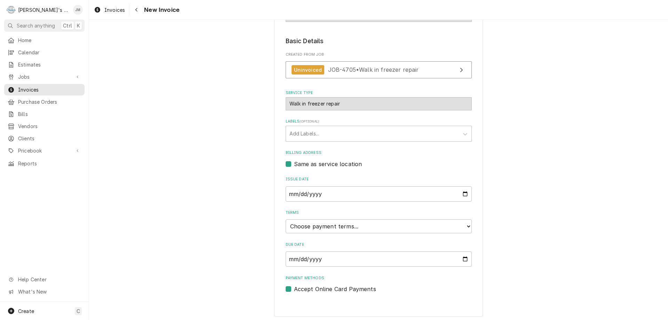
scroll to position [104, 0]
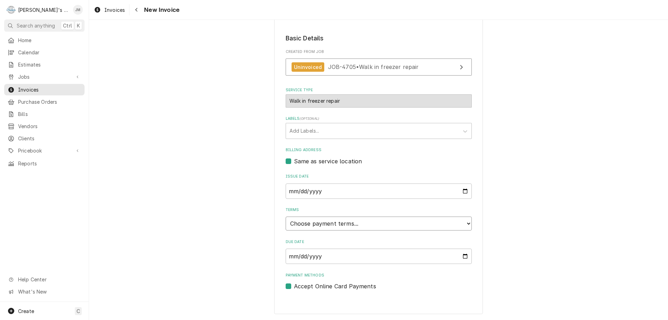
click at [426, 222] on select "Choose payment terms... Same Day Net 7 Net 14 Net 21 Net 30 Net 45 Net 60 Net 90" at bounding box center [379, 223] width 186 height 14
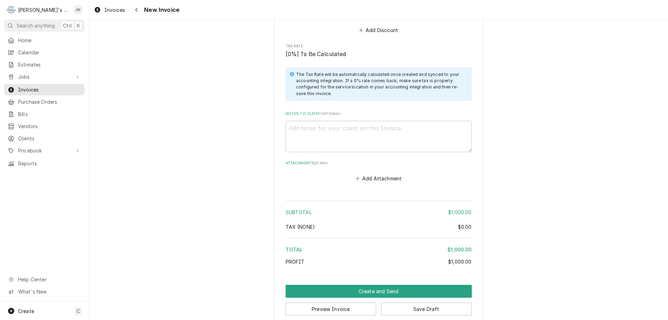
scroll to position [853, 0]
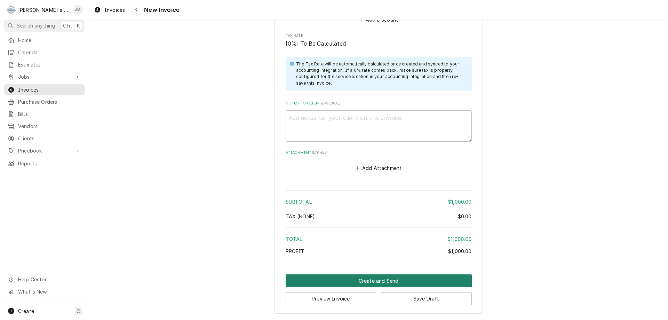
click at [389, 281] on button "Create and Send" at bounding box center [379, 280] width 186 height 13
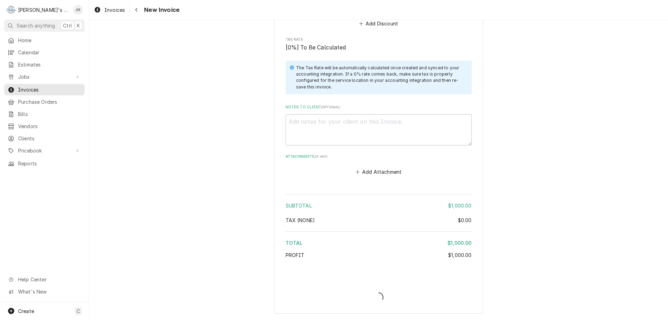
type textarea "x"
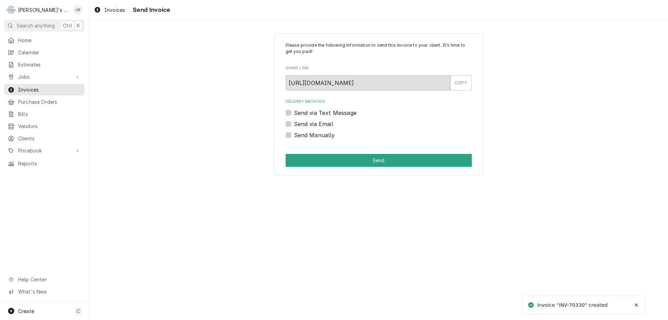
click at [323, 137] on label "Send Manually" at bounding box center [314, 135] width 41 height 8
click at [323, 137] on input "Send Manually" at bounding box center [387, 138] width 186 height 15
checkbox input "true"
click at [356, 162] on button "Send" at bounding box center [379, 160] width 186 height 13
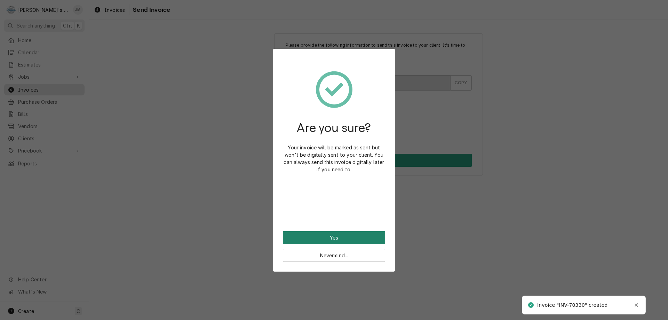
click at [326, 240] on button "Yes" at bounding box center [334, 237] width 102 height 13
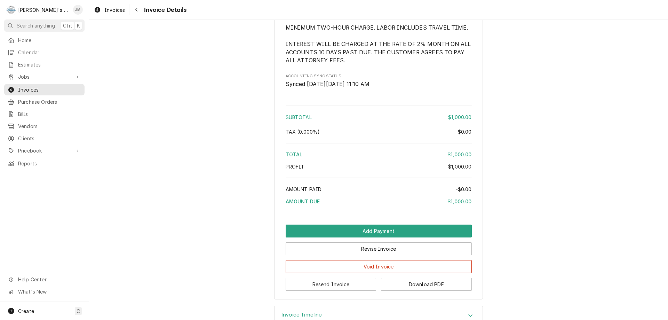
scroll to position [878, 0]
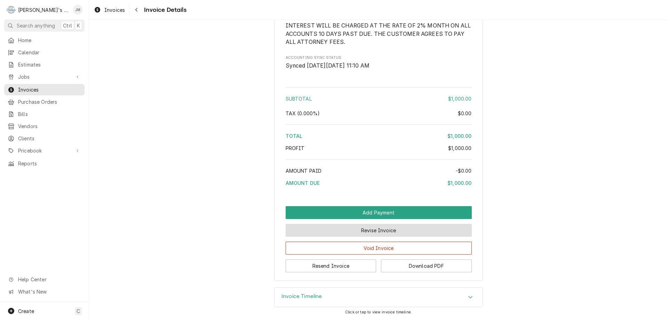
click at [368, 232] on button "Revise Invoice" at bounding box center [379, 230] width 186 height 13
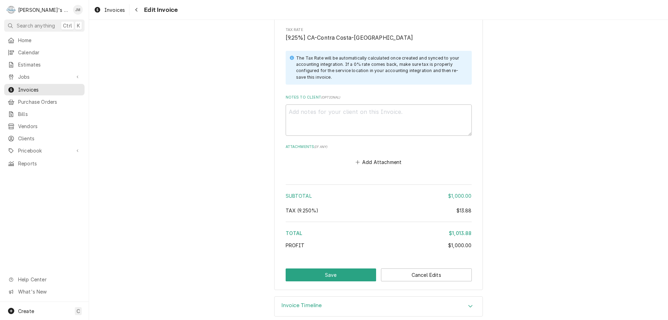
scroll to position [868, 0]
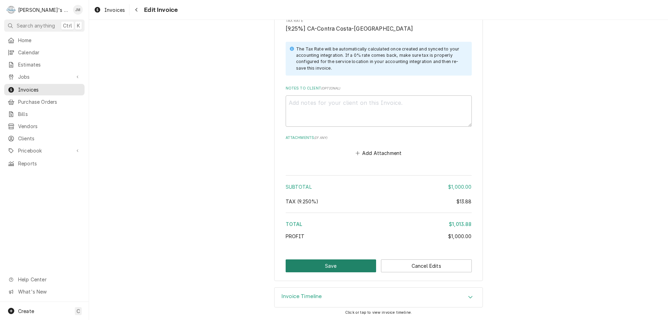
click at [327, 266] on button "Save" at bounding box center [331, 265] width 91 height 13
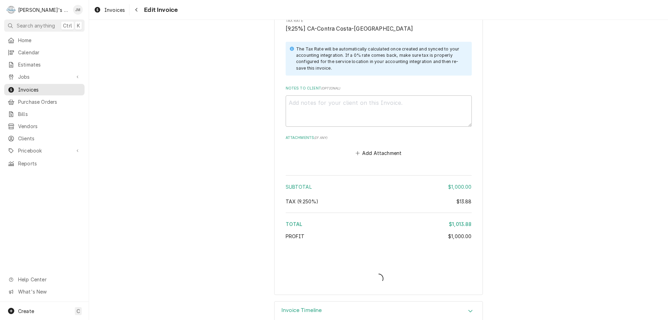
type textarea "x"
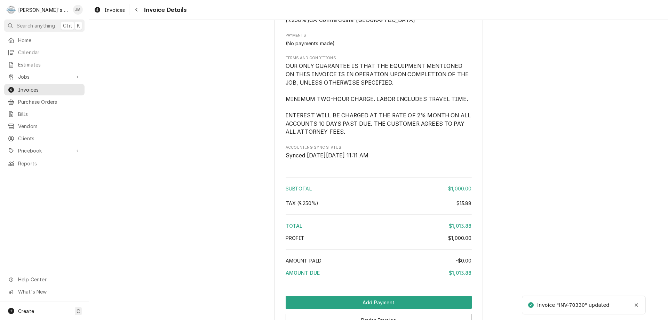
scroll to position [878, 0]
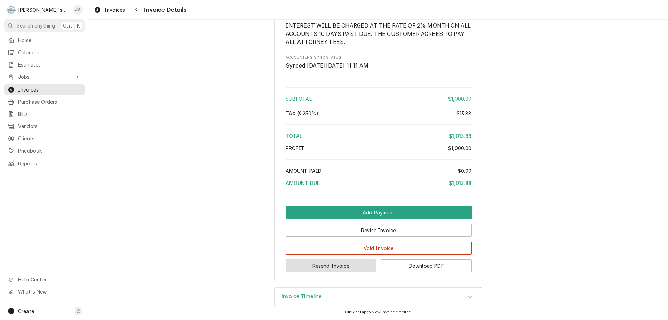
click at [337, 266] on button "Resend Invoice" at bounding box center [331, 265] width 91 height 13
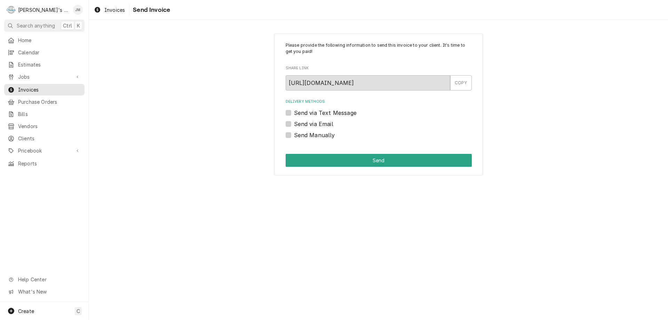
click at [319, 123] on label "Send via Email" at bounding box center [313, 124] width 39 height 8
click at [319, 123] on input "Send via Email" at bounding box center [387, 127] width 186 height 15
checkbox input "true"
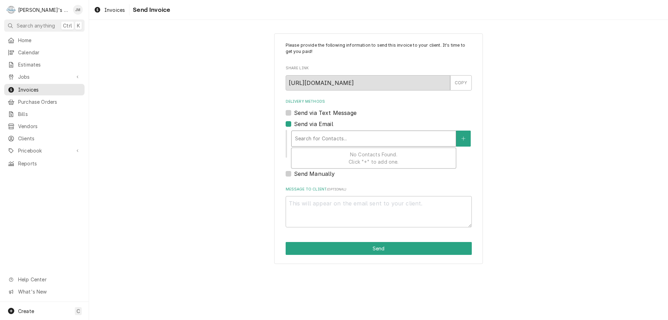
click at [324, 134] on div "Delivery Methods" at bounding box center [373, 138] width 157 height 13
click at [325, 135] on div "Delivery Methods" at bounding box center [373, 138] width 157 height 13
click at [520, 168] on div "Please provide the following information to send this invoice to your client. I…" at bounding box center [378, 148] width 579 height 243
click at [369, 245] on button "Send" at bounding box center [379, 248] width 186 height 13
type textarea "x"
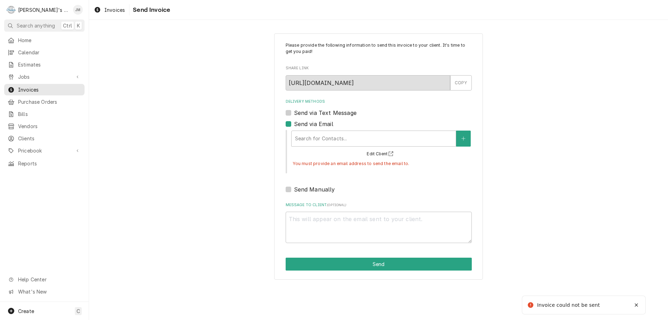
click at [293, 126] on div "Send via Email" at bounding box center [379, 124] width 186 height 8
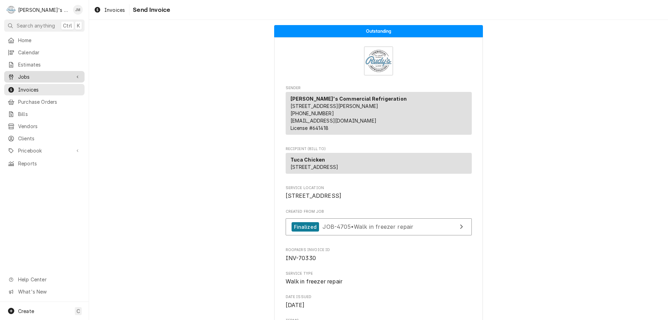
click at [21, 73] on span "Jobs" at bounding box center [44, 76] width 53 height 7
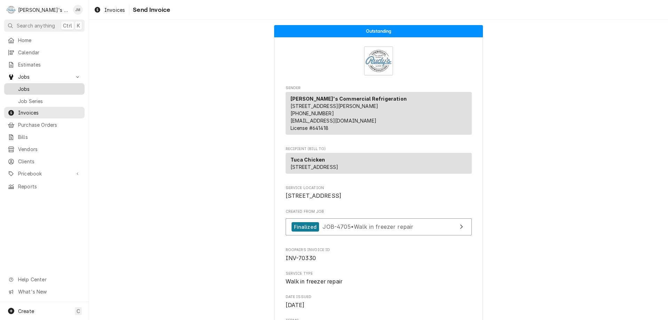
click at [22, 85] on span "Jobs" at bounding box center [49, 88] width 63 height 7
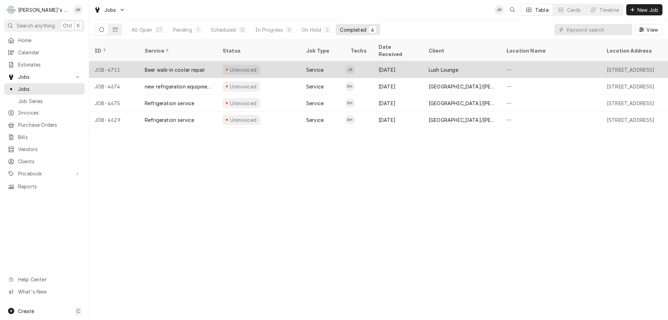
click at [443, 66] on div "Lush Lounge" at bounding box center [444, 69] width 30 height 7
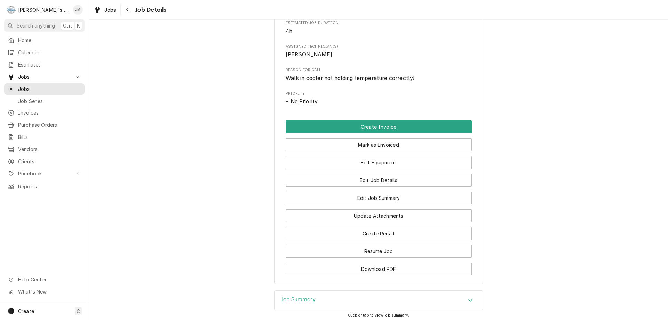
scroll to position [362, 0]
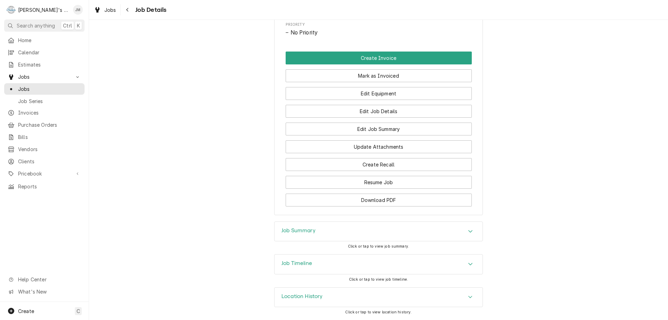
click at [307, 230] on h3 "Job Summary" at bounding box center [298, 230] width 34 height 7
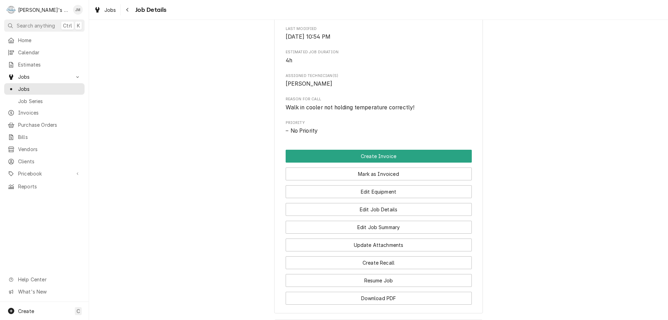
scroll to position [239, 0]
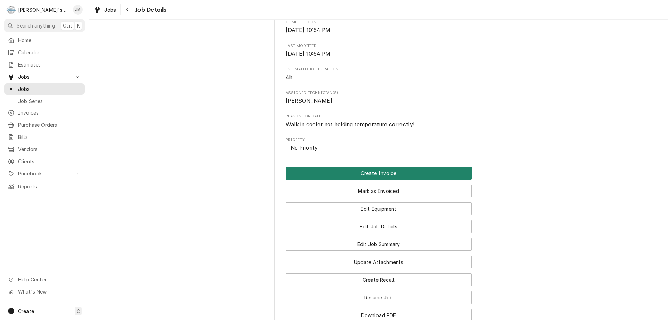
click at [385, 179] on button "Create Invoice" at bounding box center [379, 173] width 186 height 13
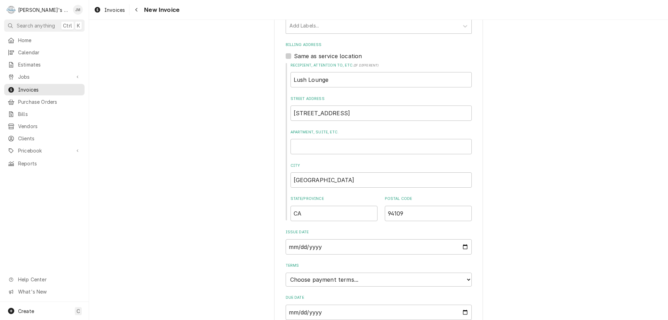
scroll to position [265, 0]
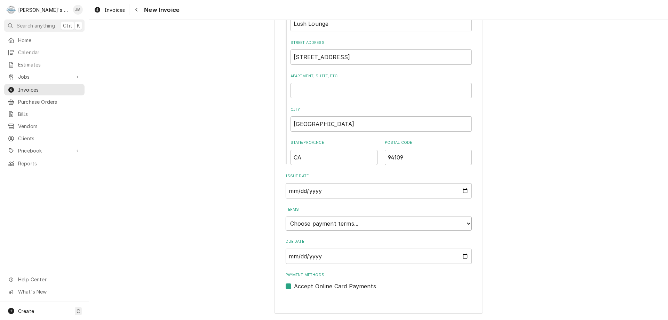
click at [352, 221] on select "Choose payment terms... Same Day Net 7 Net 14 Net 21 Net 30 Net 45 Net 60 Net 90" at bounding box center [379, 223] width 186 height 14
click at [494, 241] on div "Please provide the following information to create your invoice: Client Details…" at bounding box center [378, 323] width 579 height 1123
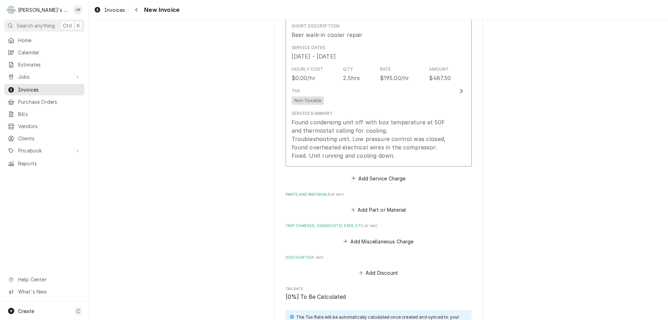
scroll to position [647, 0]
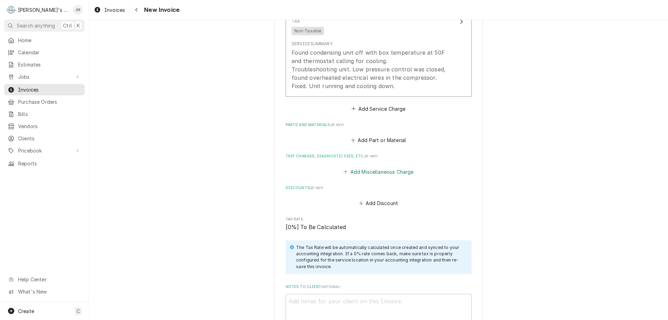
click at [396, 175] on button "Add Miscellaneous Charge" at bounding box center [378, 172] width 72 height 10
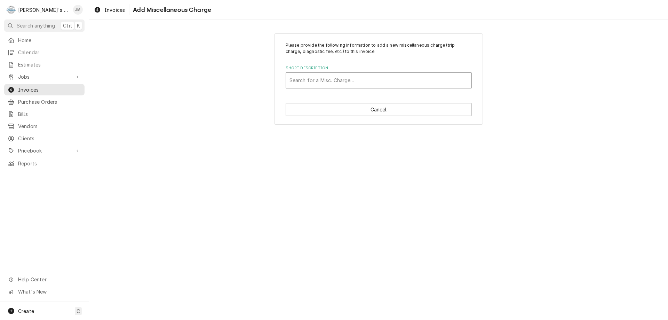
click at [371, 81] on div "Short Description" at bounding box center [378, 80] width 178 height 13
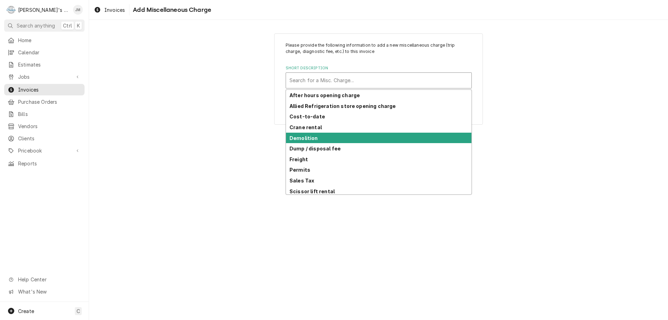
scroll to position [34, 0]
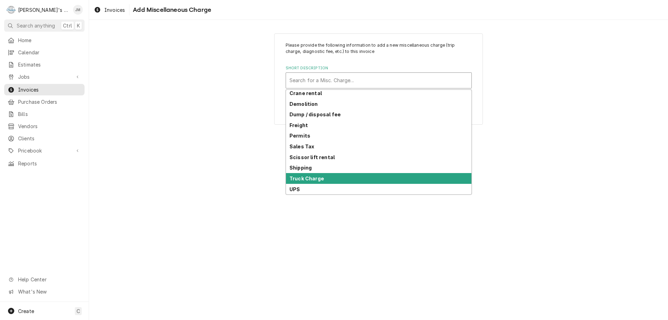
click at [354, 176] on div "Truck Charge" at bounding box center [378, 178] width 185 height 11
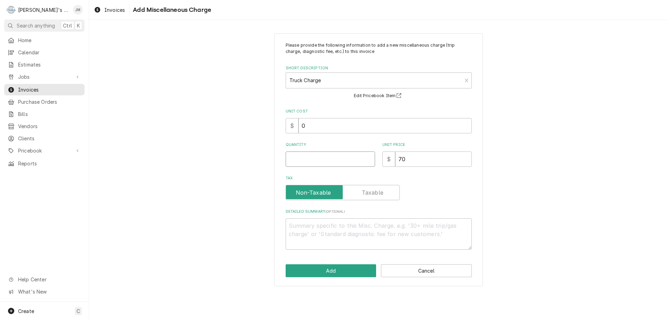
click at [358, 160] on input "Quantity" at bounding box center [330, 158] width 89 height 15
type textarea "x"
type input "1"
click at [329, 267] on button "Add" at bounding box center [331, 270] width 91 height 13
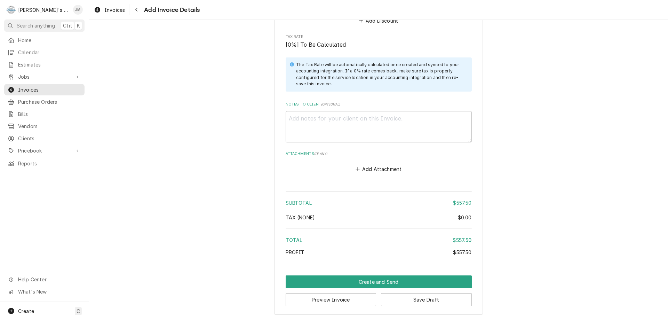
scroll to position [908, 0]
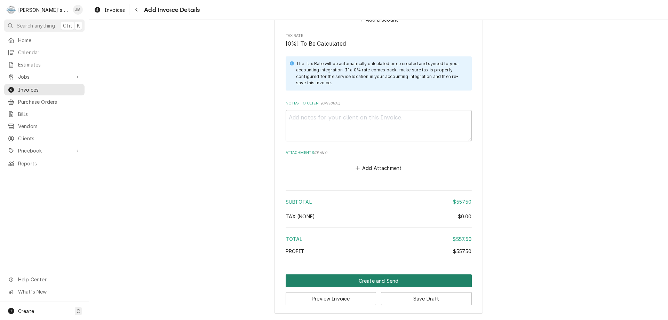
click at [383, 279] on button "Create and Send" at bounding box center [379, 280] width 186 height 13
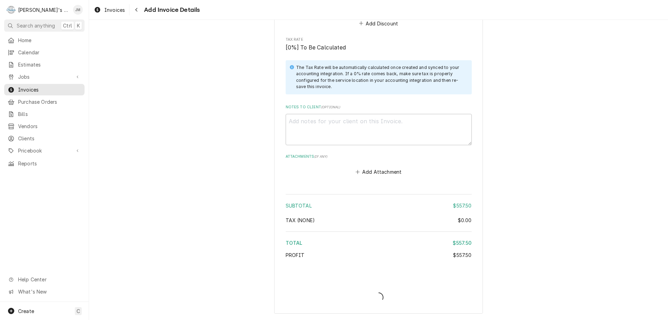
type textarea "x"
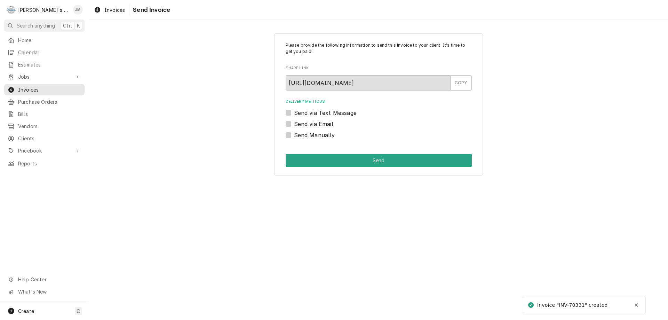
click at [322, 124] on label "Send via Email" at bounding box center [313, 124] width 39 height 8
click at [322, 124] on input "Send via Email" at bounding box center [387, 127] width 186 height 15
checkbox input "true"
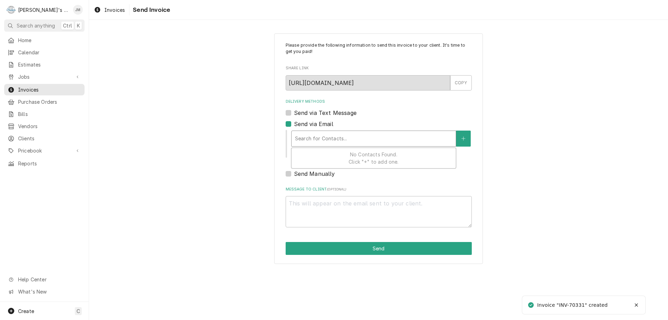
click at [335, 141] on div "Delivery Methods" at bounding box center [373, 138] width 157 height 13
click at [294, 173] on label "Send Manually" at bounding box center [314, 173] width 41 height 8
click at [294, 173] on input "Send Manually" at bounding box center [387, 176] width 186 height 15
checkbox input "true"
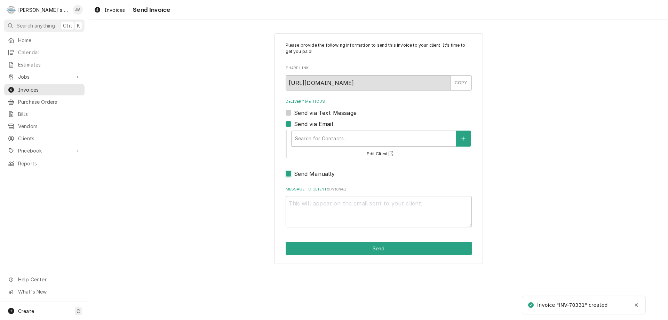
type textarea "x"
click at [294, 125] on label "Send via Email" at bounding box center [313, 124] width 39 height 8
click at [294, 125] on input "Send via Email" at bounding box center [387, 127] width 186 height 15
checkbox input "false"
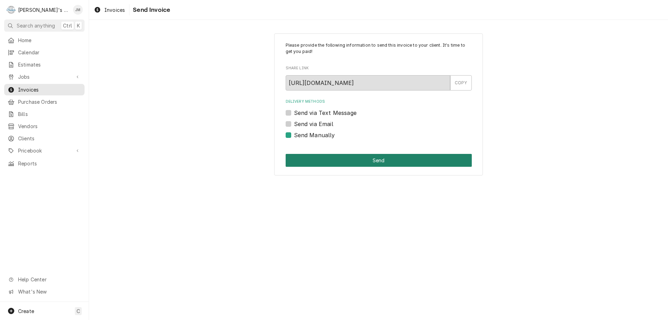
click at [371, 157] on button "Send" at bounding box center [379, 160] width 186 height 13
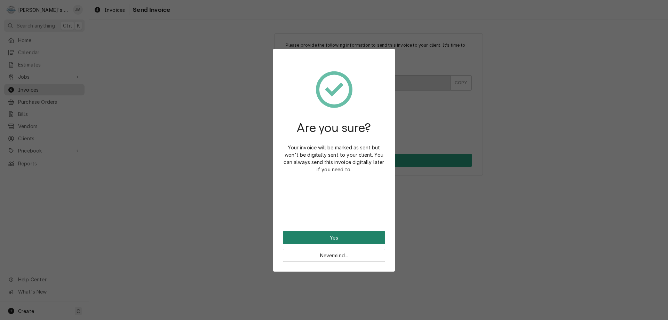
click at [337, 236] on button "Yes" at bounding box center [334, 237] width 102 height 13
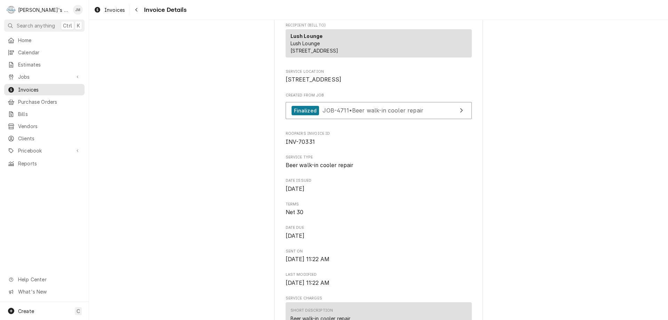
scroll to position [139, 0]
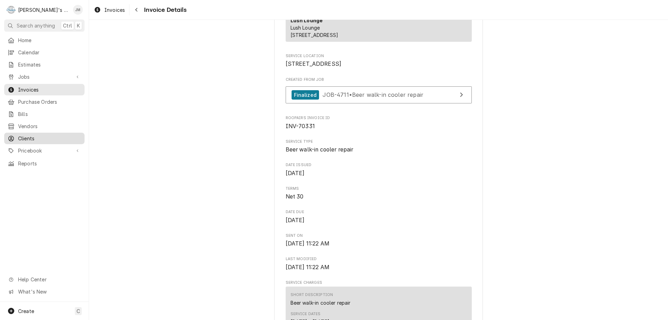
click at [26, 135] on span "Clients" at bounding box center [49, 138] width 63 height 7
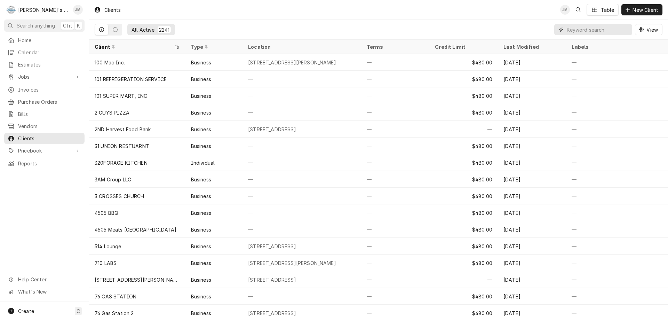
click at [594, 30] on input "Dynamic Content Wrapper" at bounding box center [598, 29] width 62 height 11
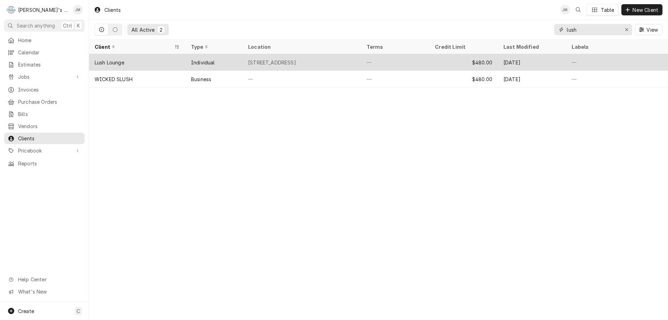
type input "lush"
click at [109, 63] on div "Lush Lounge" at bounding box center [110, 62] width 30 height 7
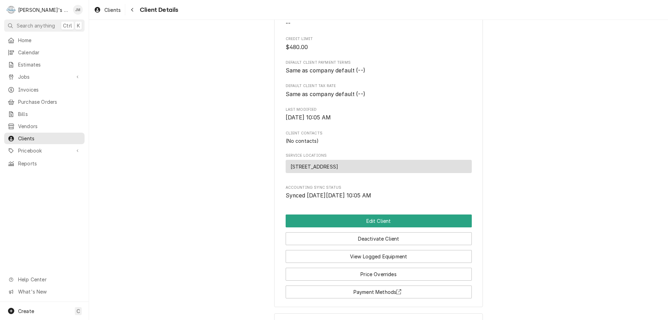
scroll to position [139, 0]
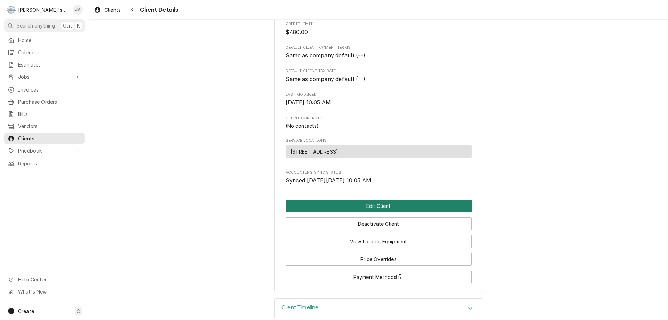
click at [382, 212] on button "Edit Client" at bounding box center [379, 205] width 186 height 13
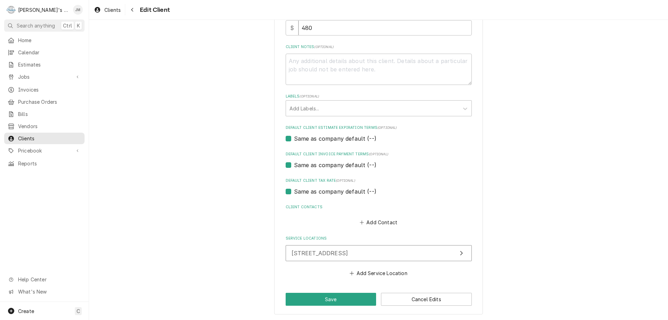
scroll to position [335, 0]
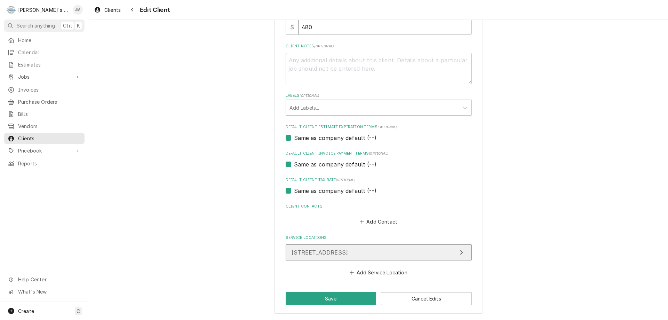
click at [444, 251] on button "[STREET_ADDRESS]" at bounding box center [379, 252] width 186 height 16
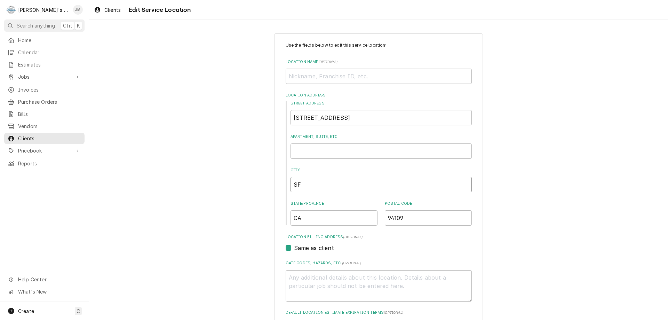
click at [308, 183] on input "SF" at bounding box center [381, 184] width 181 height 15
type textarea "x"
type input "S"
type textarea "x"
type input "Sa"
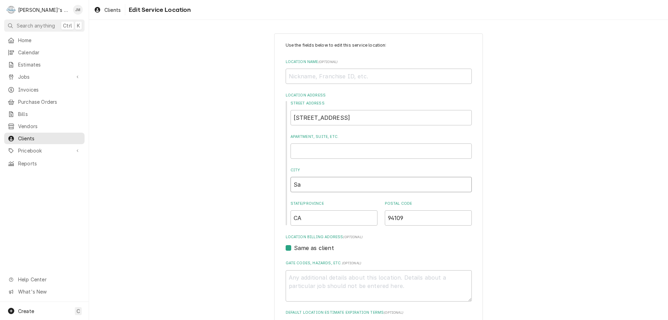
type textarea "x"
type input "San"
type textarea "x"
type input "San"
type textarea "x"
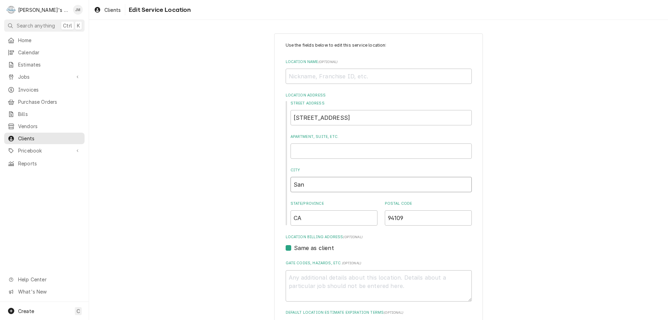
type input "San F"
type textarea "x"
type input "San Fr"
type textarea "x"
type input "San Fra"
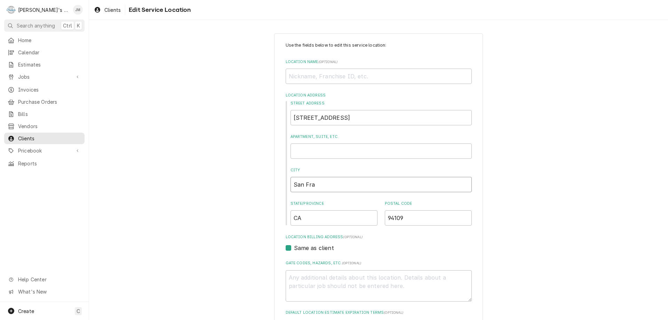
type textarea "x"
type input "San Fran"
type textarea "x"
type input "San Franc"
type textarea "x"
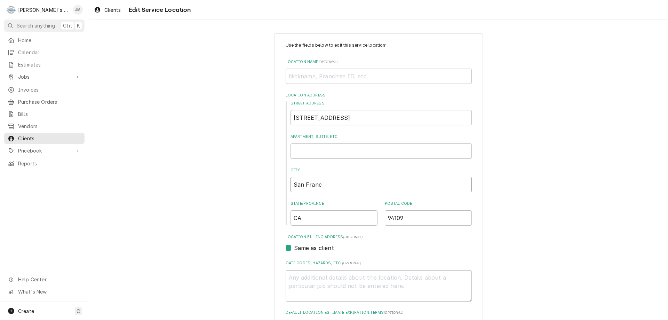
type input "San Franci"
type textarea "x"
type input "San Francis"
type textarea "x"
type input "San Franciso"
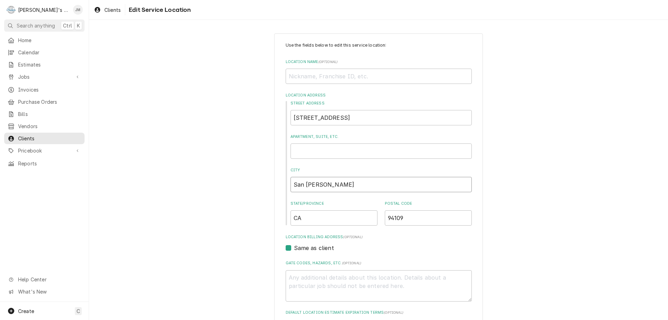
type textarea "x"
type input "San Francis"
type textarea "x"
type input "San Francisc"
type textarea "x"
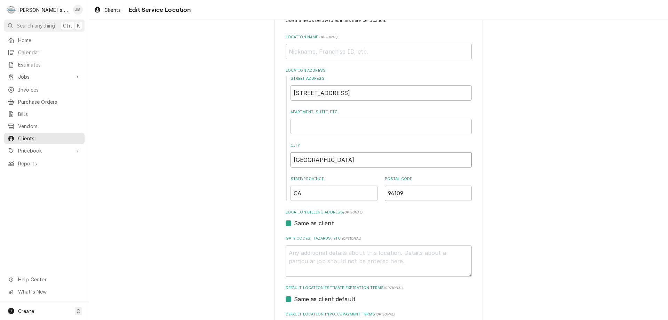
scroll to position [135, 0]
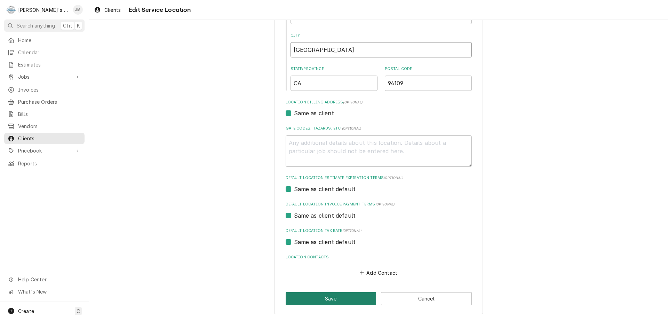
type input "San Francisco"
click at [337, 299] on button "Save" at bounding box center [331, 298] width 91 height 13
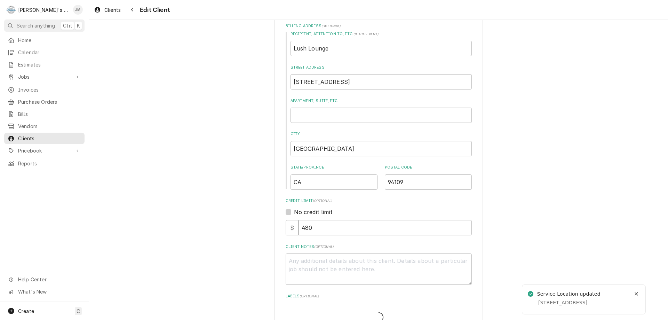
scroll to position [335, 0]
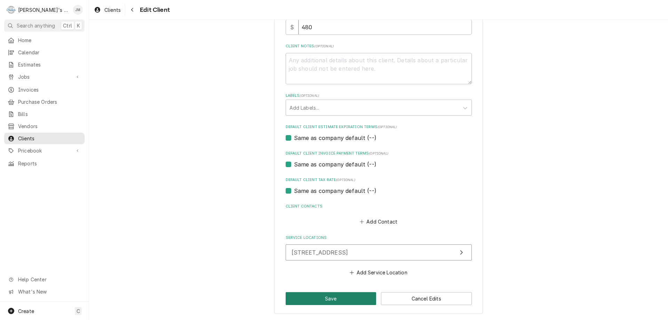
click at [327, 299] on button "Save" at bounding box center [331, 298] width 91 height 13
type textarea "x"
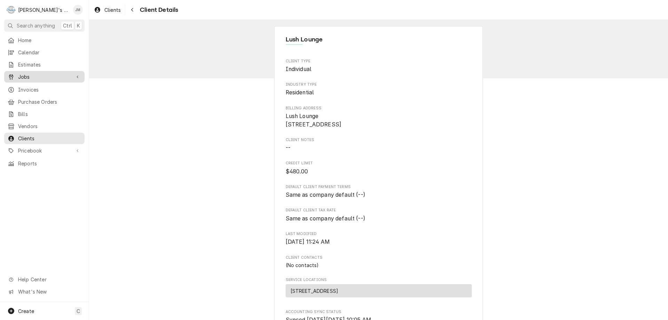
click at [22, 75] on span "Jobs" at bounding box center [44, 76] width 53 height 7
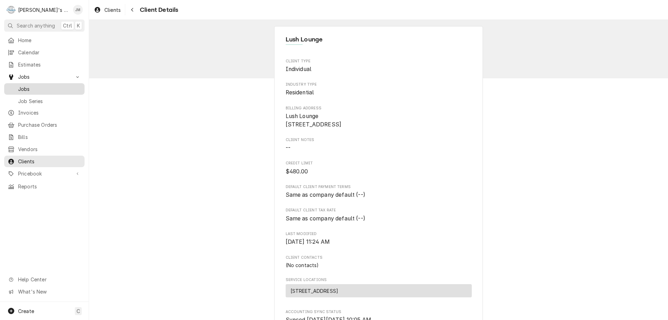
click at [27, 86] on span "Jobs" at bounding box center [49, 88] width 63 height 7
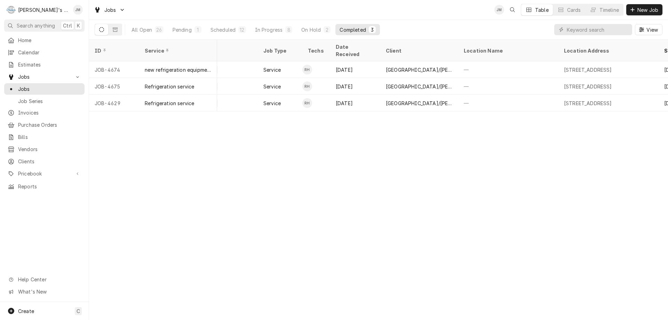
scroll to position [0, 42]
